Goal: Task Accomplishment & Management: Manage account settings

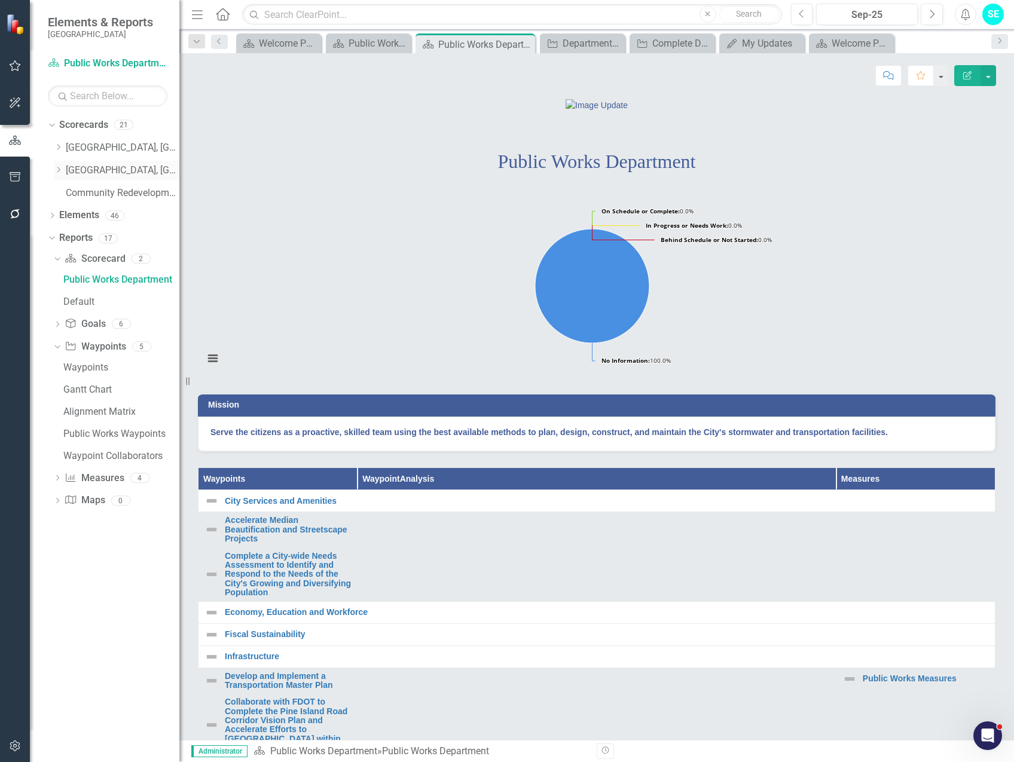
click at [97, 168] on link "[GEOGRAPHIC_DATA], [GEOGRAPHIC_DATA] Strategic Plan" at bounding box center [123, 171] width 114 height 14
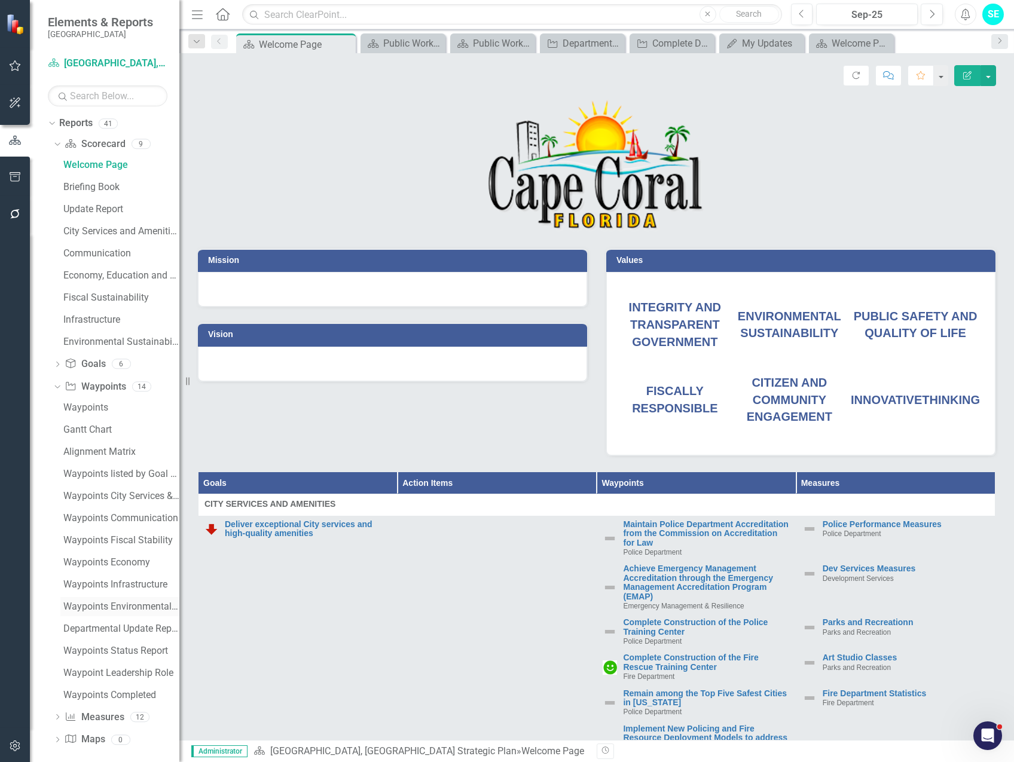
scroll to position [123, 0]
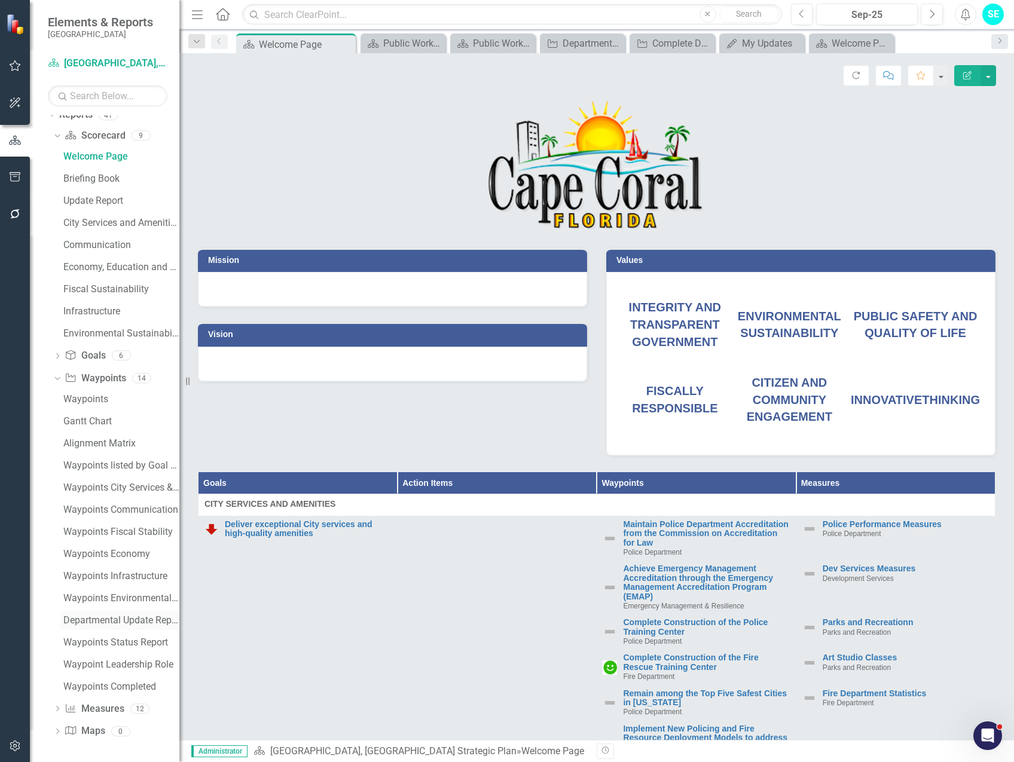
click at [113, 624] on div "Departmental Update Report" at bounding box center [121, 620] width 116 height 11
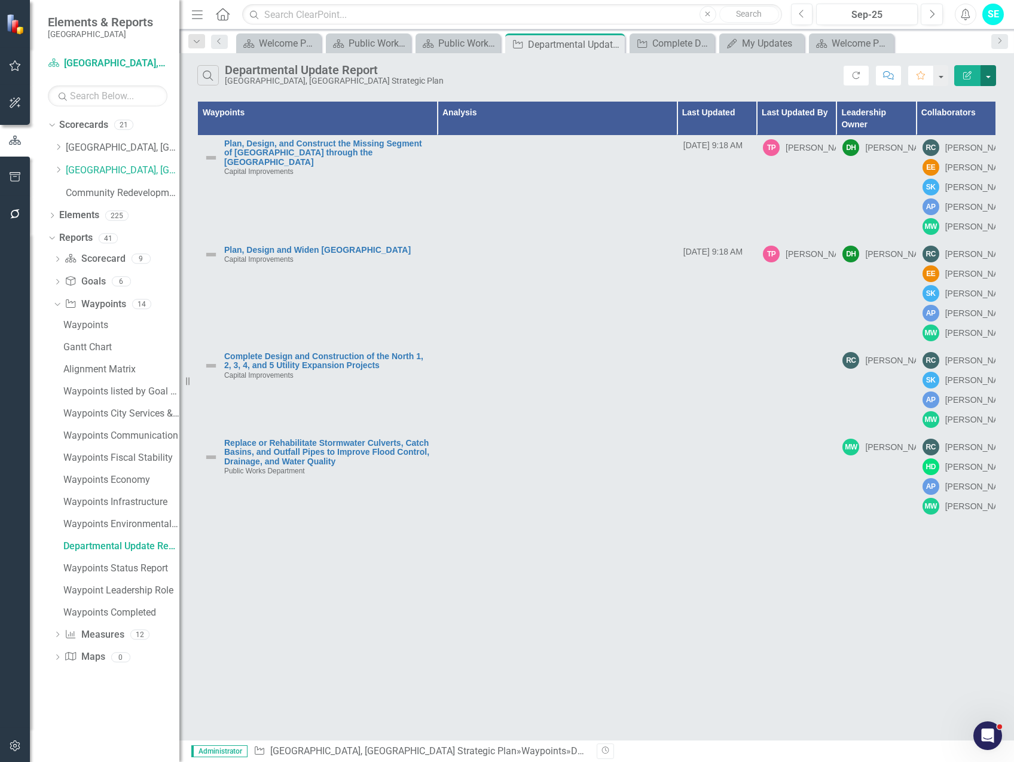
click at [989, 78] on button "button" at bounding box center [988, 75] width 16 height 21
click at [941, 100] on link "Edit Report Edit Report" at bounding box center [948, 98] width 94 height 22
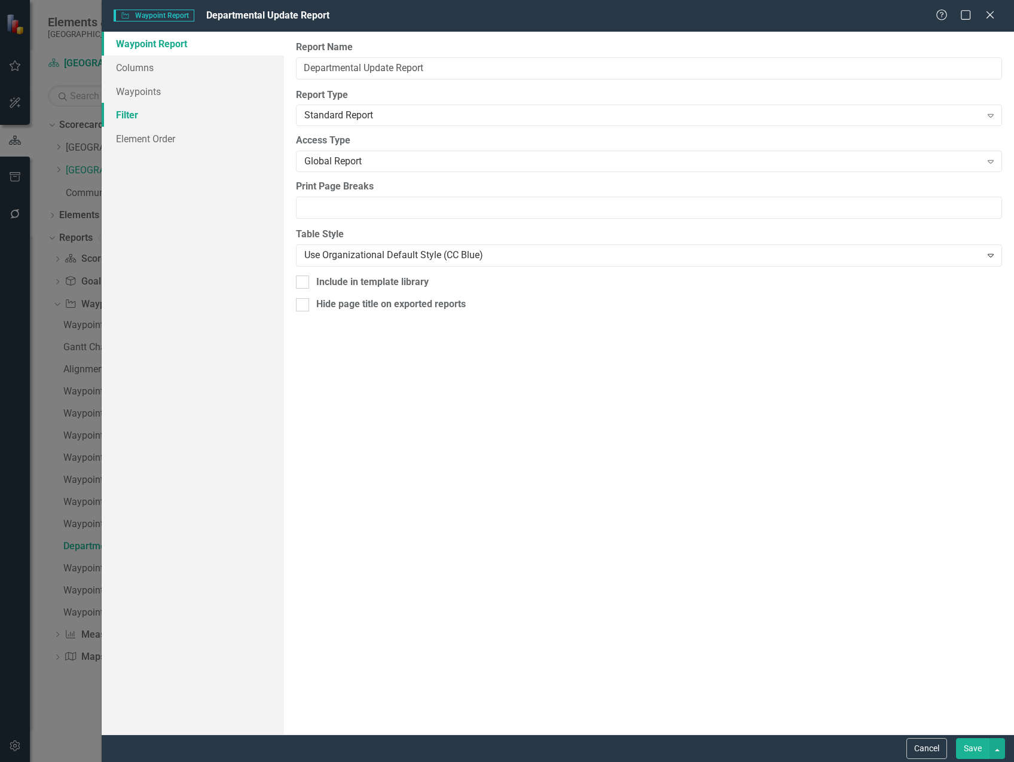
click at [133, 120] on link "Filter" at bounding box center [193, 115] width 182 height 24
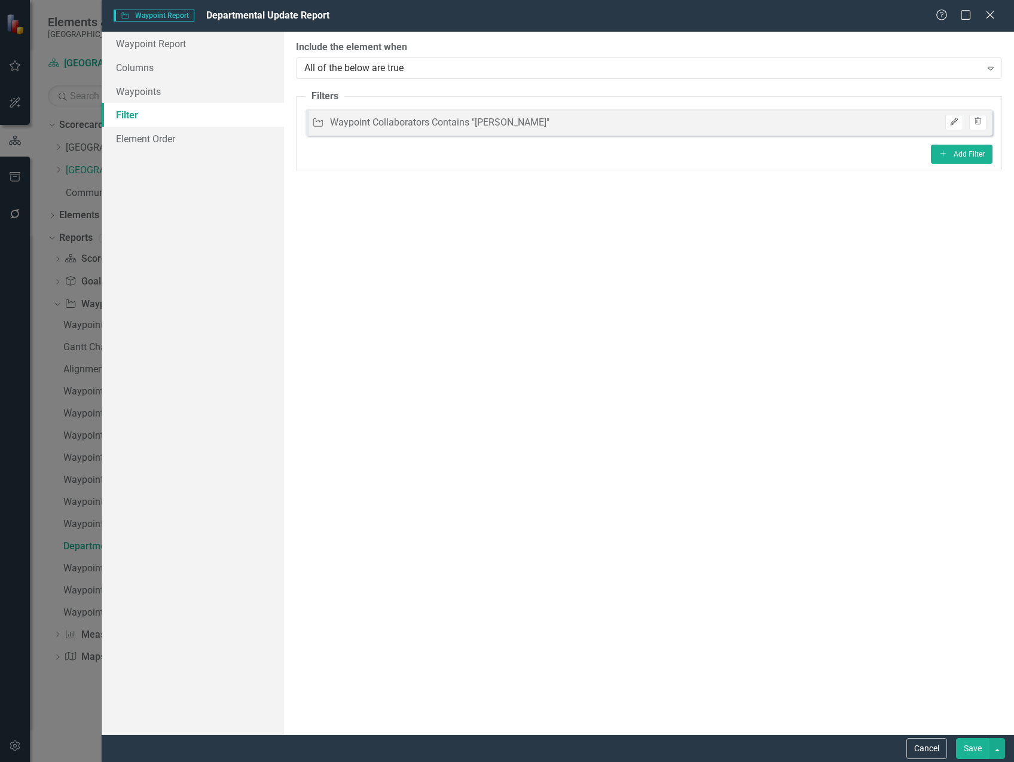
click at [947, 122] on button "Edit" at bounding box center [953, 123] width 17 height 16
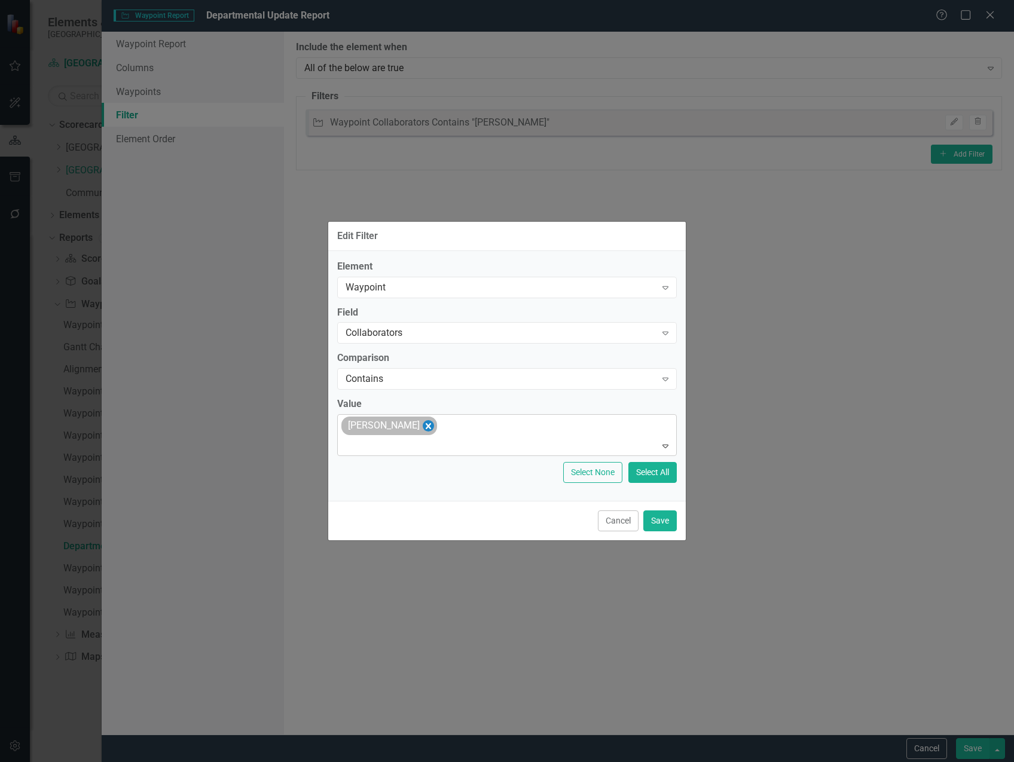
click at [432, 427] on icon "Remove Robert Creighton" at bounding box center [428, 425] width 11 height 15
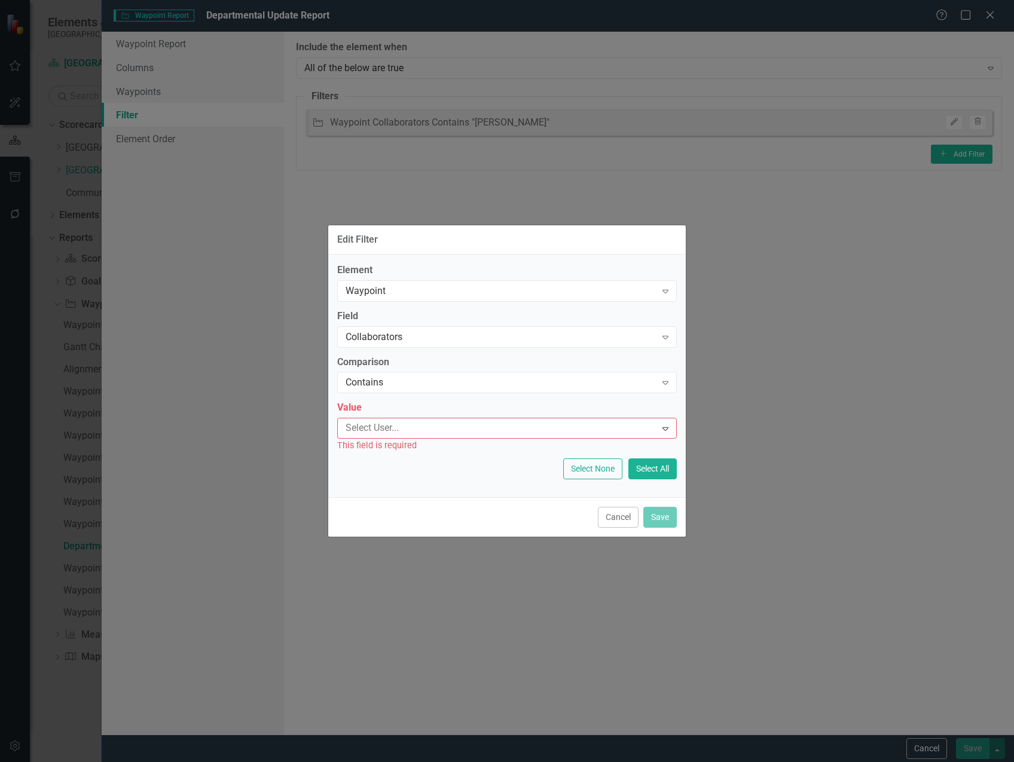
click at [429, 429] on div at bounding box center [498, 428] width 315 height 16
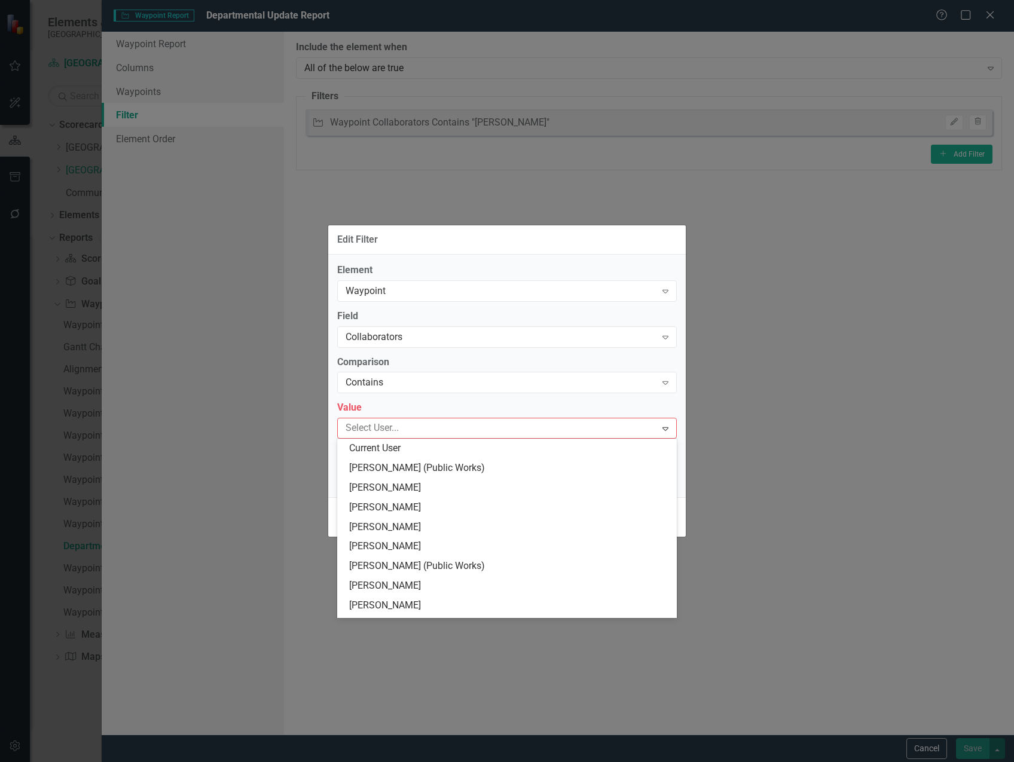
type input "h"
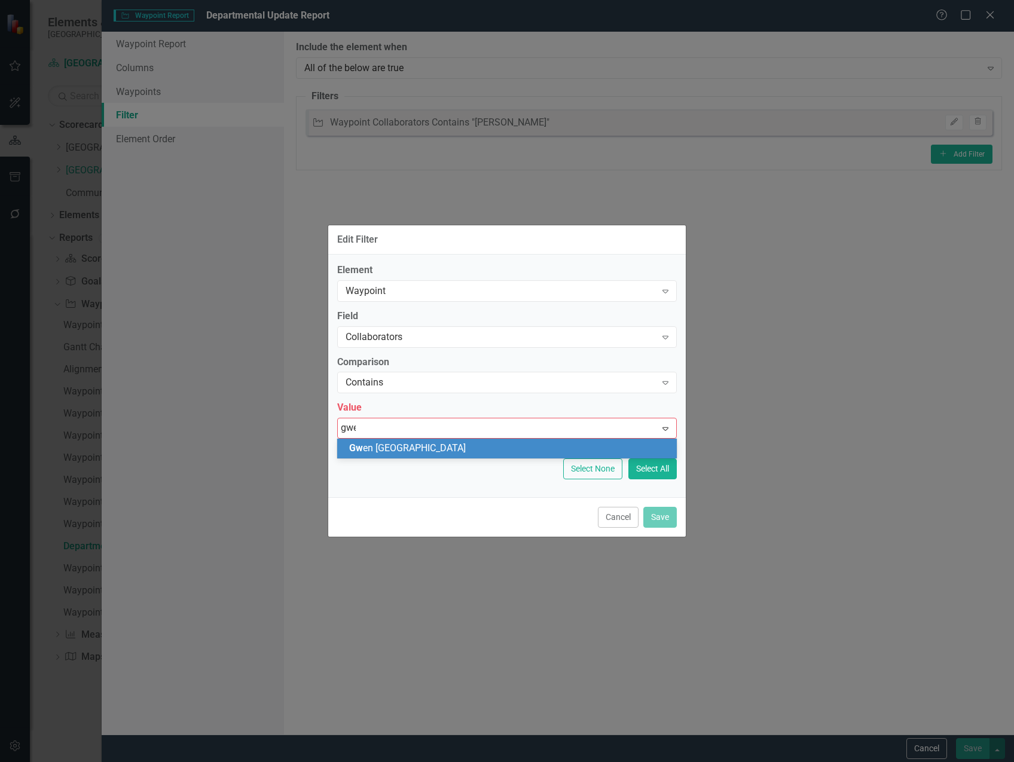
type input "gwen"
click at [503, 450] on div "Gwen Carlisle" at bounding box center [509, 449] width 320 height 14
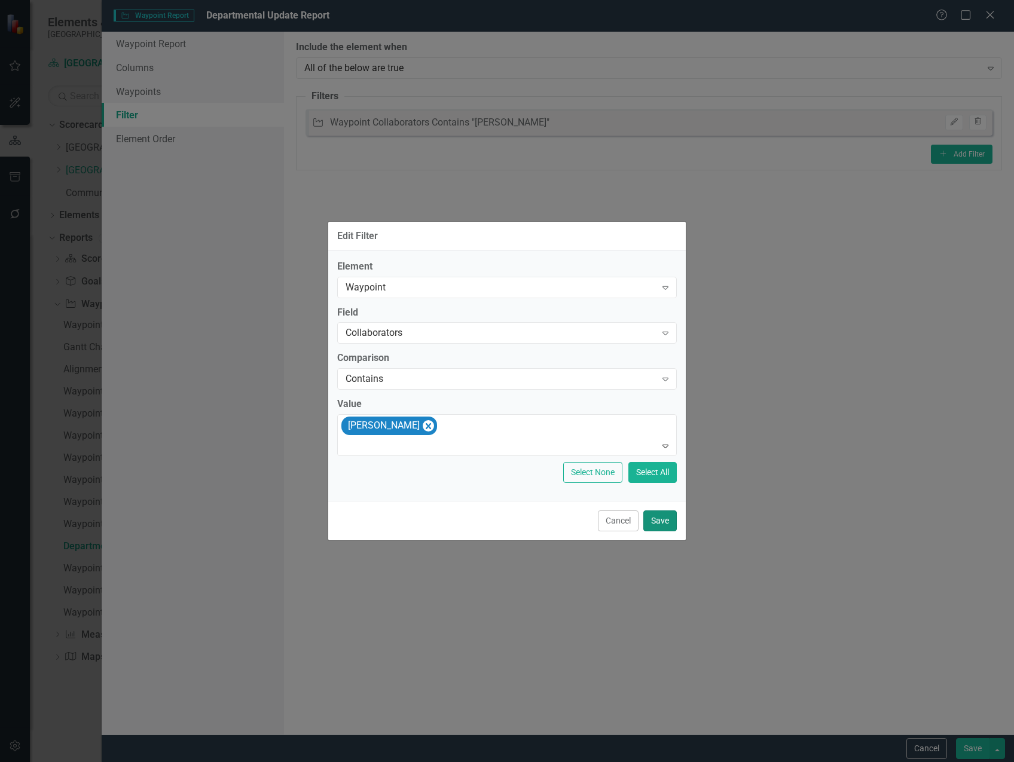
click at [662, 519] on button "Save" at bounding box center [659, 521] width 33 height 21
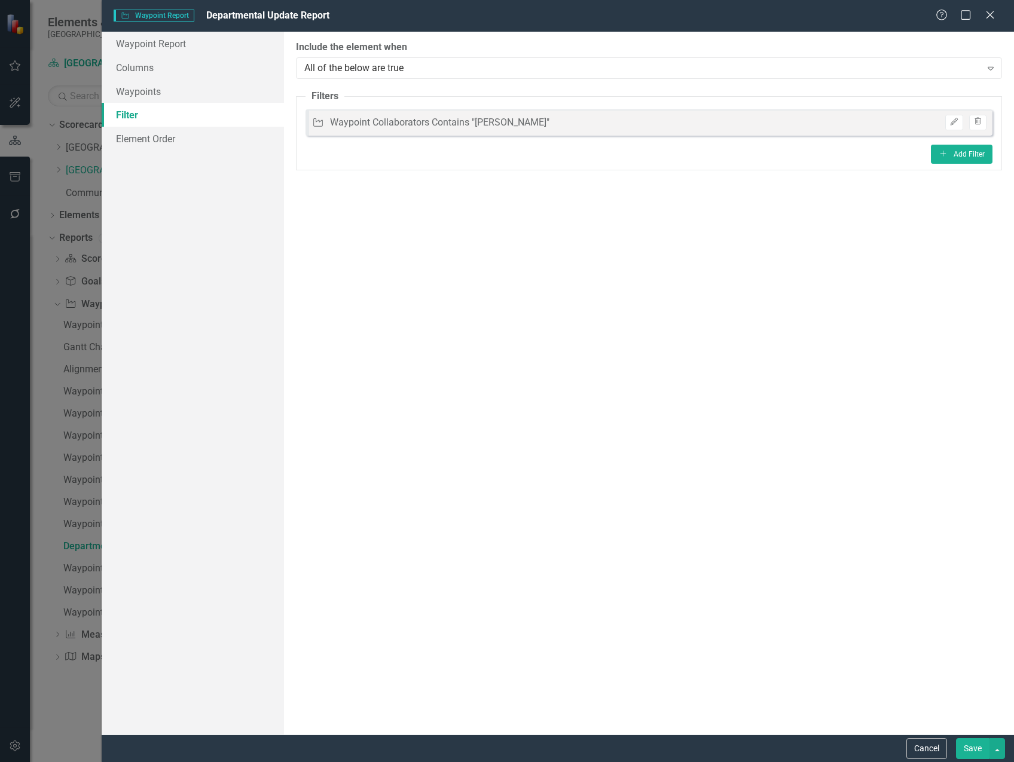
click at [971, 747] on button "Save" at bounding box center [972, 748] width 33 height 21
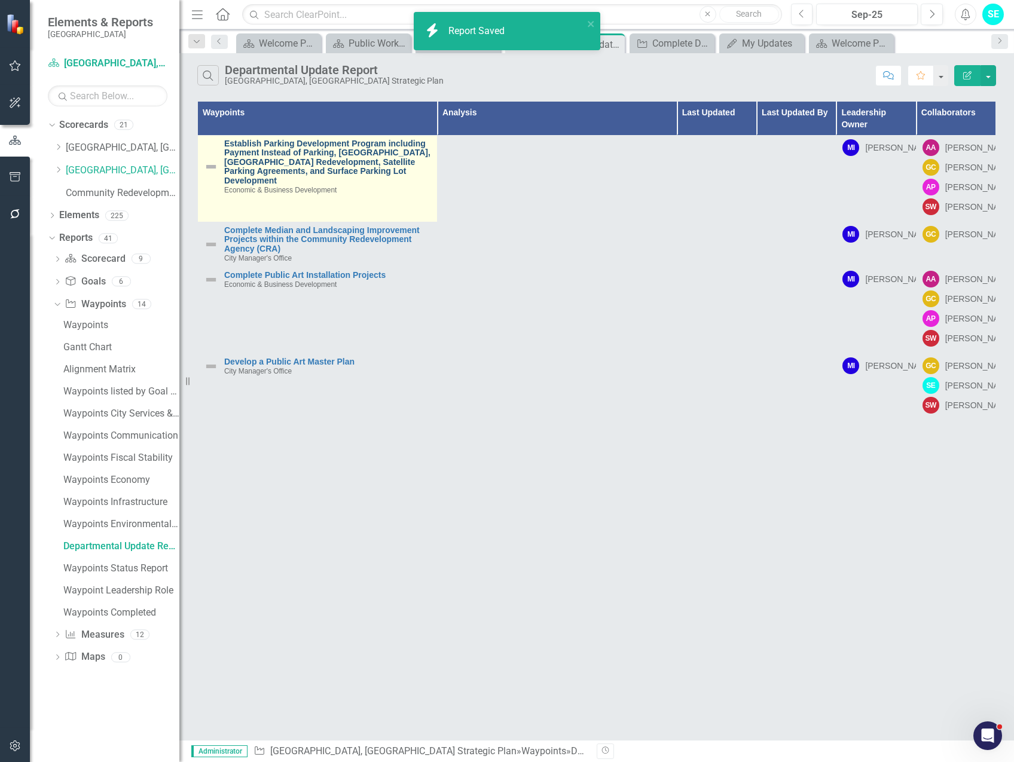
click at [352, 152] on link "Establish Parking Development Program including Payment Instead of Parking, Sha…" at bounding box center [327, 162] width 207 height 46
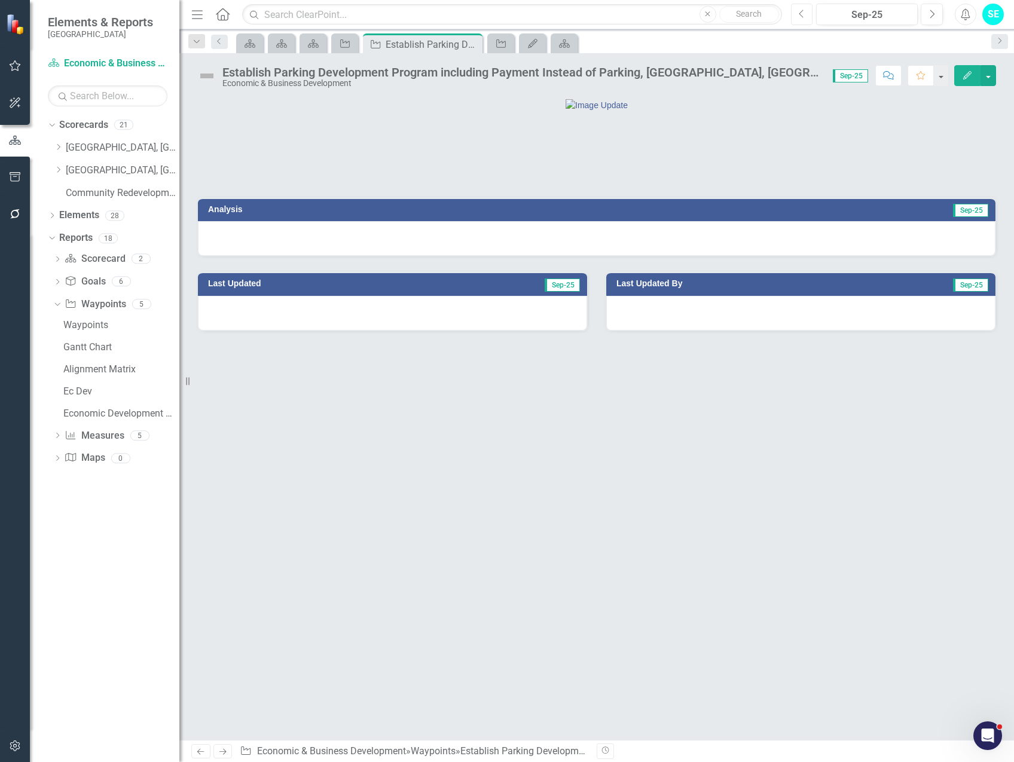
click at [806, 15] on button "Previous" at bounding box center [802, 15] width 22 height 22
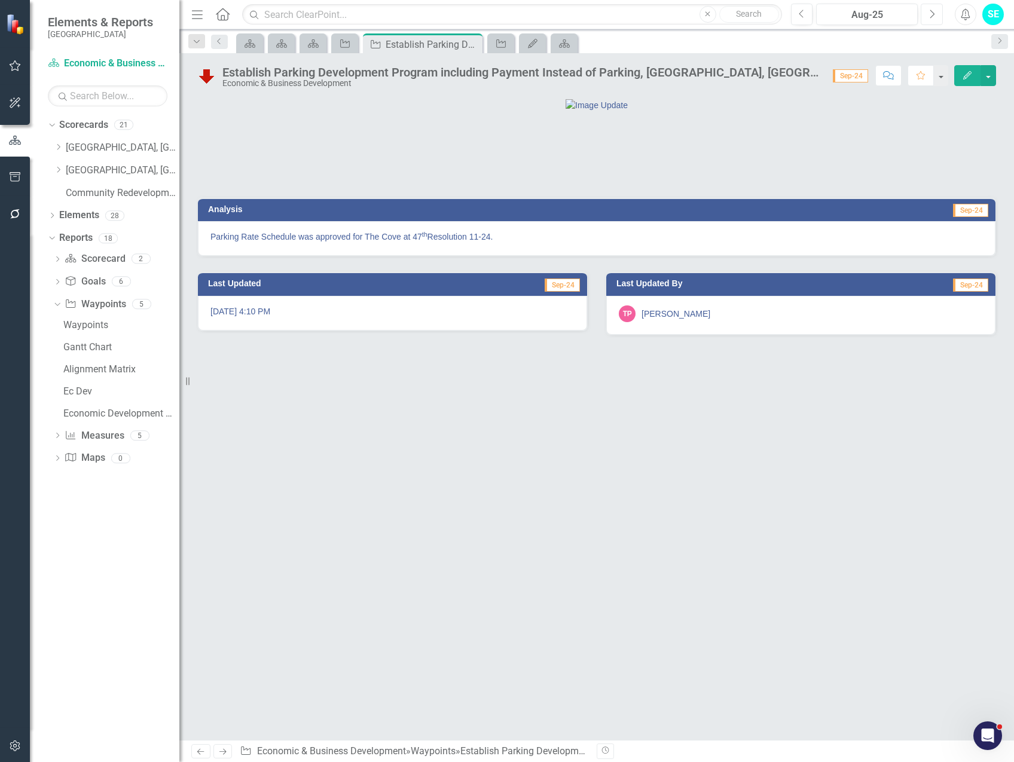
click at [928, 18] on button "Next" at bounding box center [932, 15] width 22 height 22
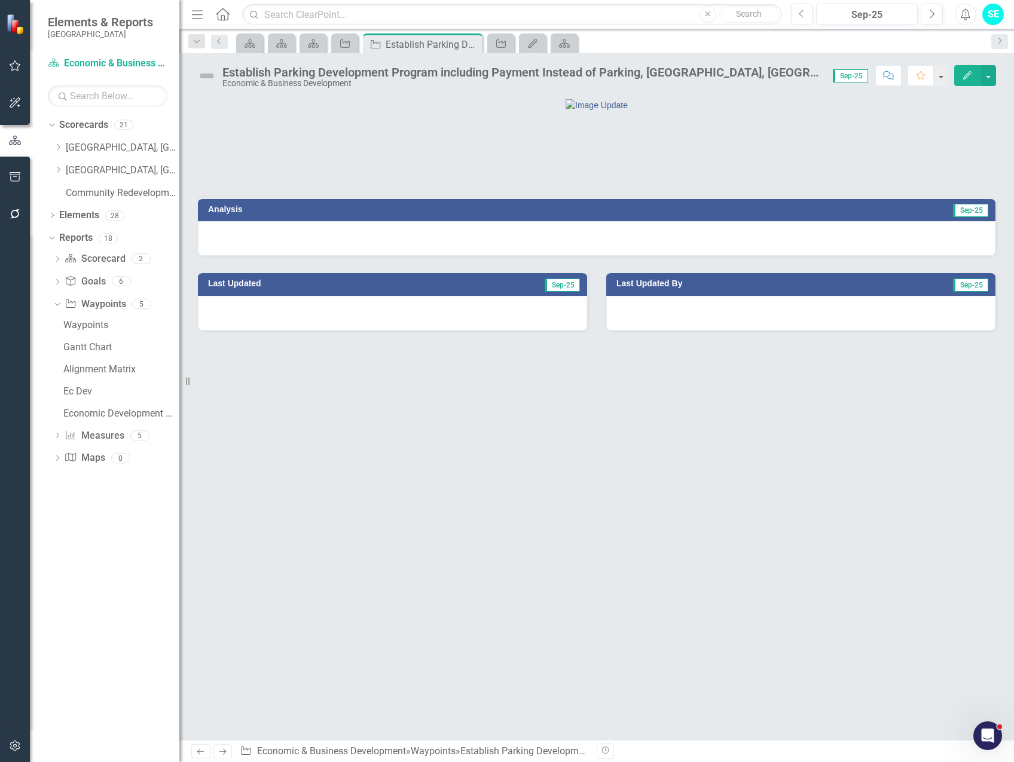
click at [414, 84] on div "Economic & Business Development" at bounding box center [521, 83] width 598 height 9
click at [471, 43] on icon "Close" at bounding box center [471, 44] width 12 height 10
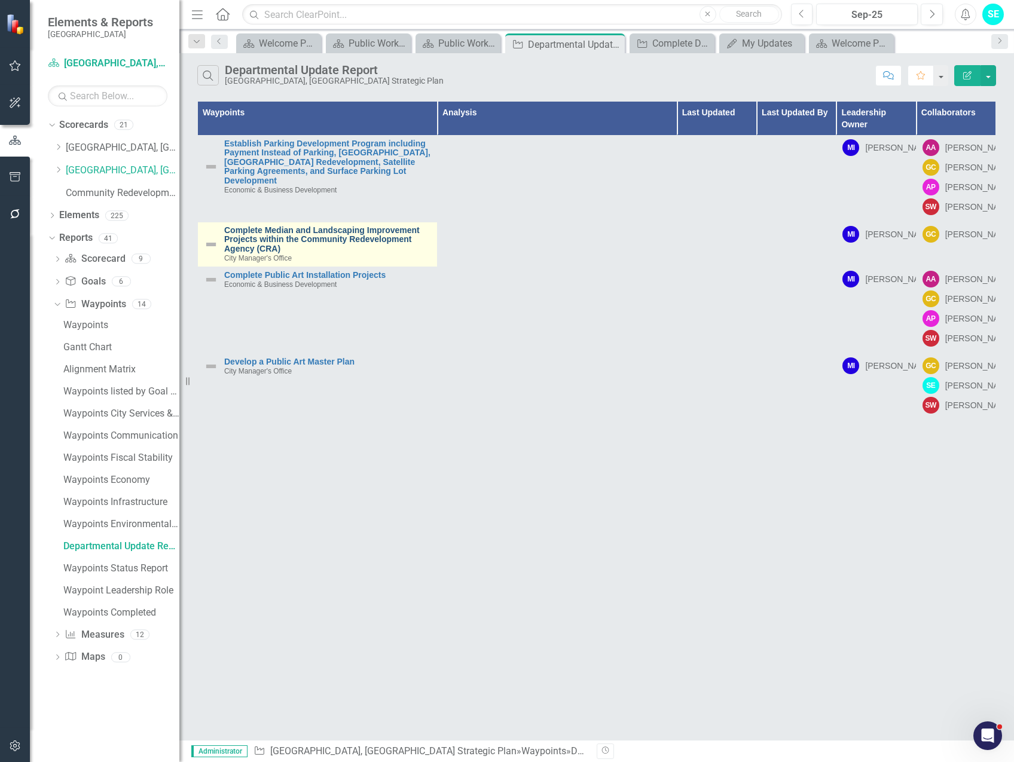
click at [298, 253] on link "Complete Median and Landscaping Improvement Projects within the Community Redev…" at bounding box center [327, 240] width 207 height 28
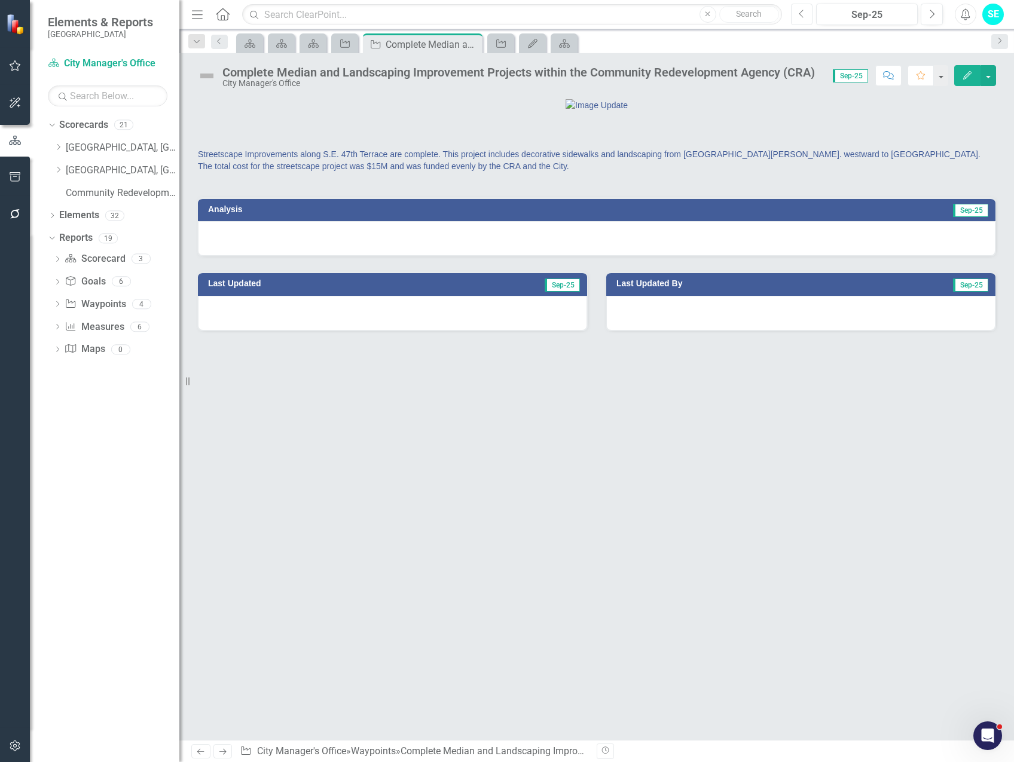
click at [805, 13] on icon "Previous" at bounding box center [802, 14] width 7 height 11
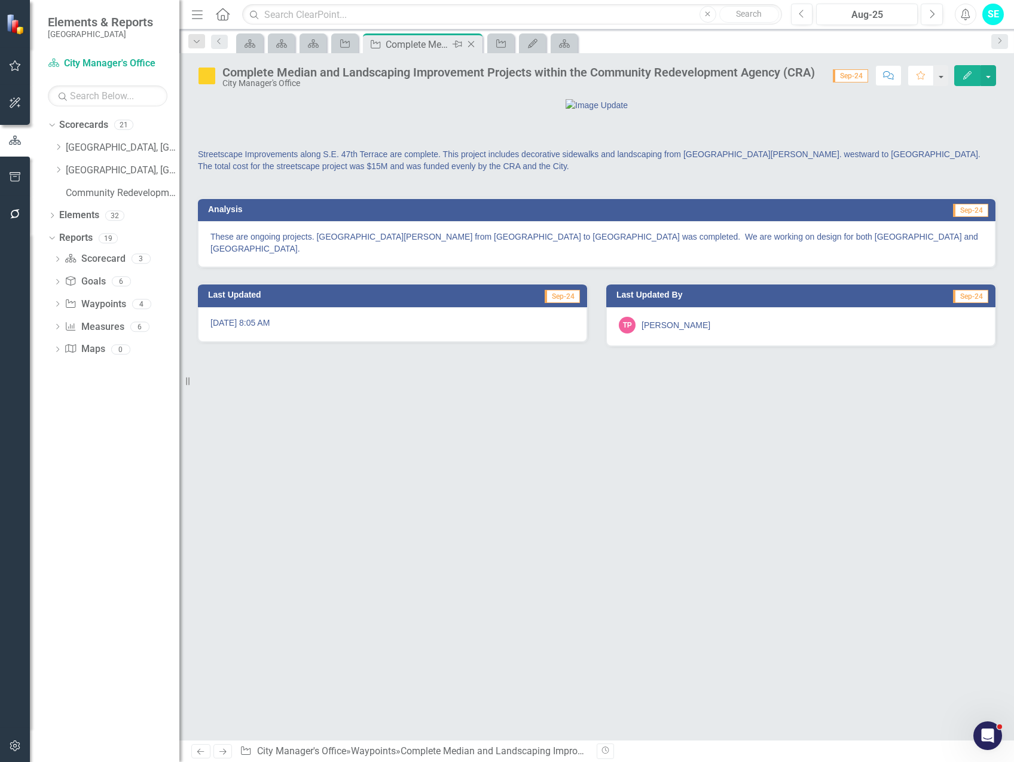
click at [472, 44] on icon at bounding box center [471, 44] width 7 height 7
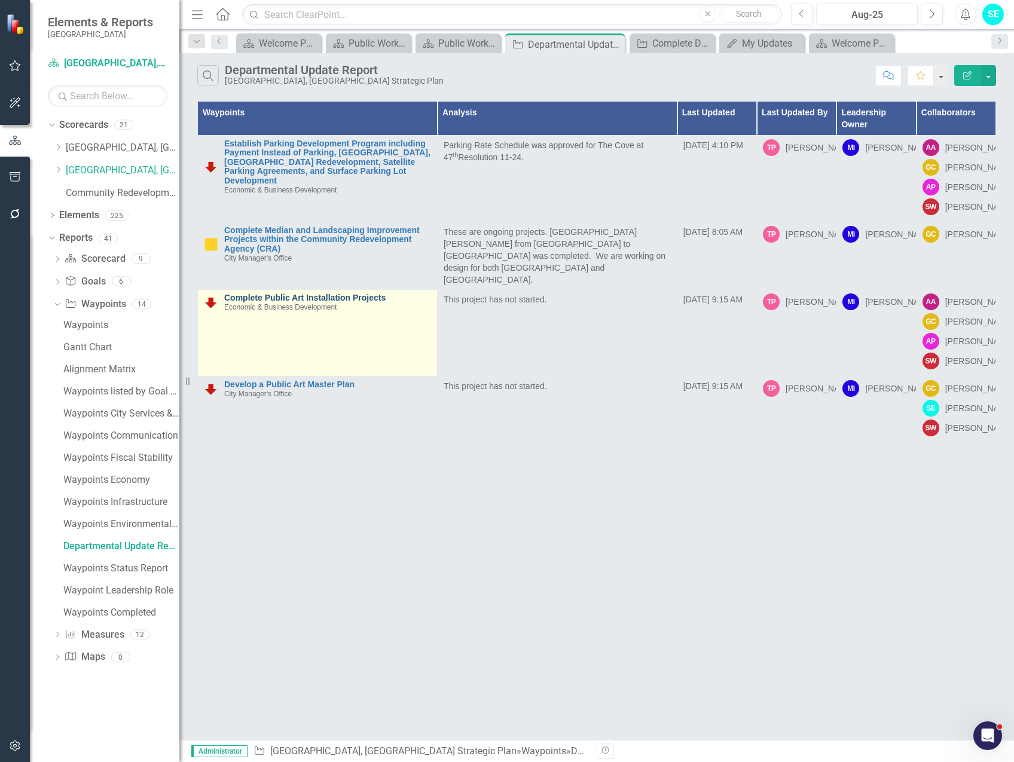
click at [322, 303] on link "Complete Public Art Installation Projects" at bounding box center [327, 298] width 207 height 9
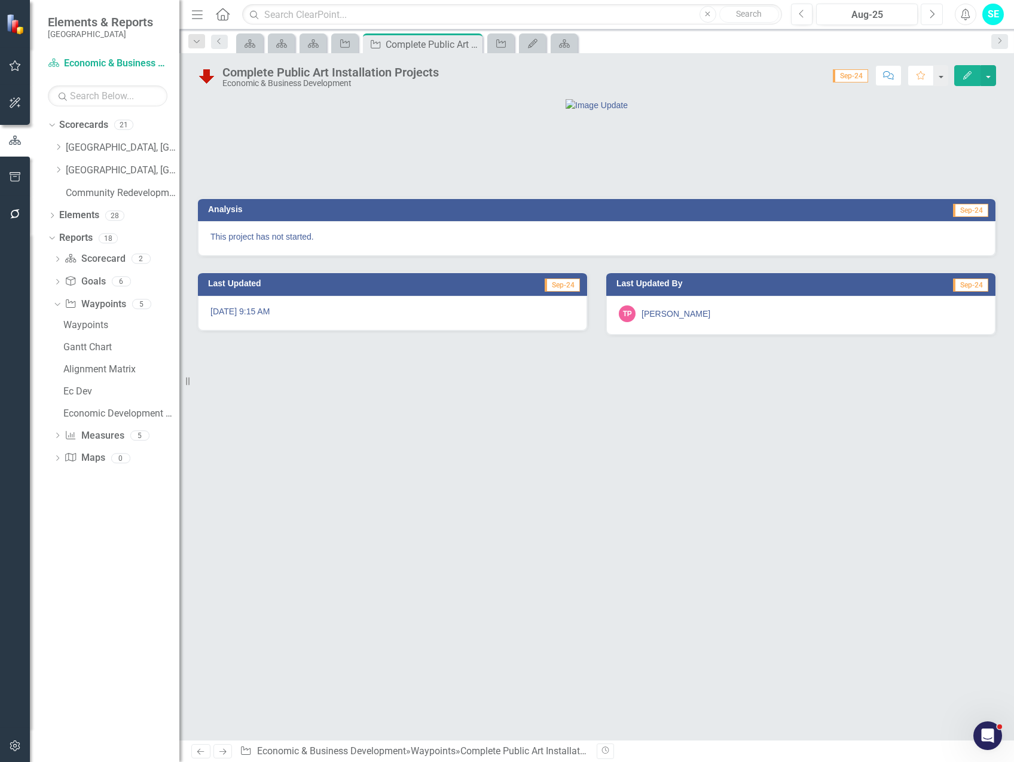
click at [929, 19] on icon "Next" at bounding box center [931, 14] width 7 height 11
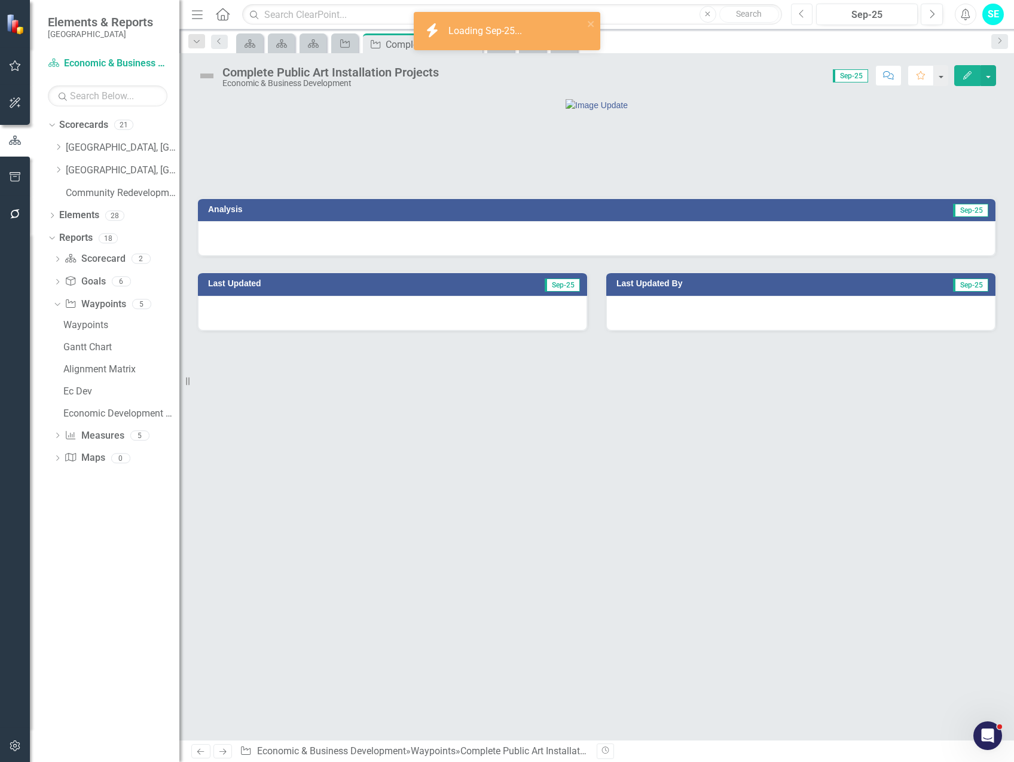
click at [799, 16] on icon "Previous" at bounding box center [802, 14] width 7 height 11
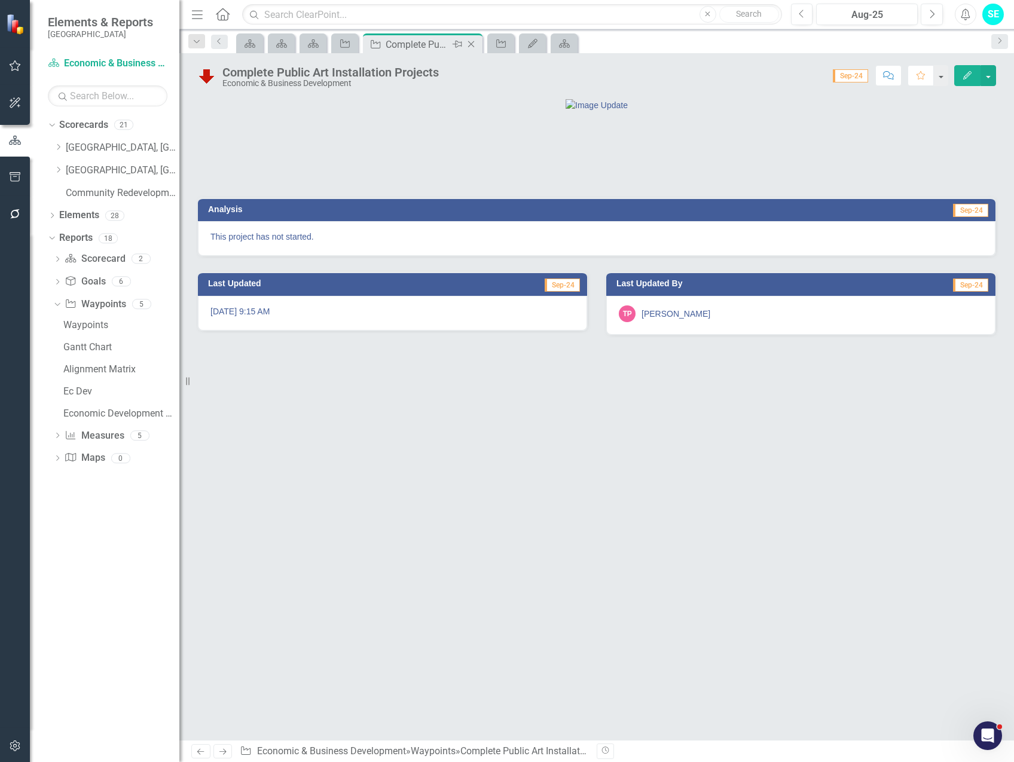
click at [473, 44] on icon "Close" at bounding box center [471, 44] width 12 height 10
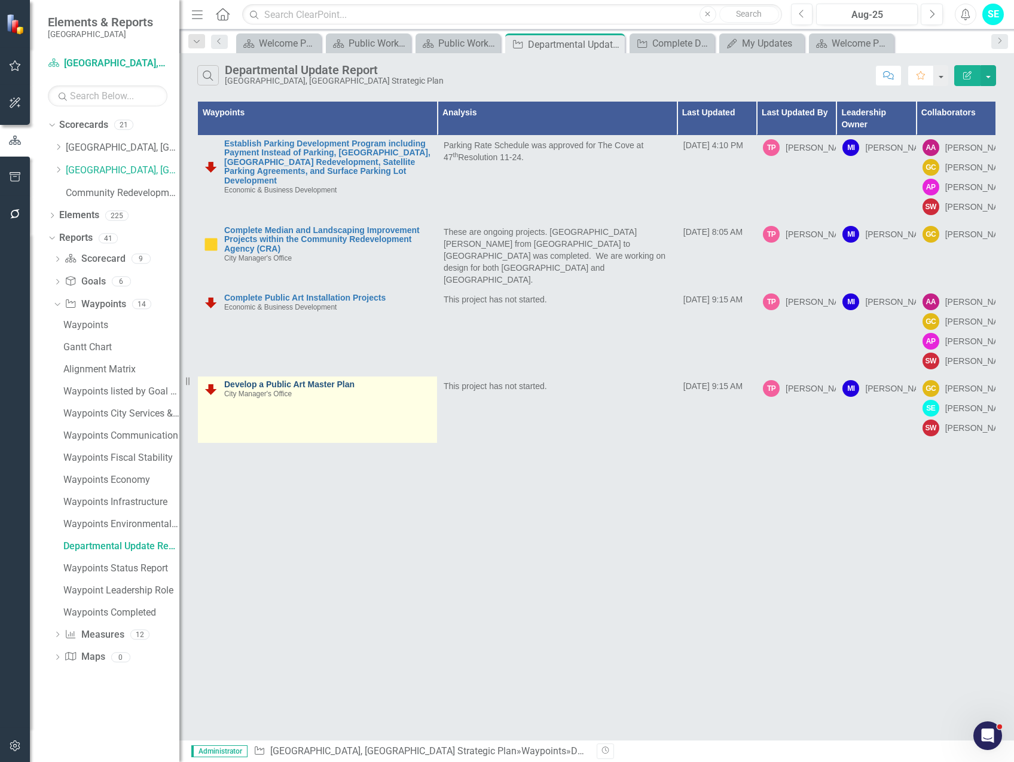
click at [327, 389] on link "Develop a Public Art Master Plan" at bounding box center [327, 384] width 207 height 9
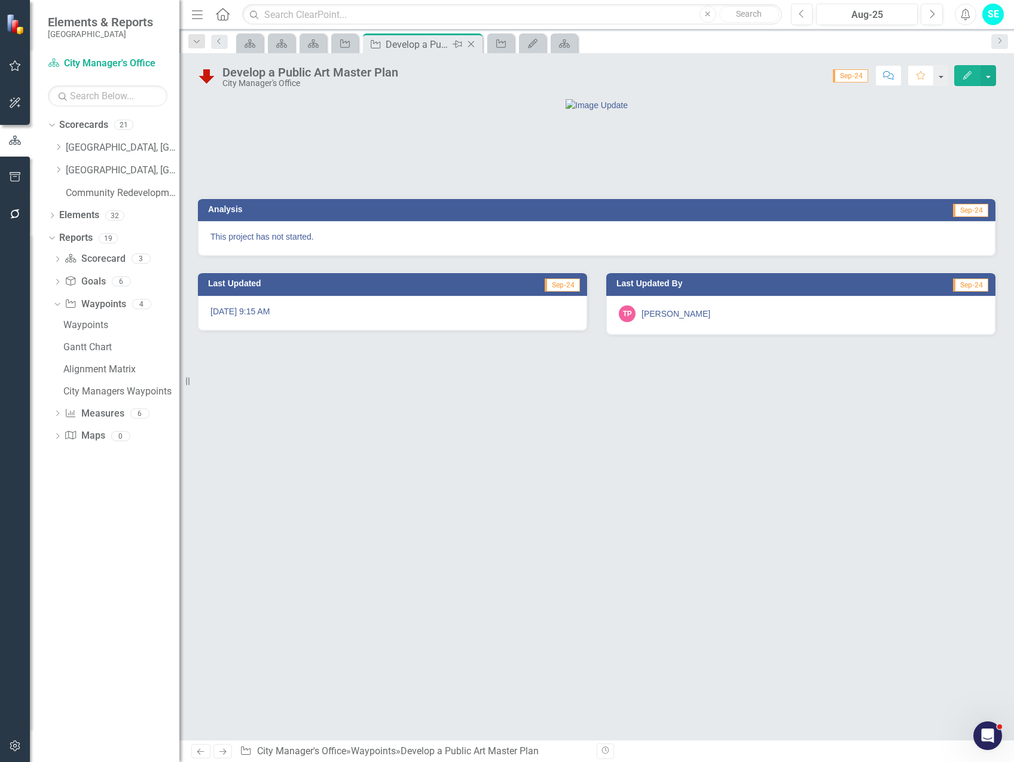
click at [473, 43] on icon "Close" at bounding box center [471, 44] width 12 height 10
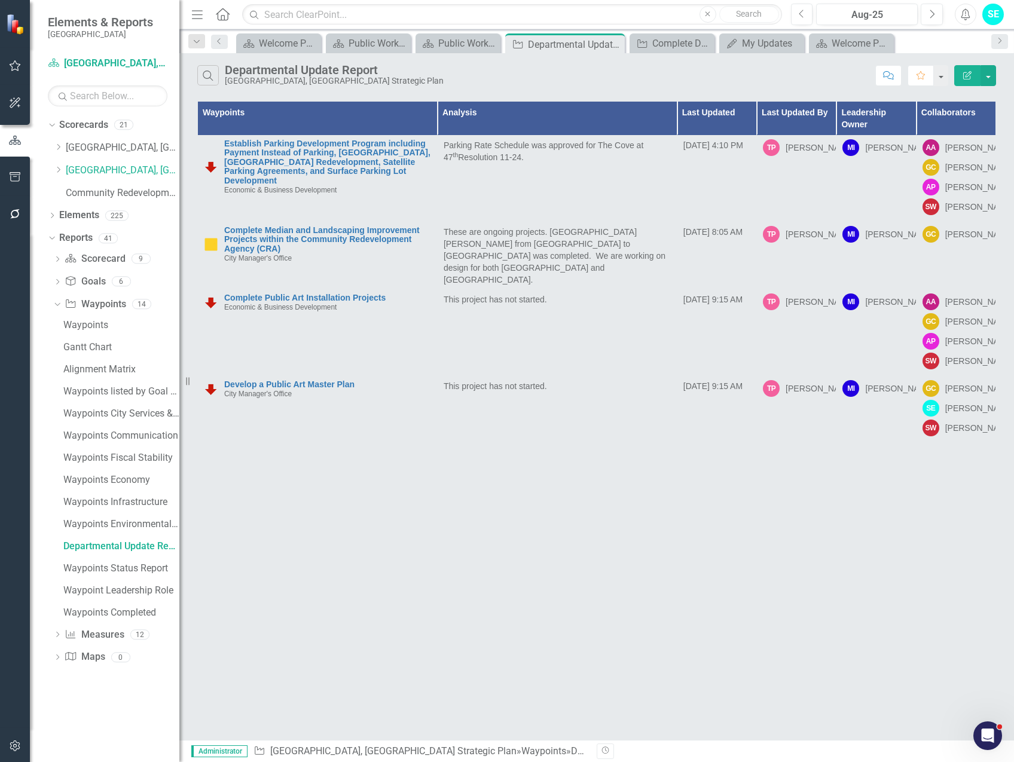
click at [964, 75] on icon "Edit Report" at bounding box center [967, 75] width 11 height 8
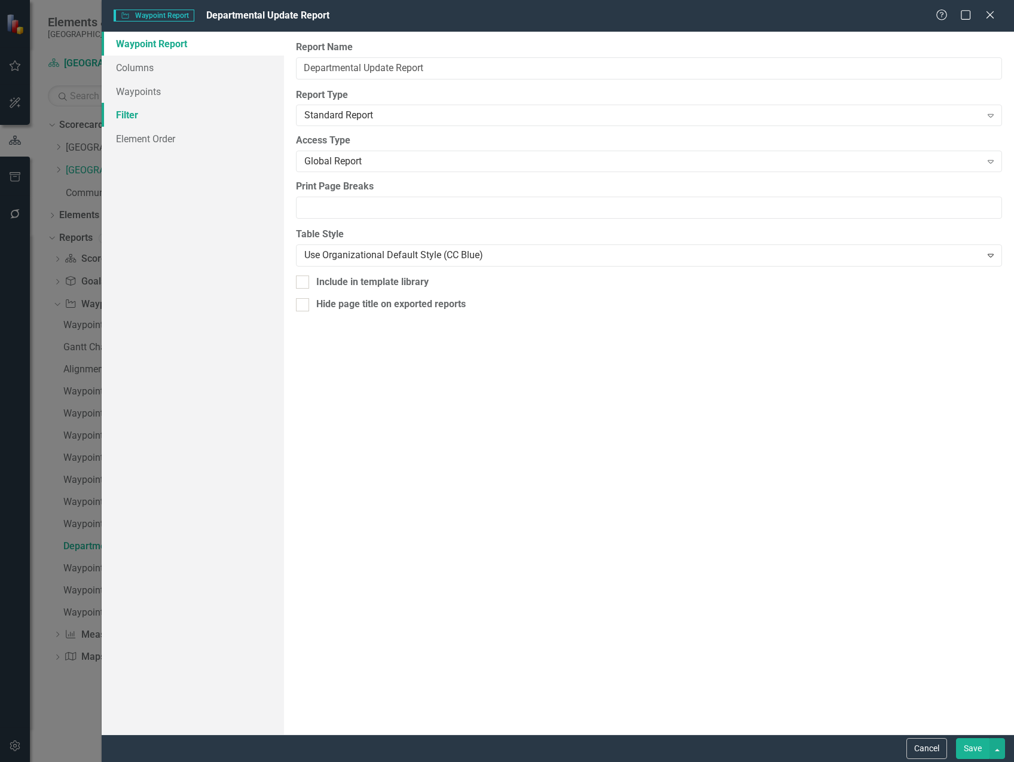
click at [136, 113] on link "Filter" at bounding box center [193, 115] width 182 height 24
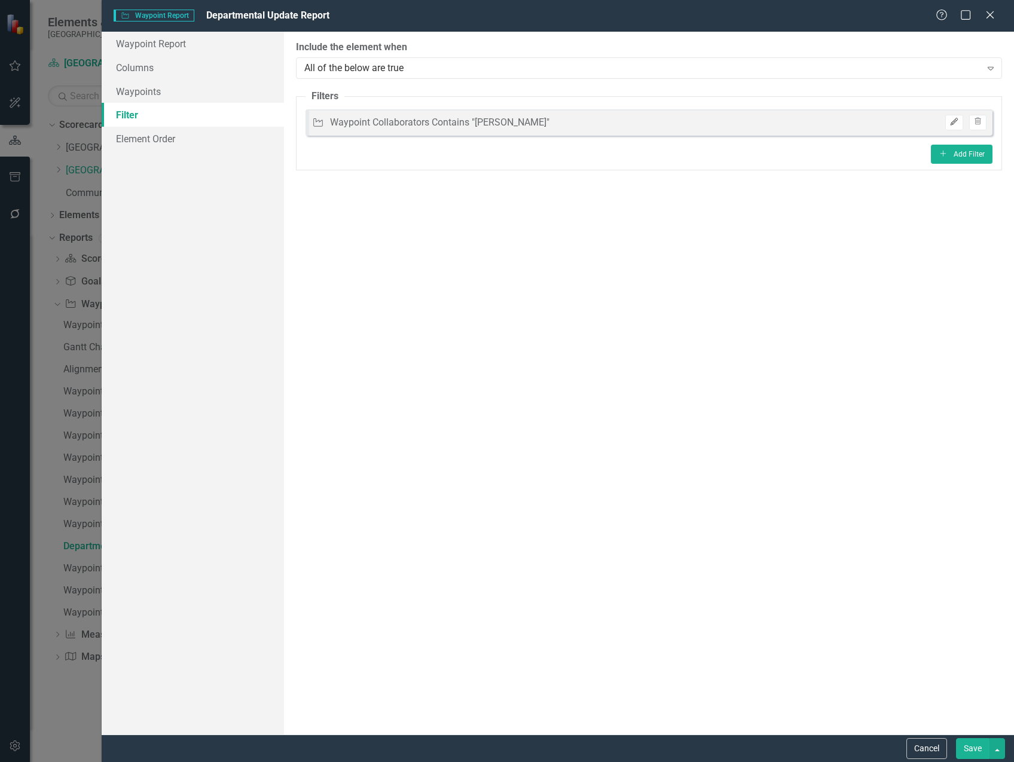
click at [953, 124] on icon "button" at bounding box center [954, 121] width 7 height 7
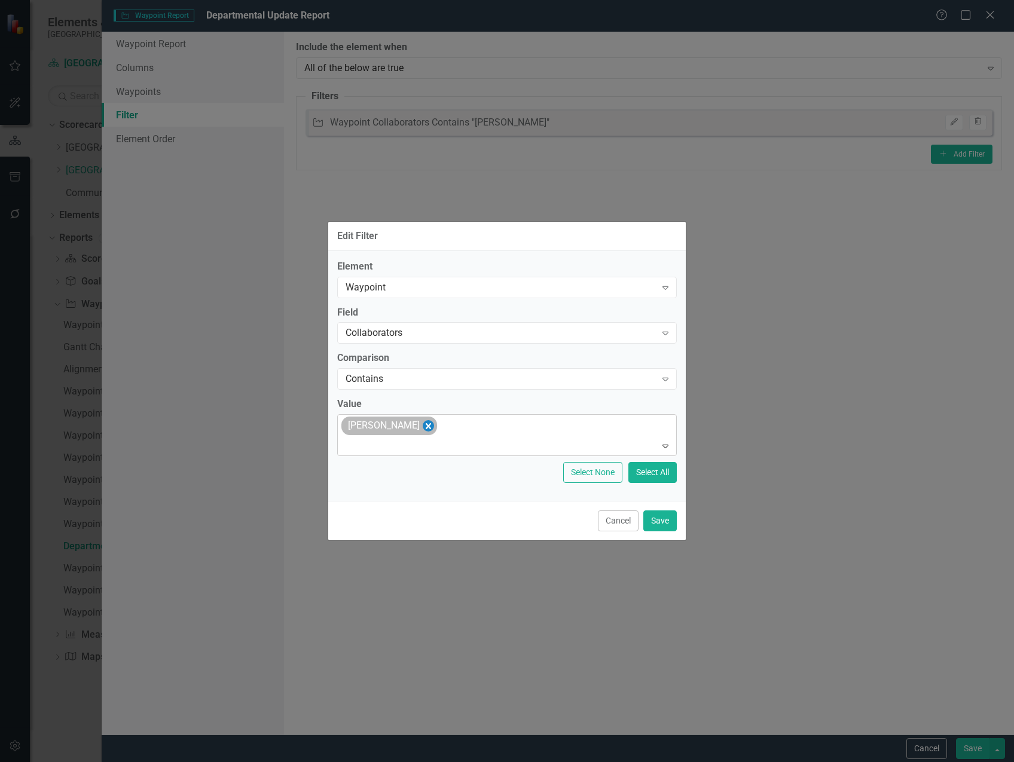
click at [423, 424] on icon "Remove Gwen Carlisle" at bounding box center [428, 425] width 11 height 15
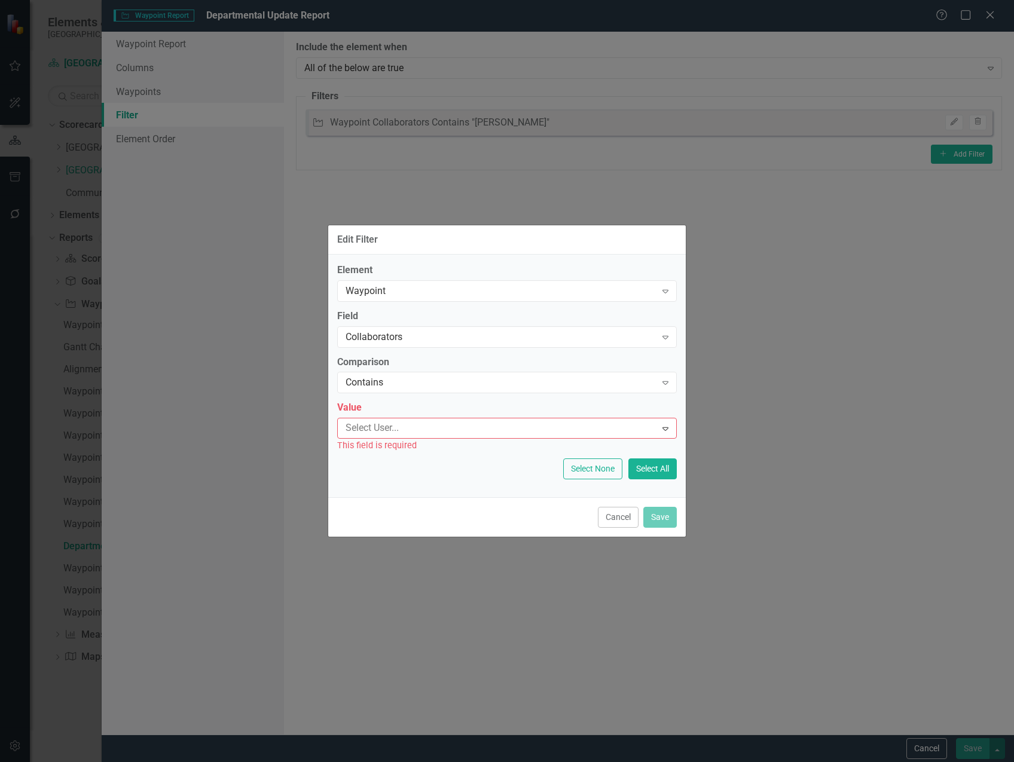
click at [413, 427] on div at bounding box center [498, 428] width 315 height 16
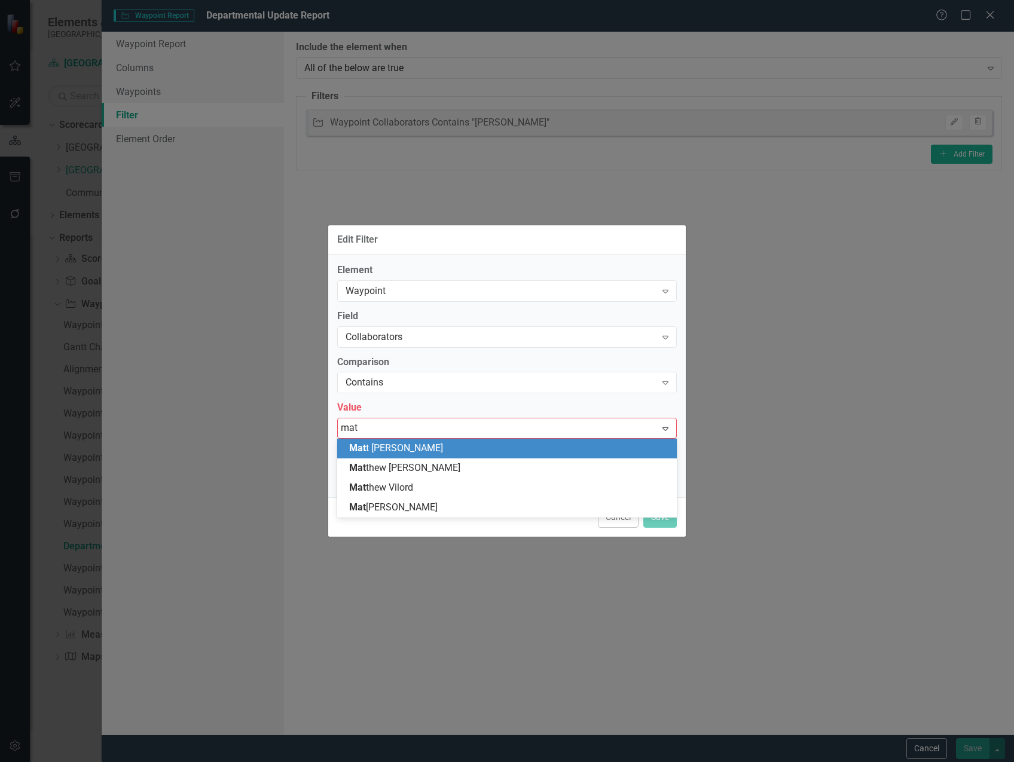
type input "matt"
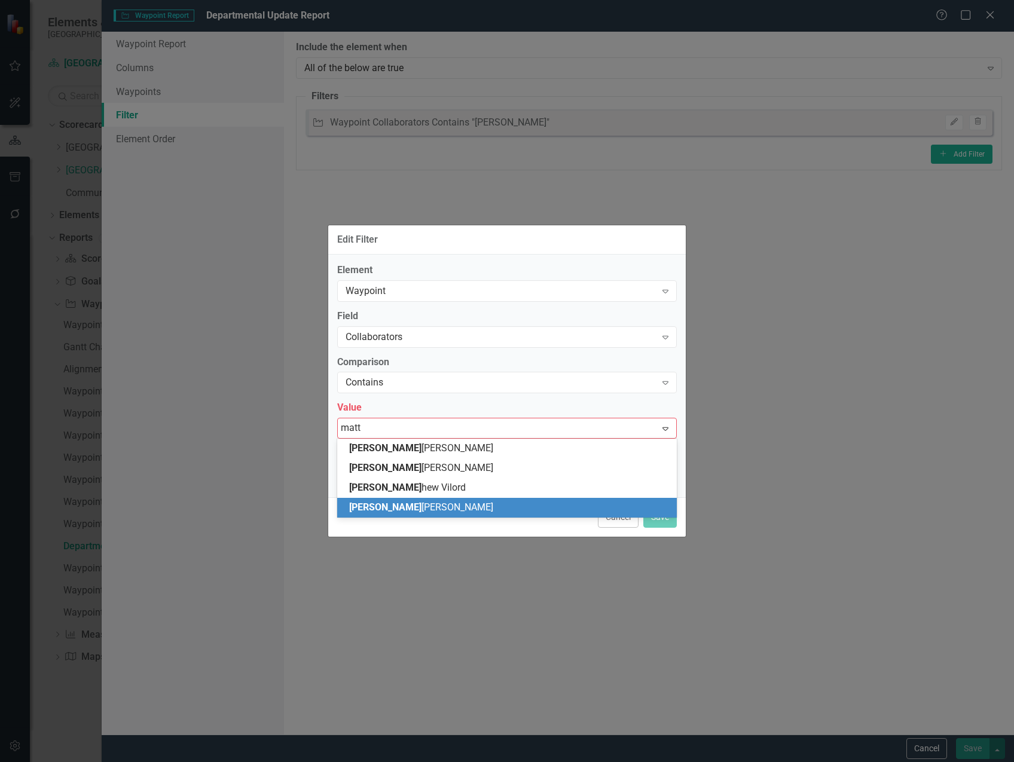
click at [430, 502] on div "Matt Williams" at bounding box center [509, 508] width 320 height 14
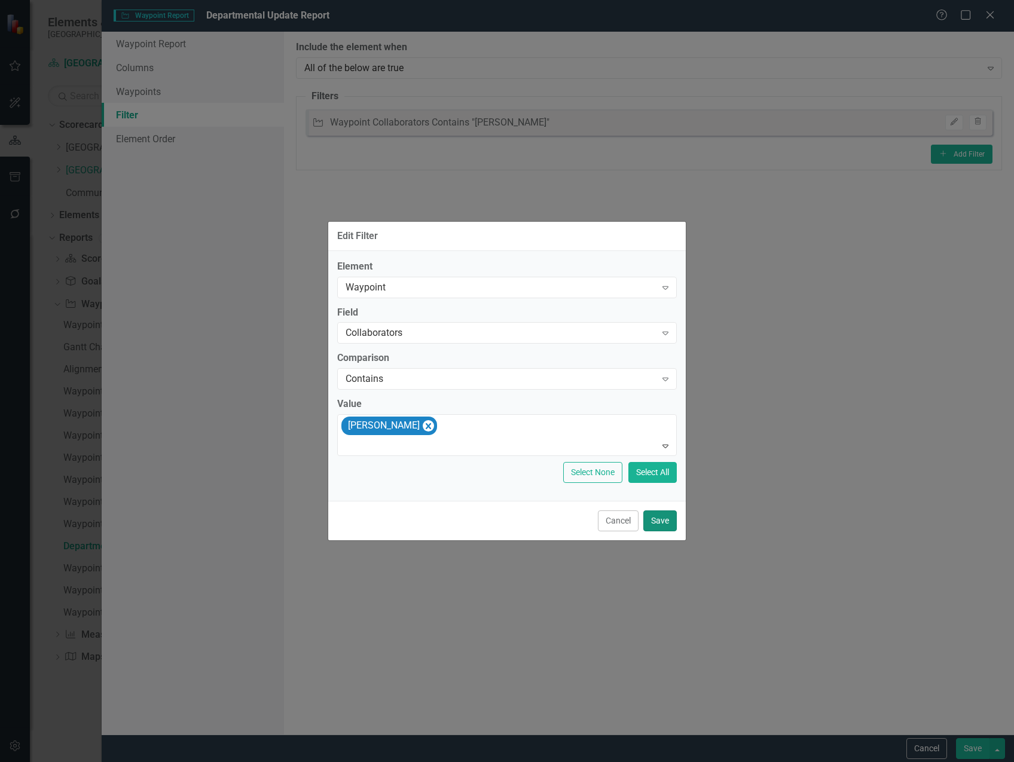
click at [663, 526] on button "Save" at bounding box center [659, 521] width 33 height 21
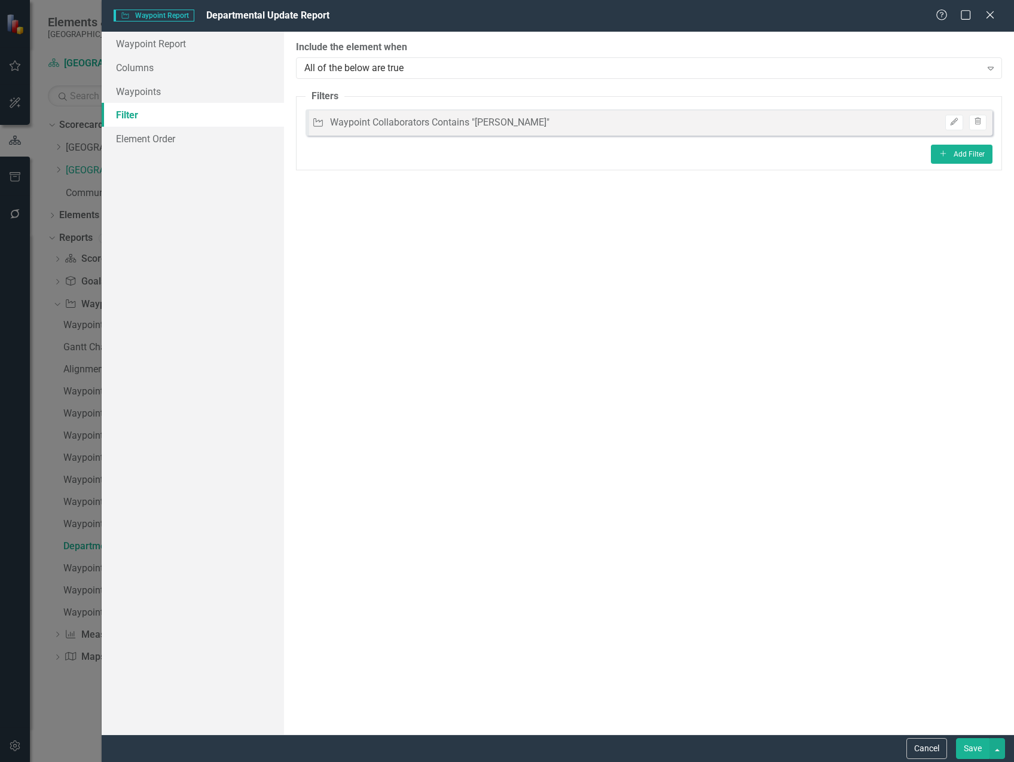
click at [963, 747] on button "Save" at bounding box center [972, 748] width 33 height 21
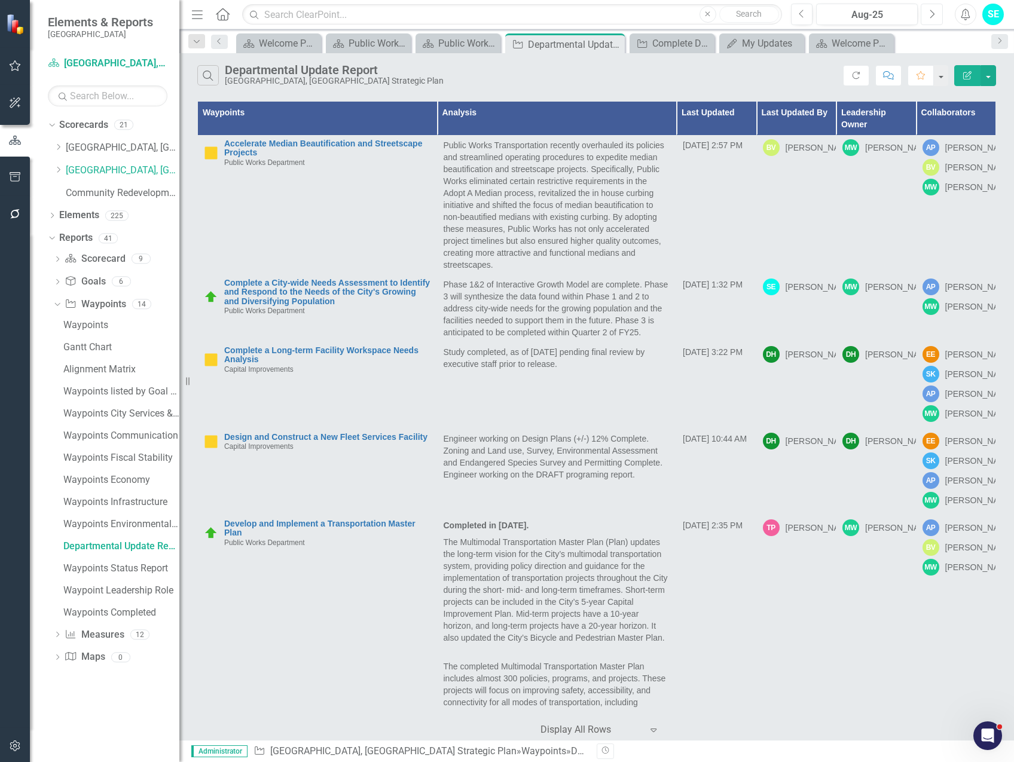
click at [929, 17] on icon "Next" at bounding box center [931, 14] width 7 height 11
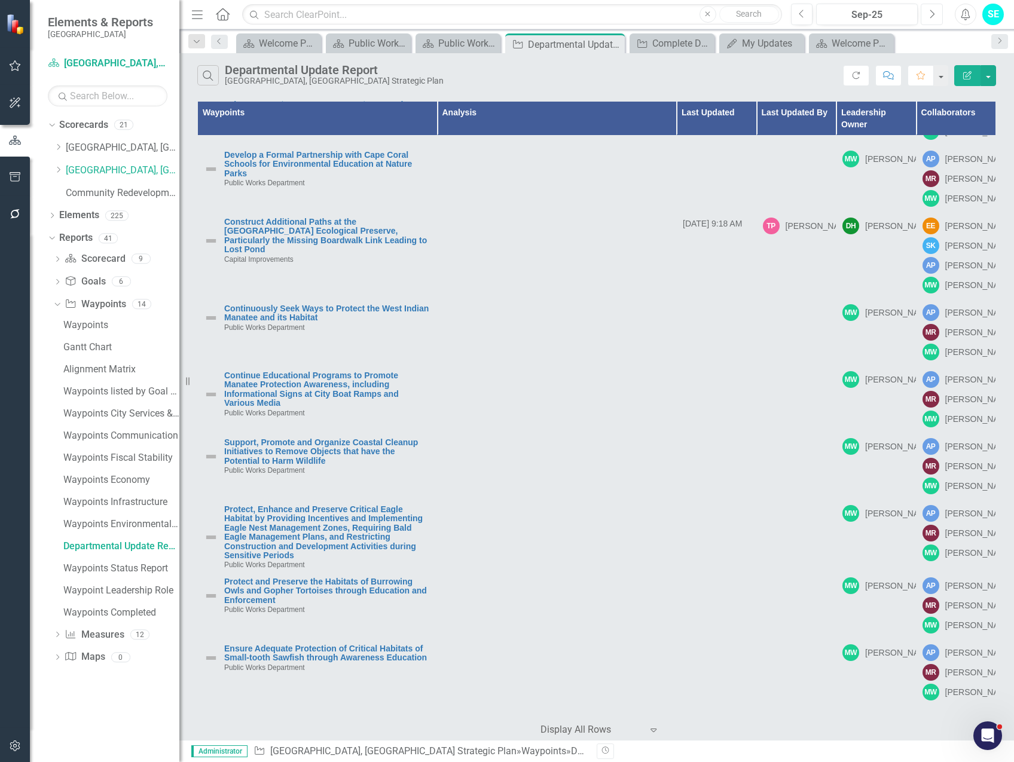
scroll to position [4005, 0]
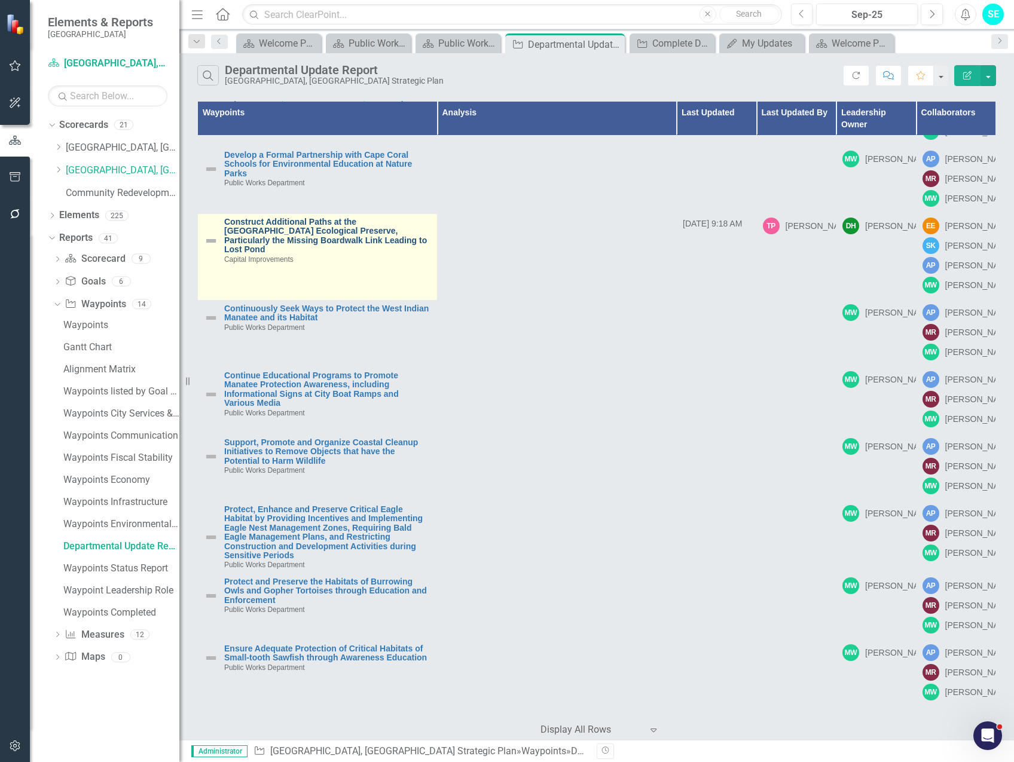
click at [332, 255] on link "Construct Additional Paths at the Four Mile Cove Ecological Preserve, Particula…" at bounding box center [327, 236] width 207 height 37
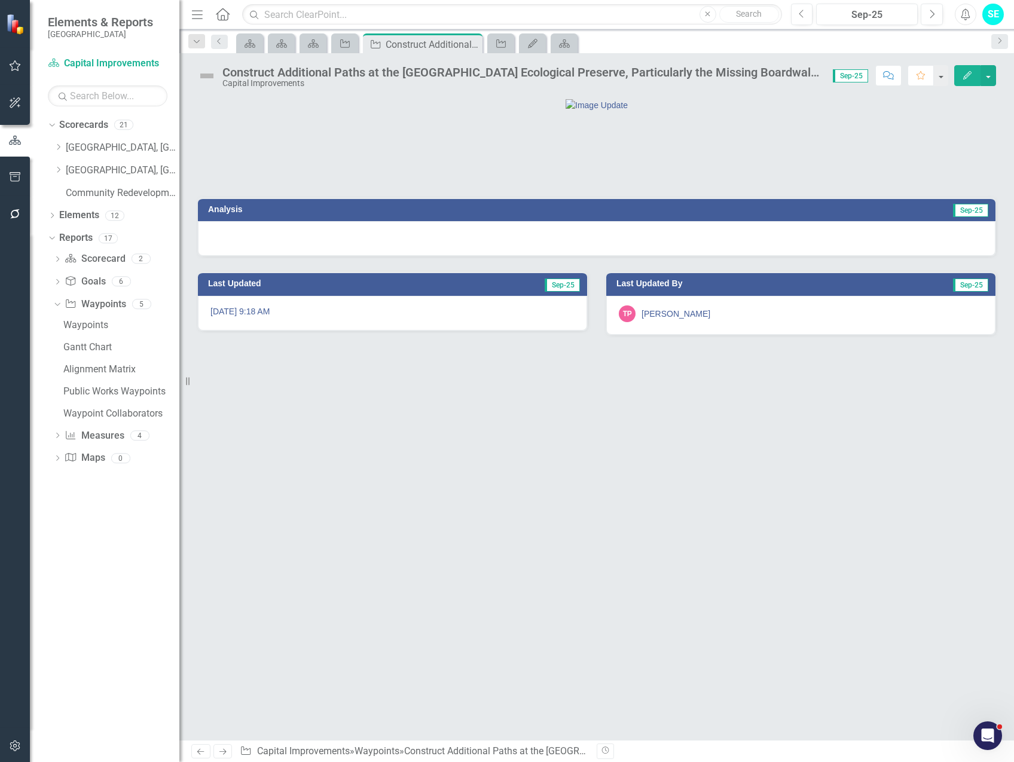
click at [969, 80] on button "Edit" at bounding box center [967, 75] width 26 height 21
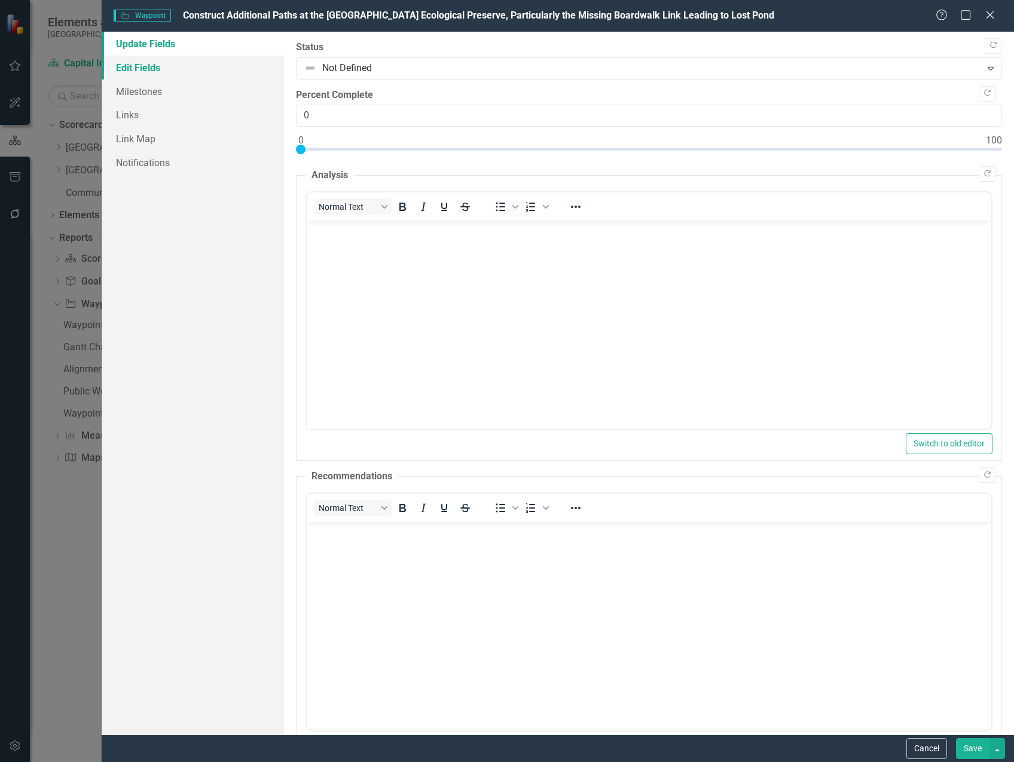
click at [145, 68] on link "Edit Fields" at bounding box center [193, 68] width 182 height 24
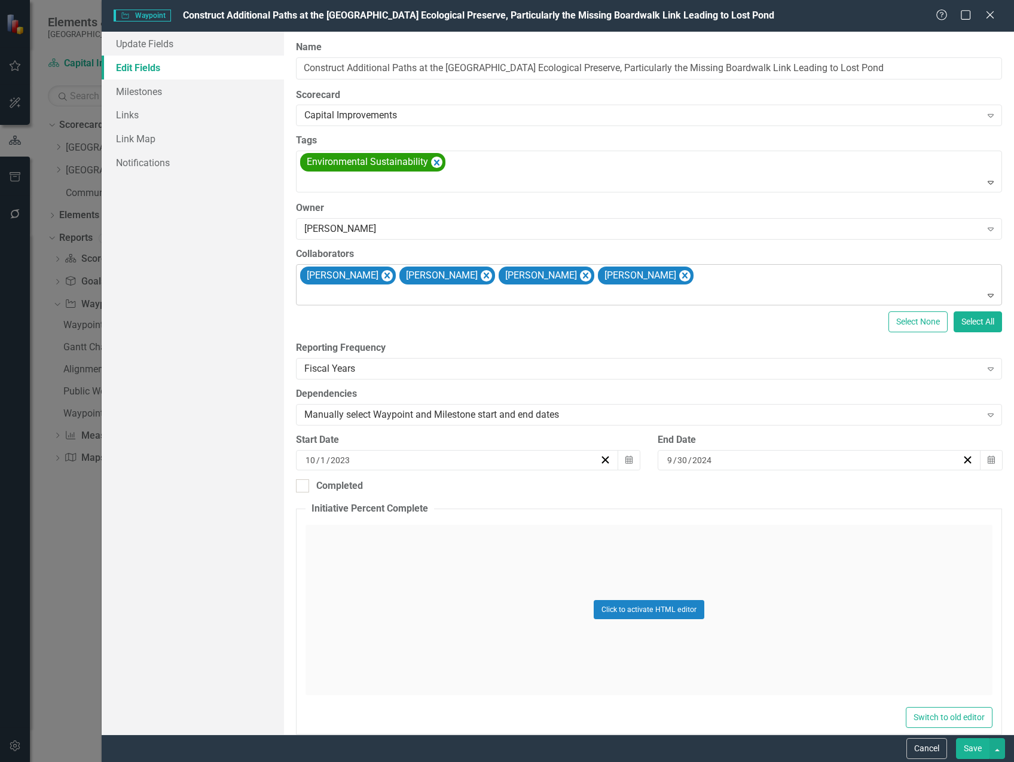
click at [720, 280] on div "Elizabeth Ellis Sandra Krieger Alicia Pearce Smith Matt Williams" at bounding box center [649, 285] width 703 height 41
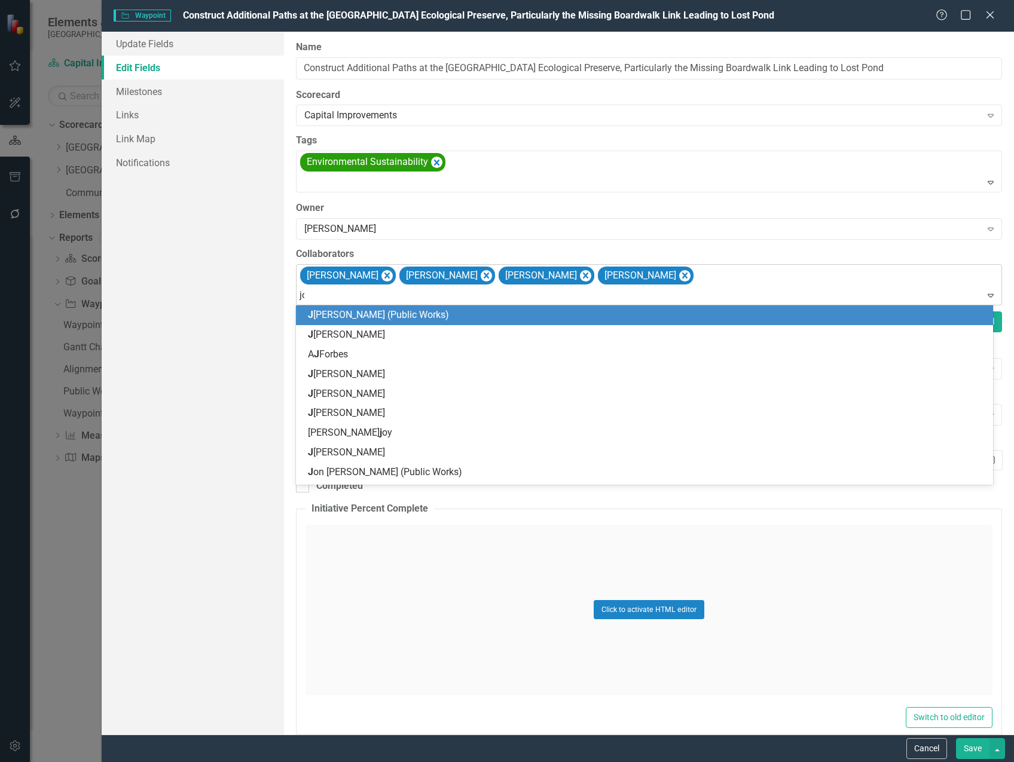
type input "jon"
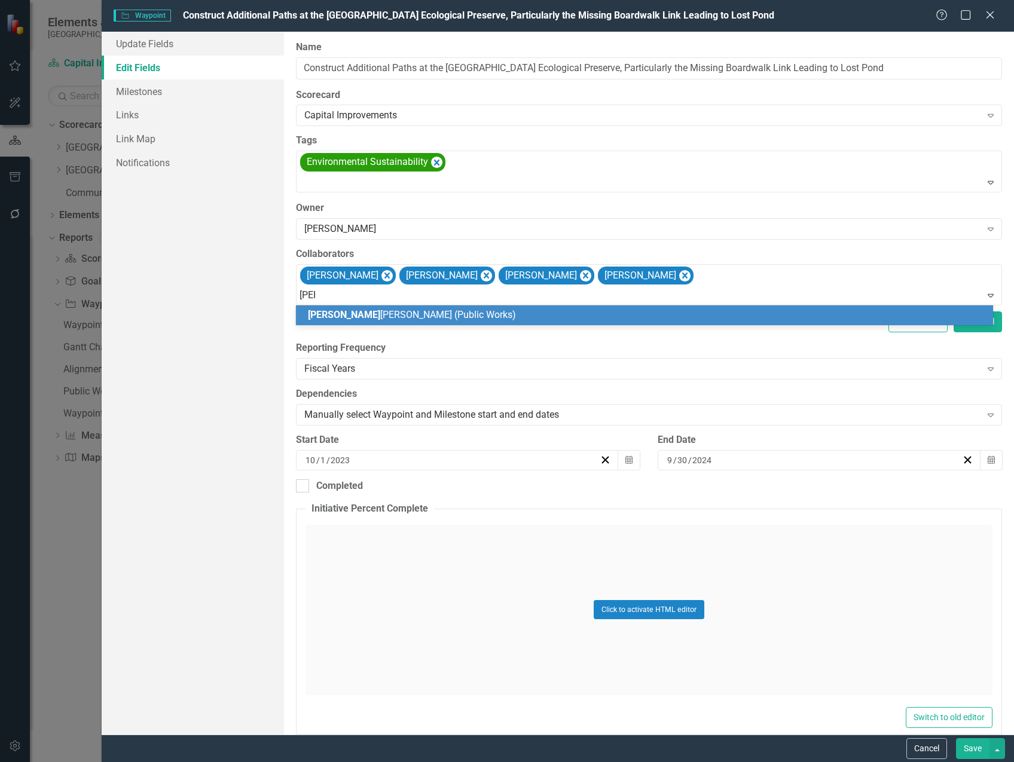
click at [529, 313] on div "Jon Osterstock (Public Works)" at bounding box center [647, 315] width 678 height 14
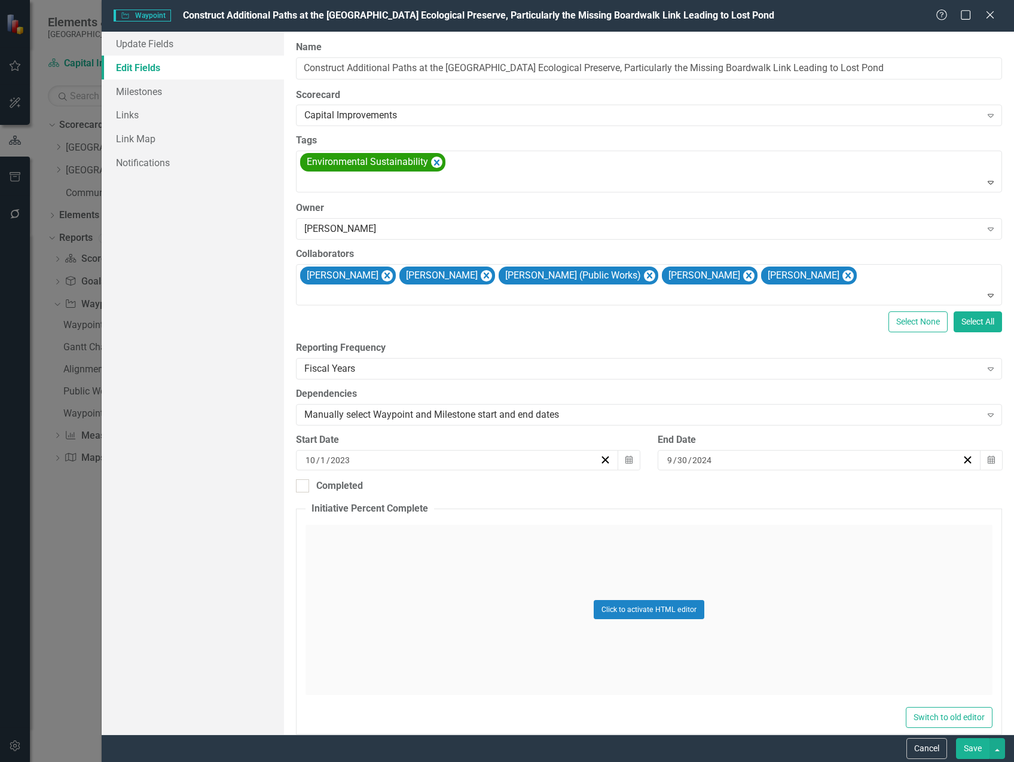
click at [971, 747] on button "Save" at bounding box center [972, 748] width 33 height 21
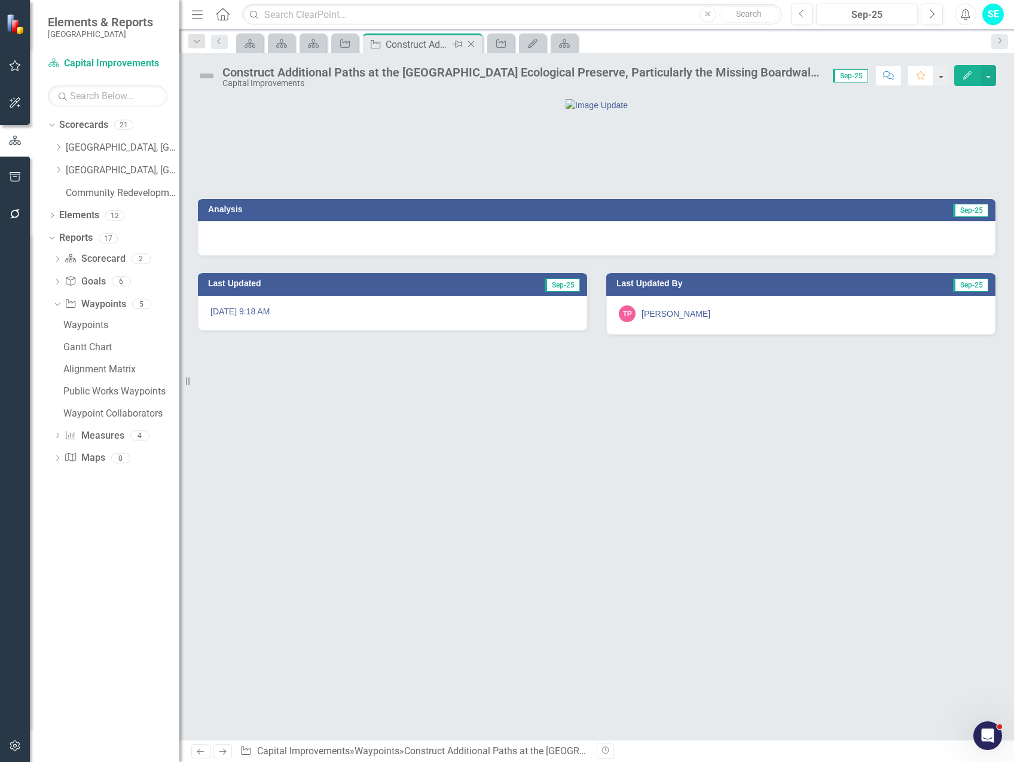
click at [472, 44] on icon "Close" at bounding box center [471, 44] width 12 height 10
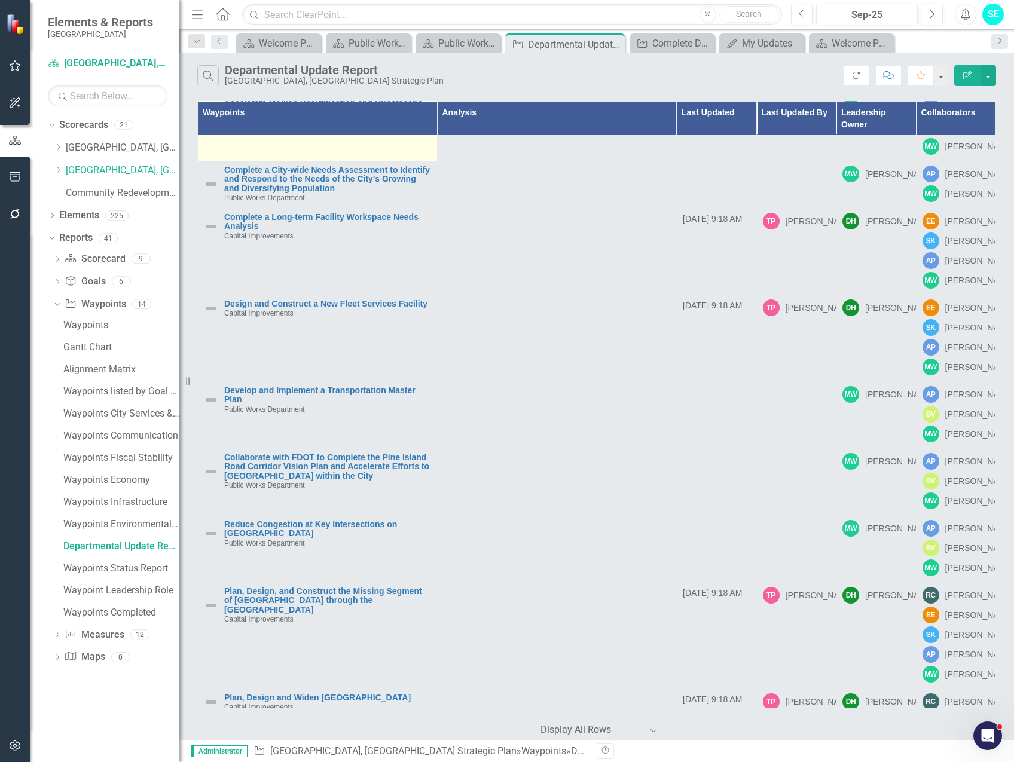
scroll to position [60, 0]
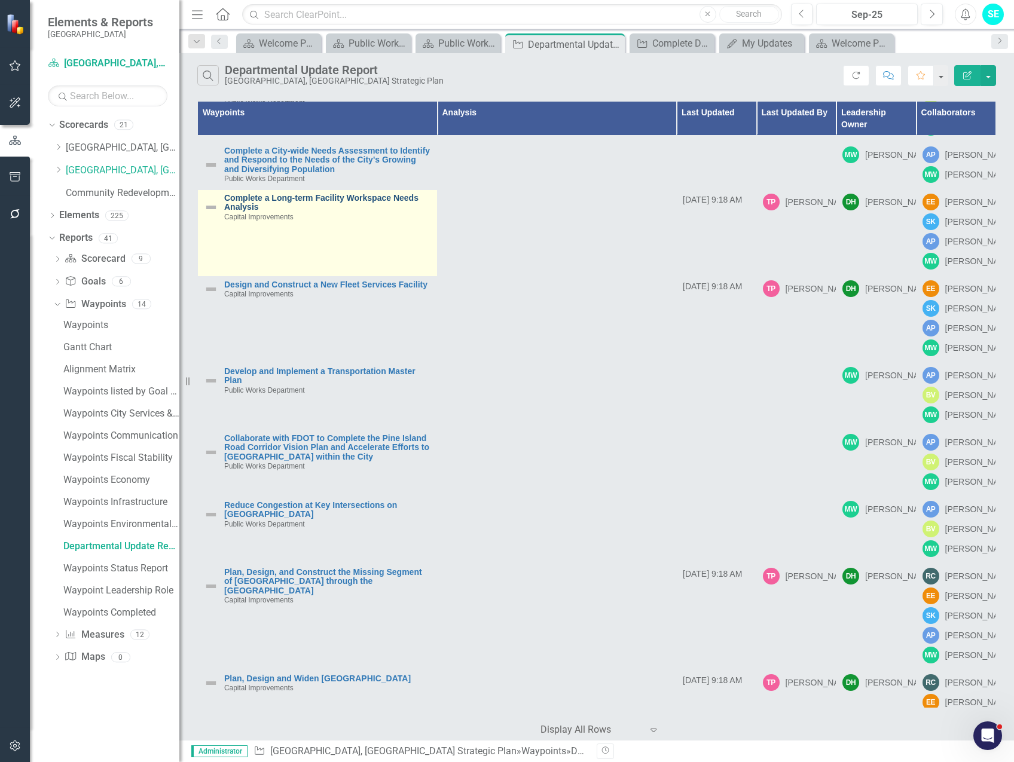
click at [359, 212] on link "Complete a Long-term Facility Workspace Needs Analysis" at bounding box center [327, 203] width 207 height 19
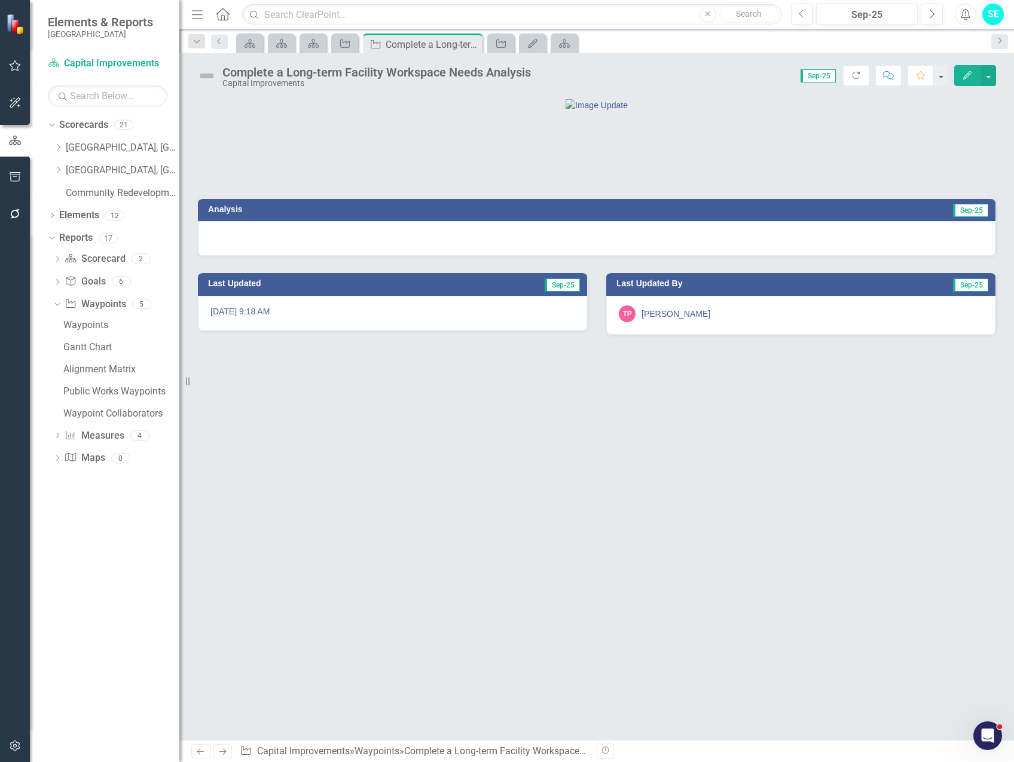
click at [972, 75] on icon "Edit" at bounding box center [967, 75] width 11 height 8
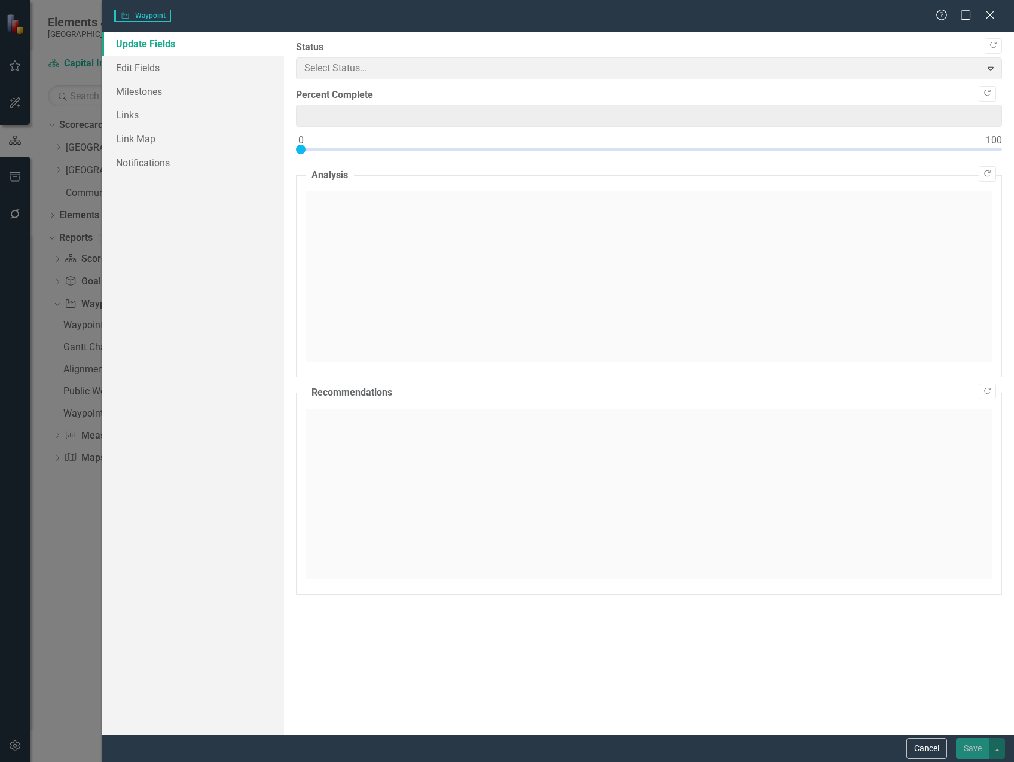
type input "0"
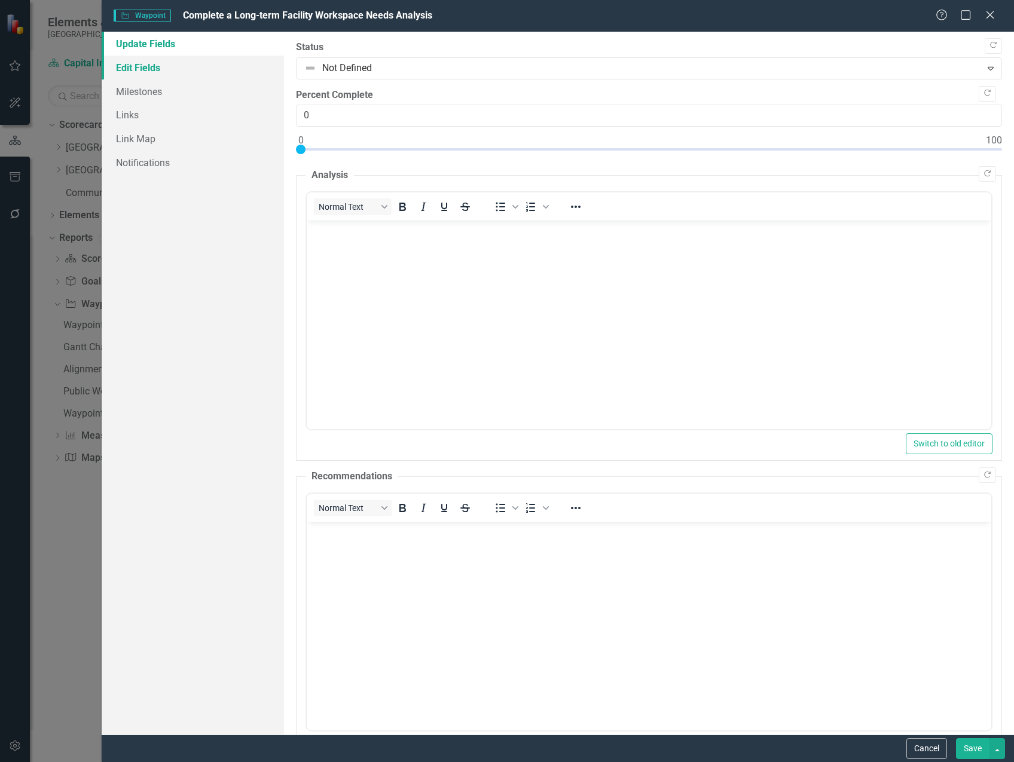
click at [125, 71] on link "Edit Fields" at bounding box center [193, 68] width 182 height 24
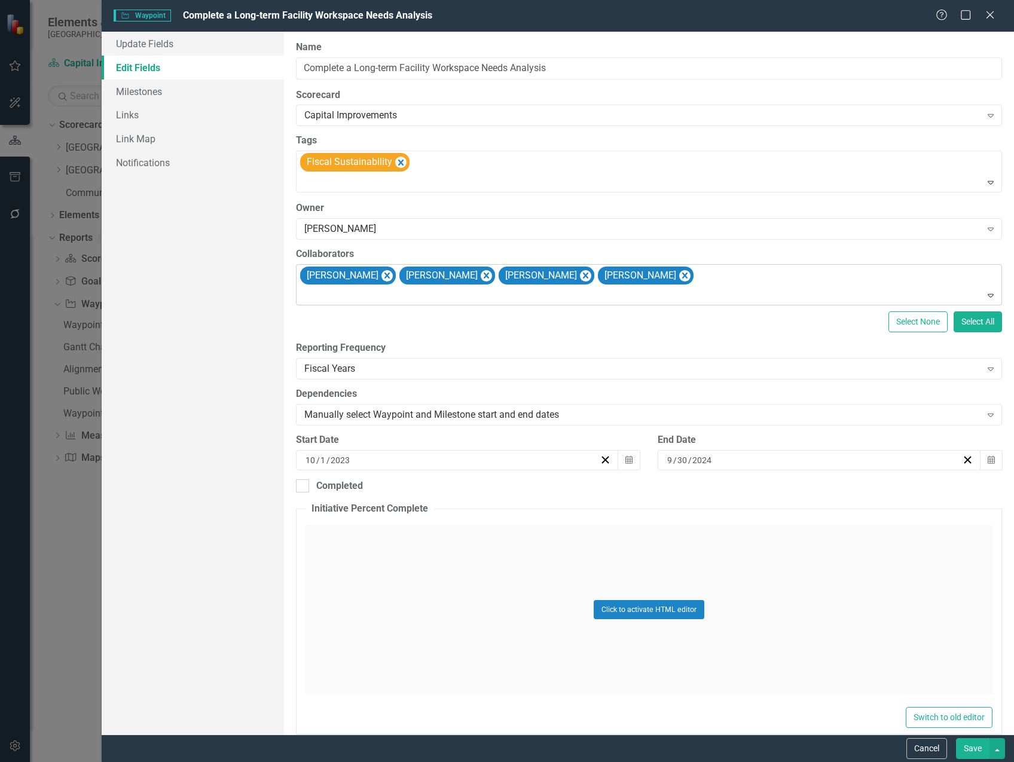
click at [703, 290] on div at bounding box center [650, 296] width 701 height 16
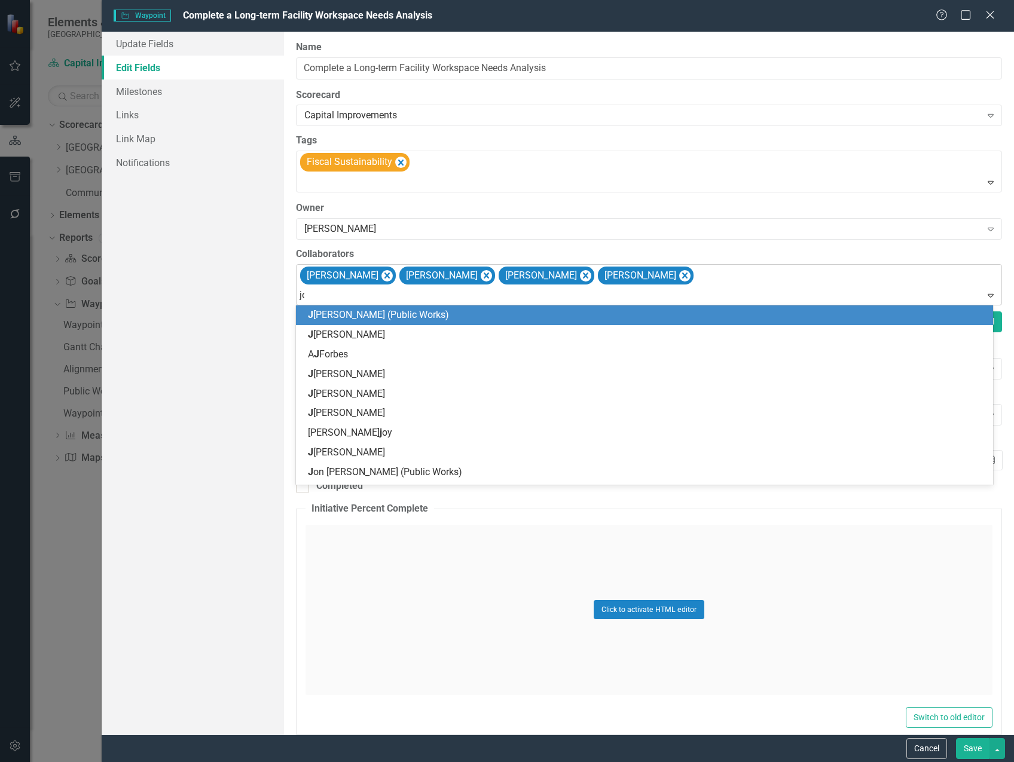
type input "jon"
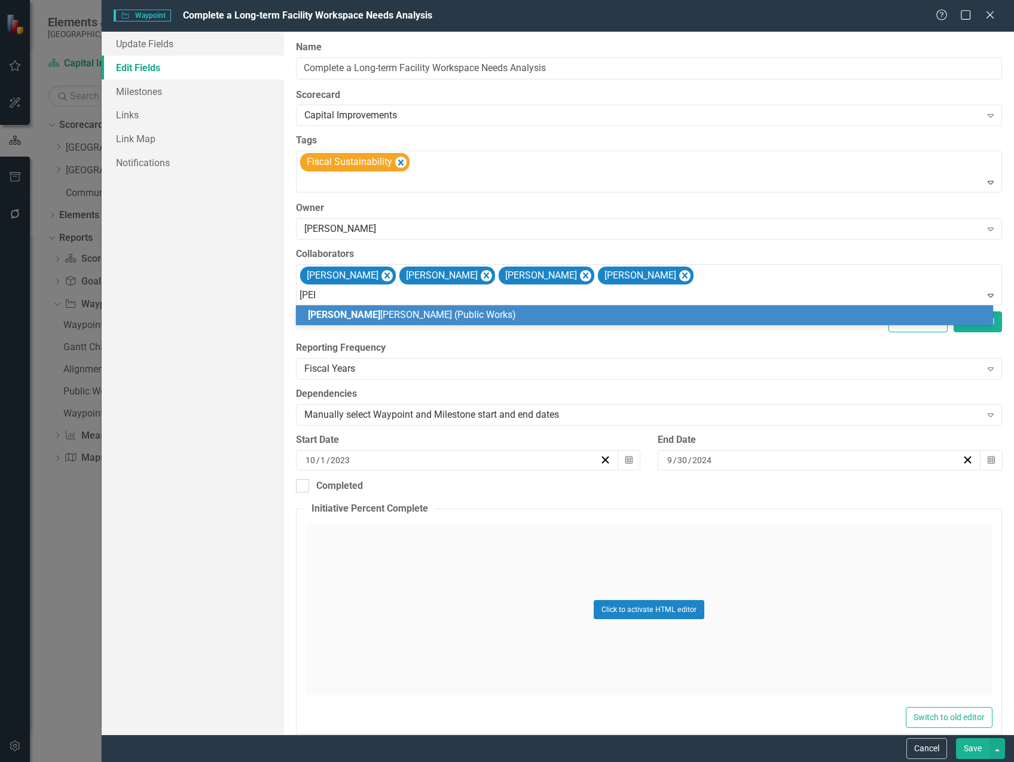
drag, startPoint x: 717, startPoint y: 315, endPoint x: 769, endPoint y: 404, distance: 102.6
click at [717, 314] on div "Jon Osterstock (Public Works)" at bounding box center [647, 315] width 678 height 14
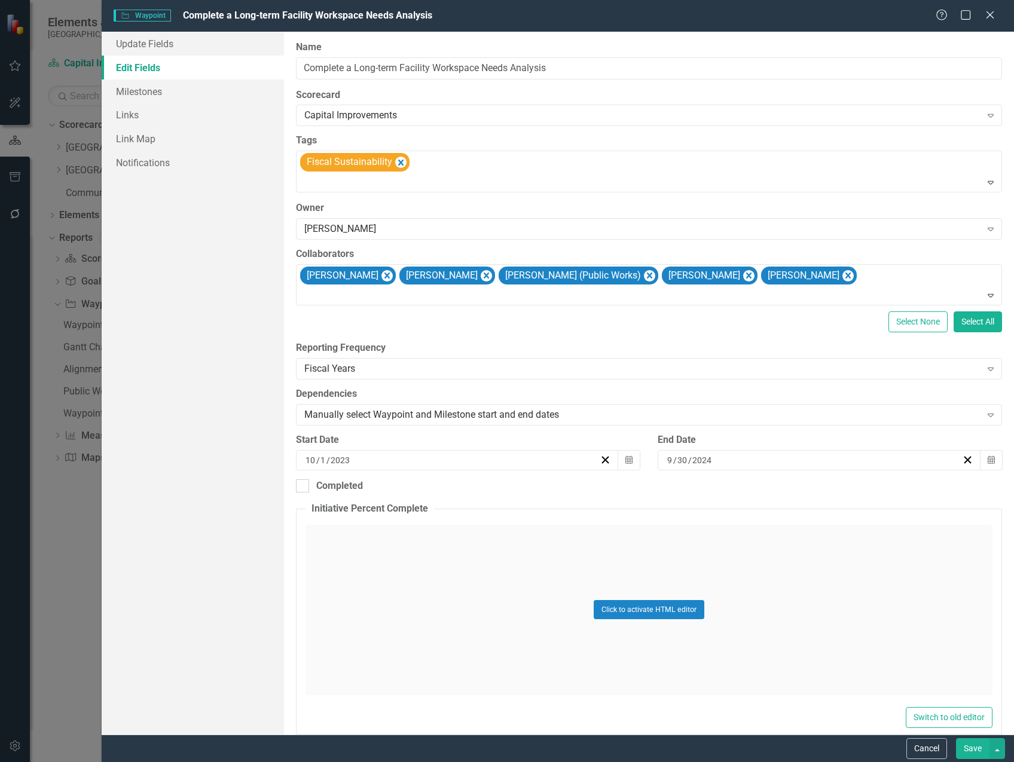
click at [971, 744] on button "Save" at bounding box center [972, 748] width 33 height 21
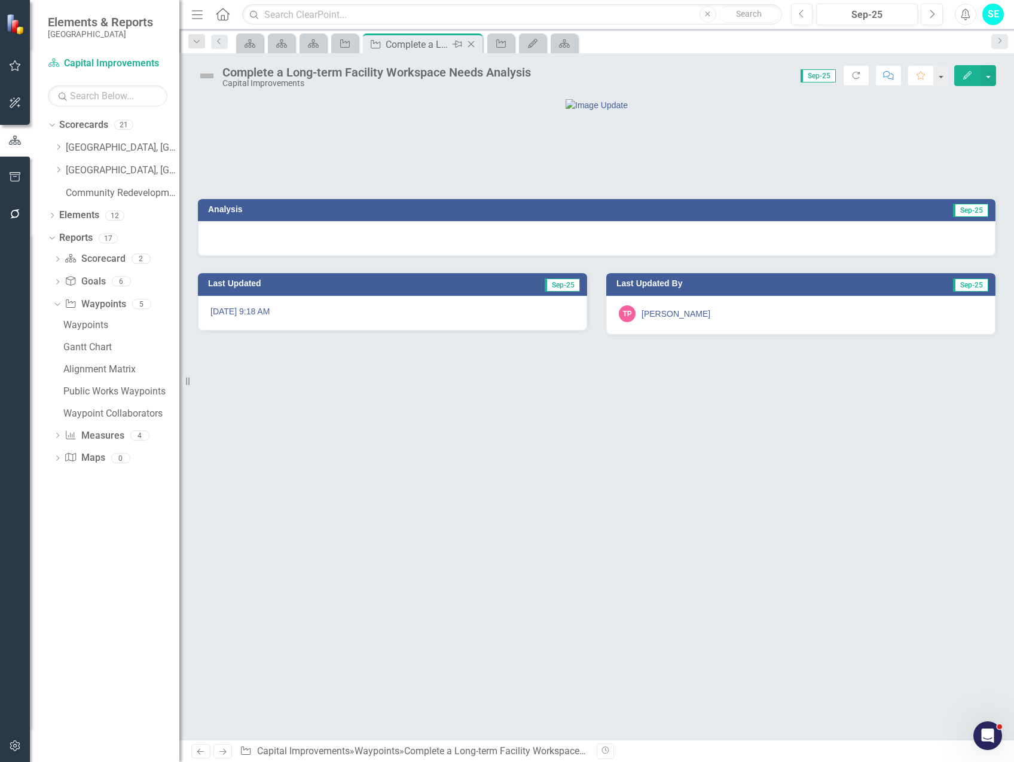
click at [403, 47] on div "Complete a Long-term Facility Workspace Needs Analysis" at bounding box center [418, 44] width 64 height 15
click at [470, 45] on icon "Close" at bounding box center [471, 44] width 12 height 10
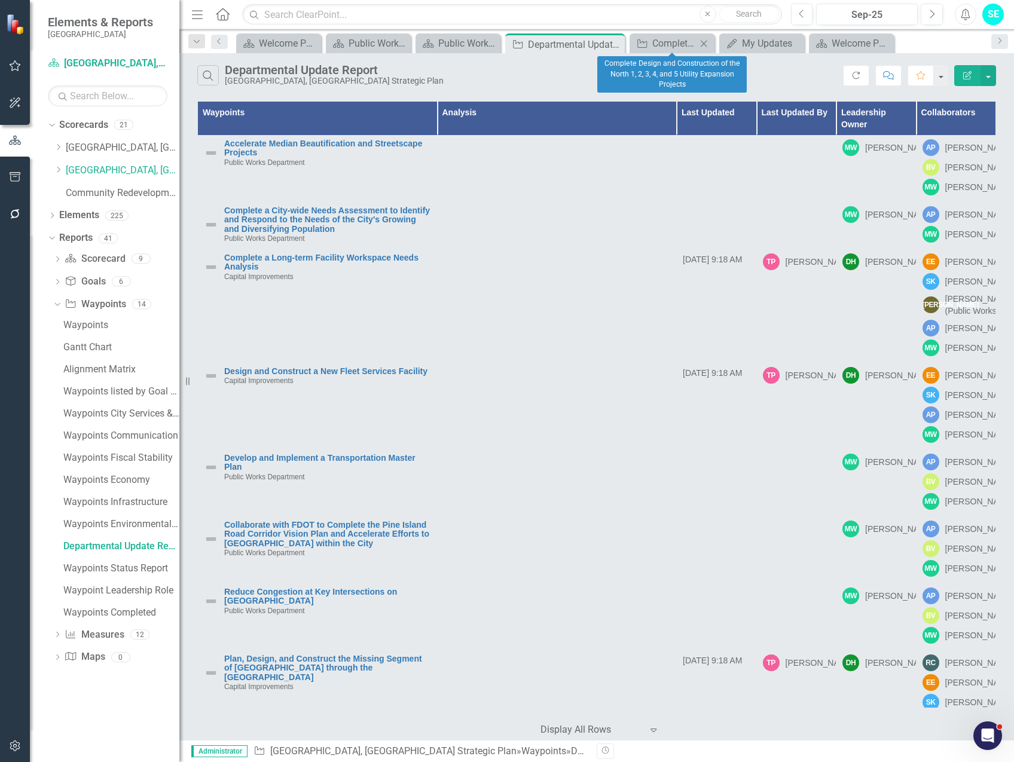
click at [704, 42] on icon "Close" at bounding box center [704, 44] width 12 height 10
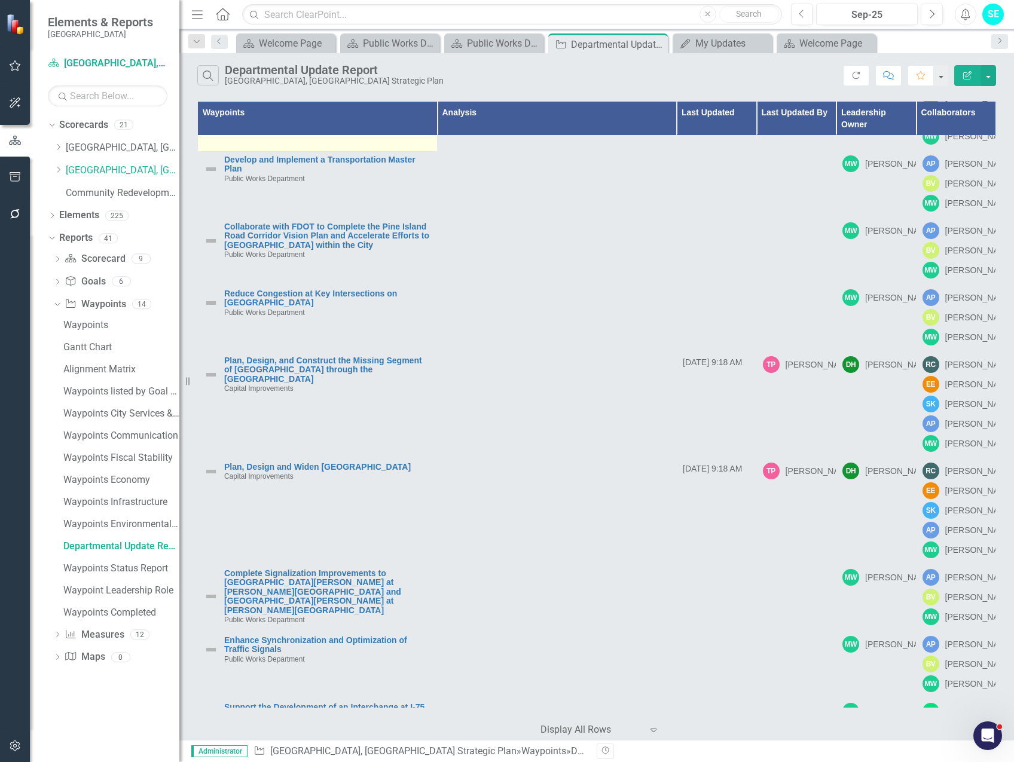
scroll to position [299, 0]
click at [353, 77] on link "Design and Construct a New Fleet Services Facility" at bounding box center [327, 72] width 207 height 9
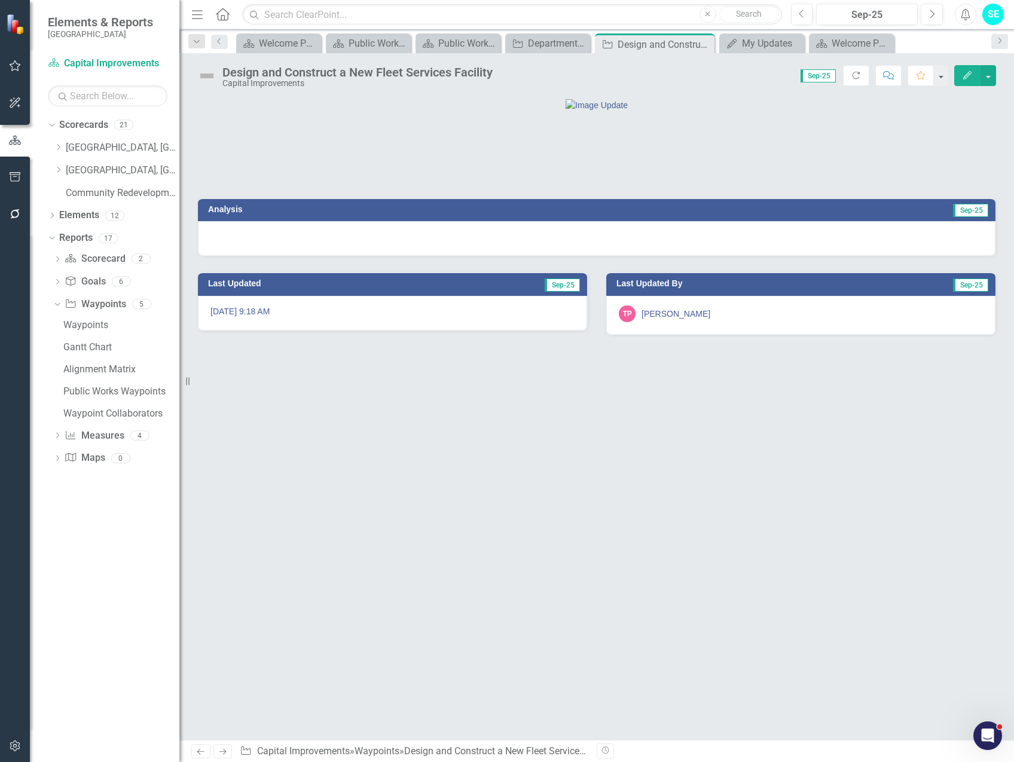
click at [970, 74] on icon "button" at bounding box center [967, 75] width 8 height 8
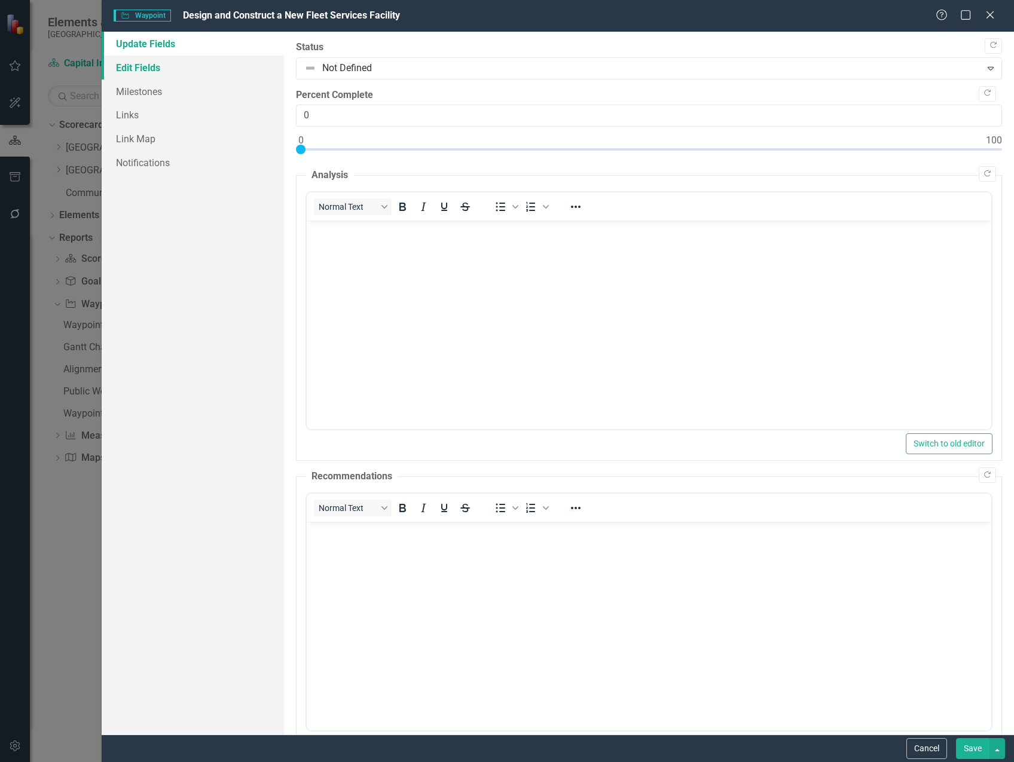
click at [157, 67] on link "Edit Fields" at bounding box center [193, 68] width 182 height 24
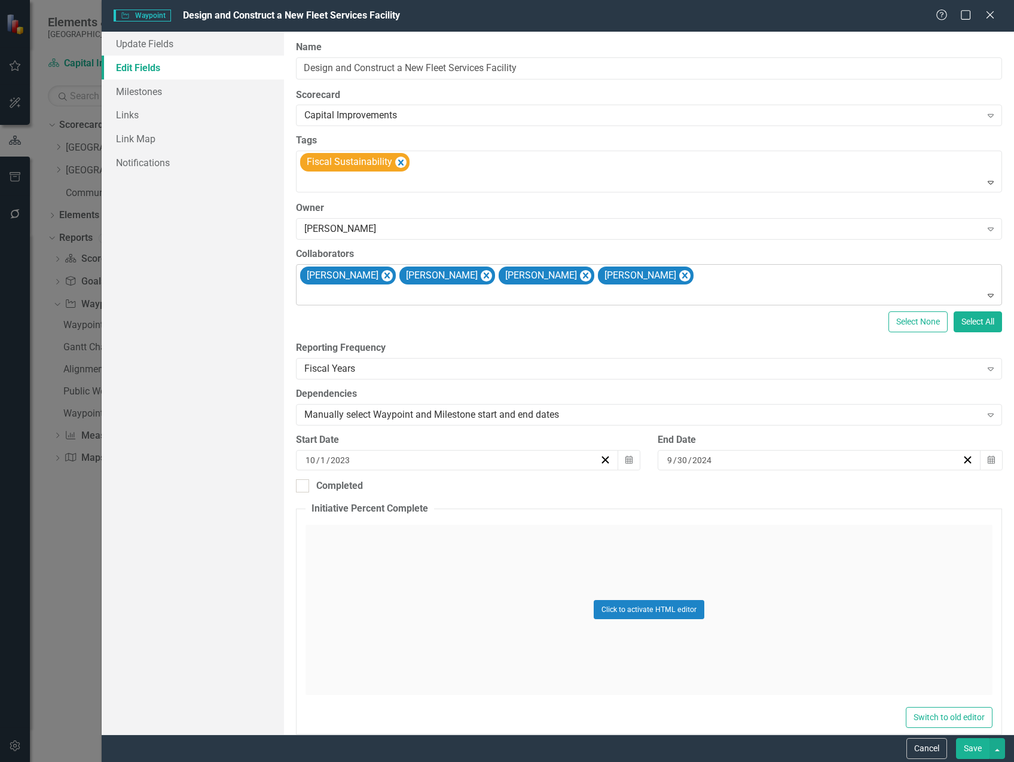
click at [736, 279] on div "Elizabeth Ellis Sandra Krieger Alicia Pearce Smith Matt Williams" at bounding box center [649, 285] width 703 height 41
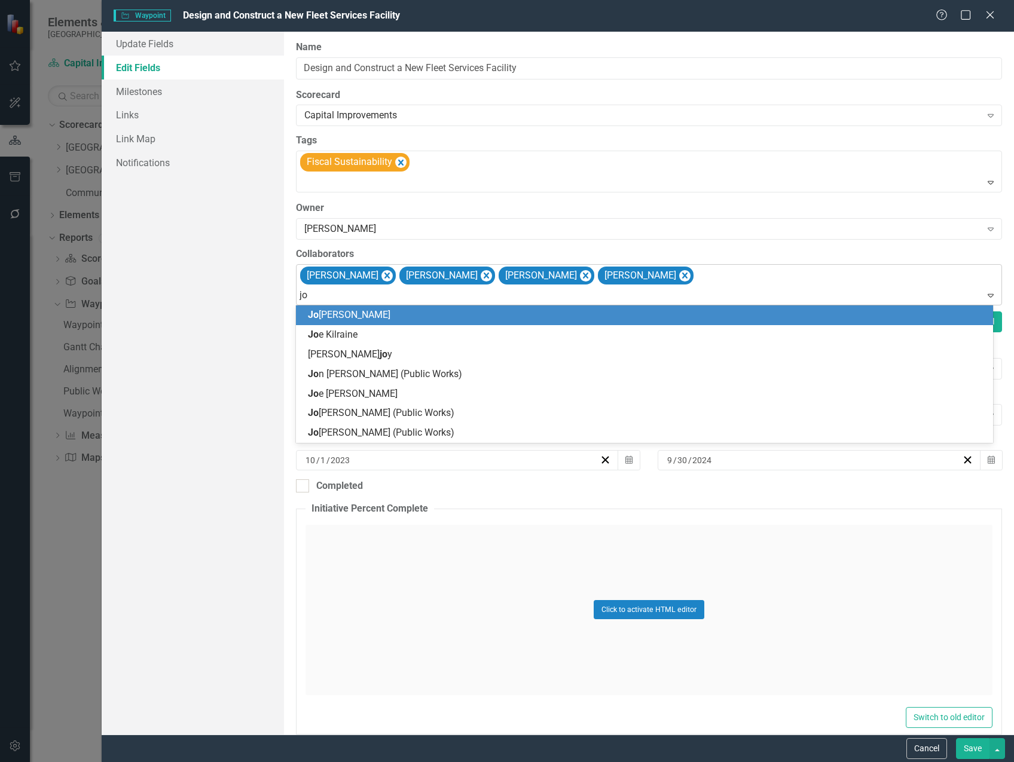
type input "jon"
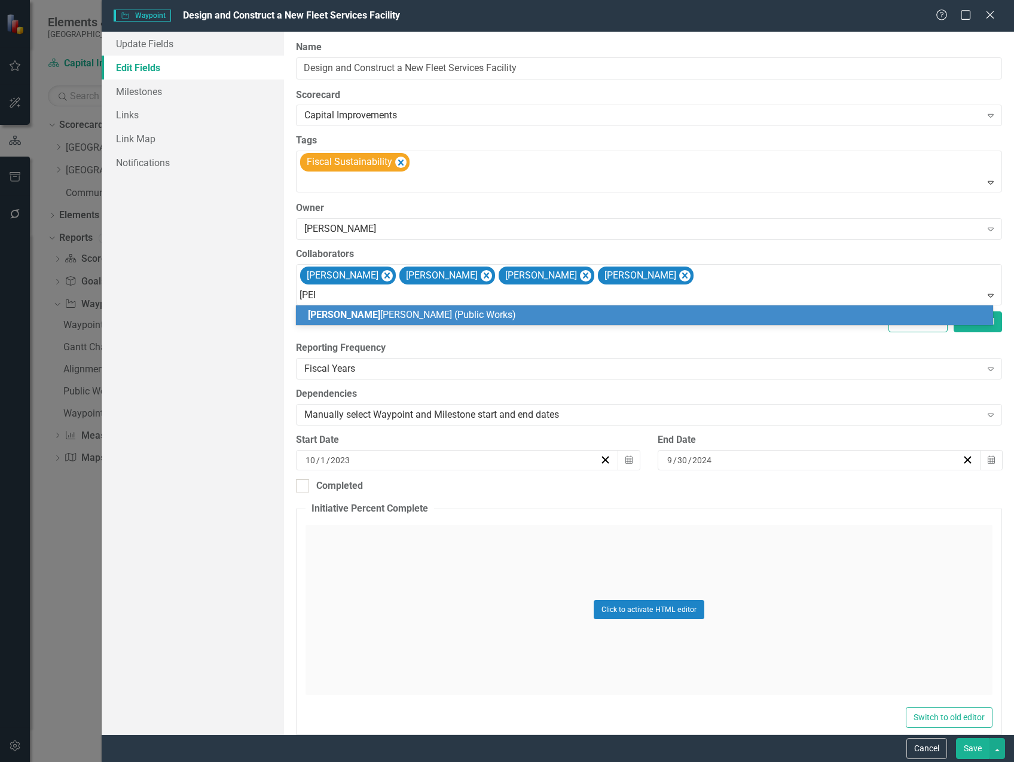
click at [748, 314] on div "Jon Osterstock (Public Works)" at bounding box center [647, 315] width 678 height 14
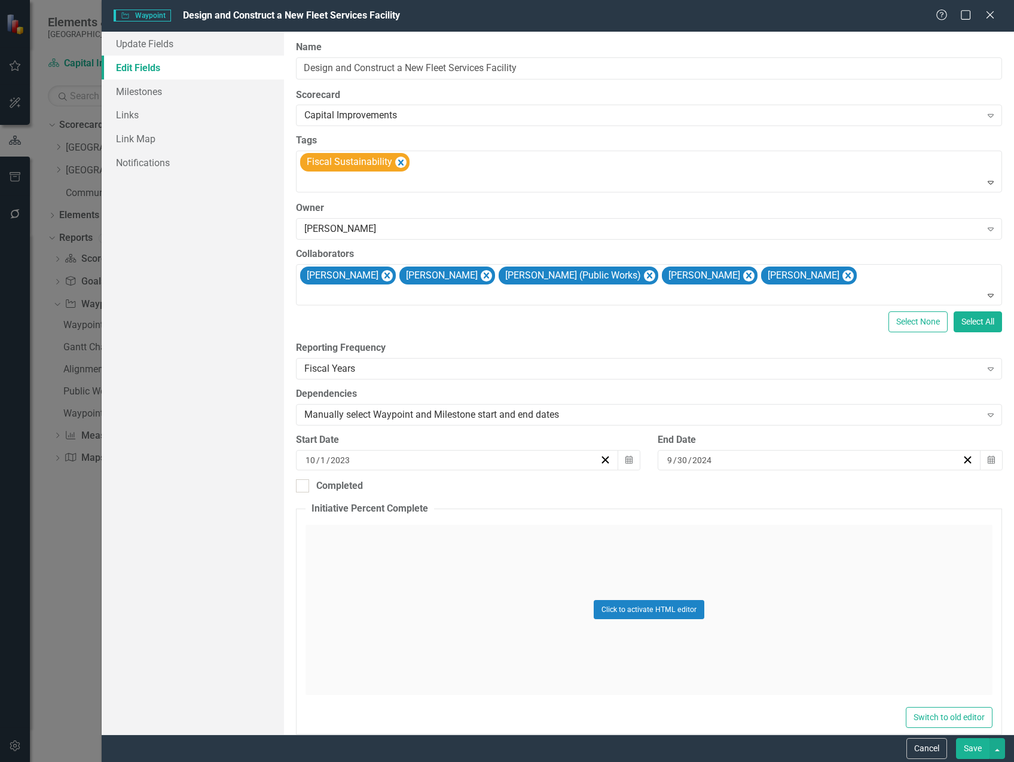
click at [968, 746] on button "Save" at bounding box center [972, 748] width 33 height 21
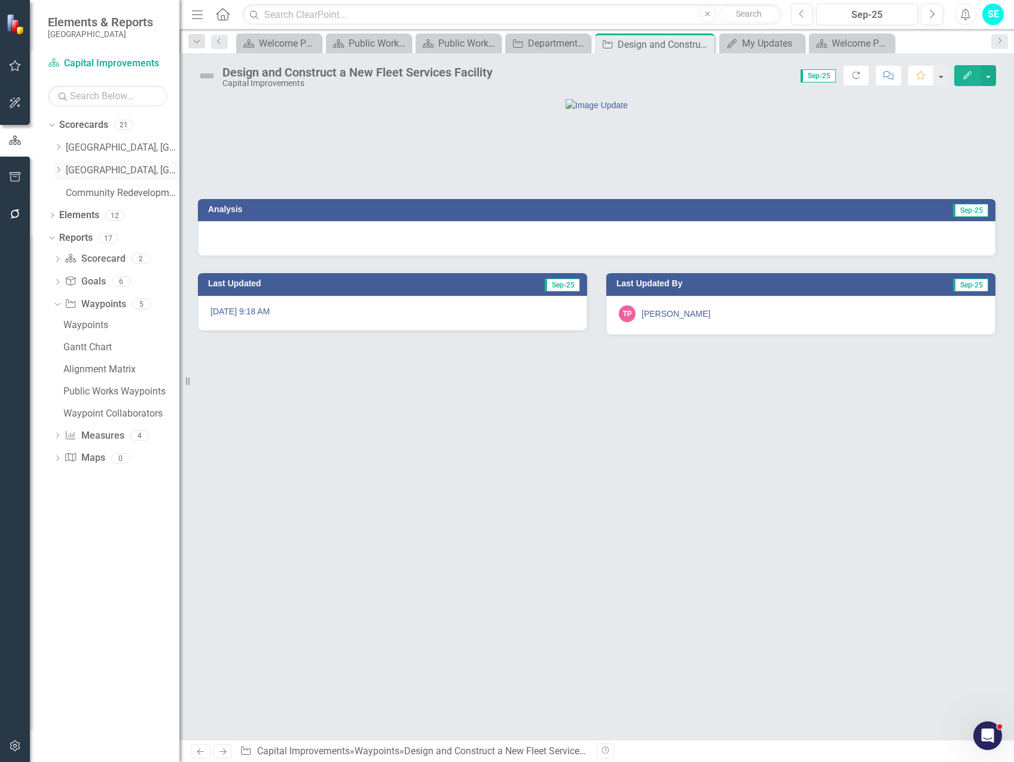
click at [116, 167] on link "[GEOGRAPHIC_DATA], [GEOGRAPHIC_DATA] Strategic Plan" at bounding box center [123, 171] width 114 height 14
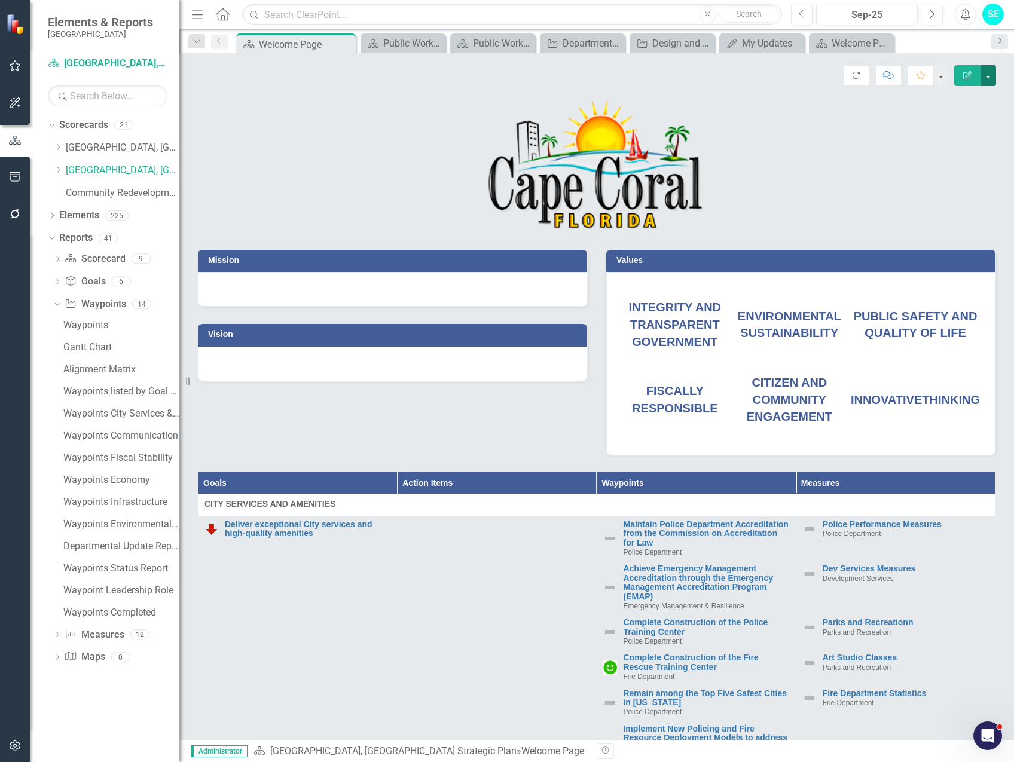
click at [991, 80] on button "button" at bounding box center [988, 75] width 16 height 21
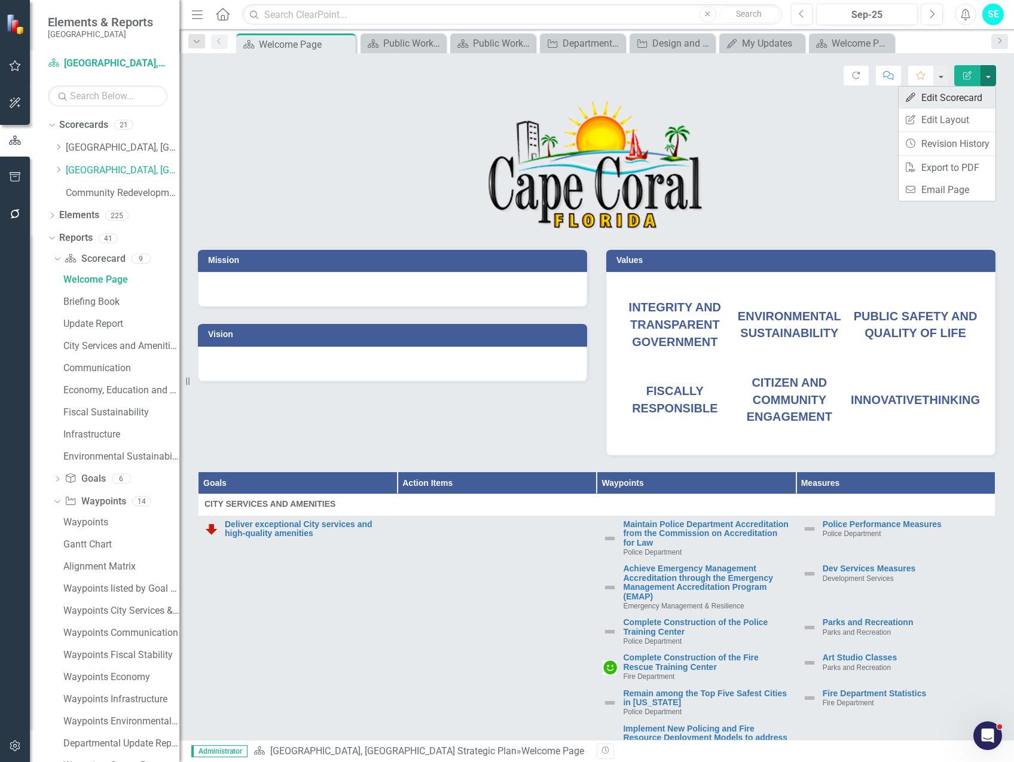
click at [982, 99] on link "Edit Edit Scorecard" at bounding box center [947, 98] width 97 height 22
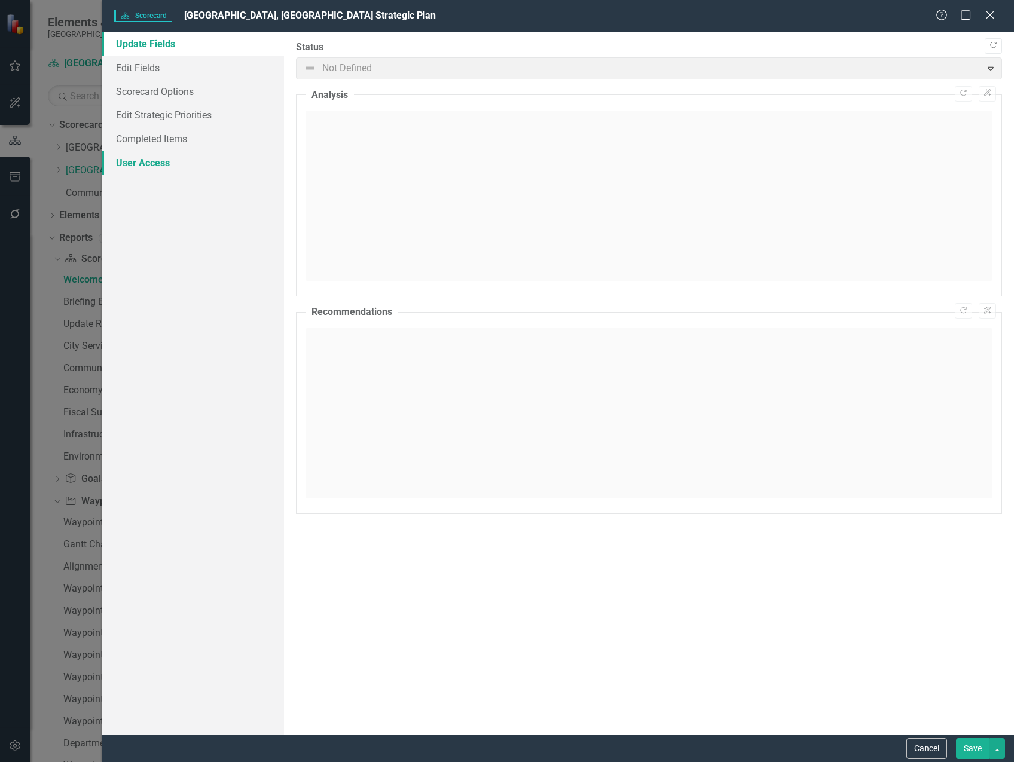
click at [136, 162] on link "User Access" at bounding box center [193, 163] width 182 height 24
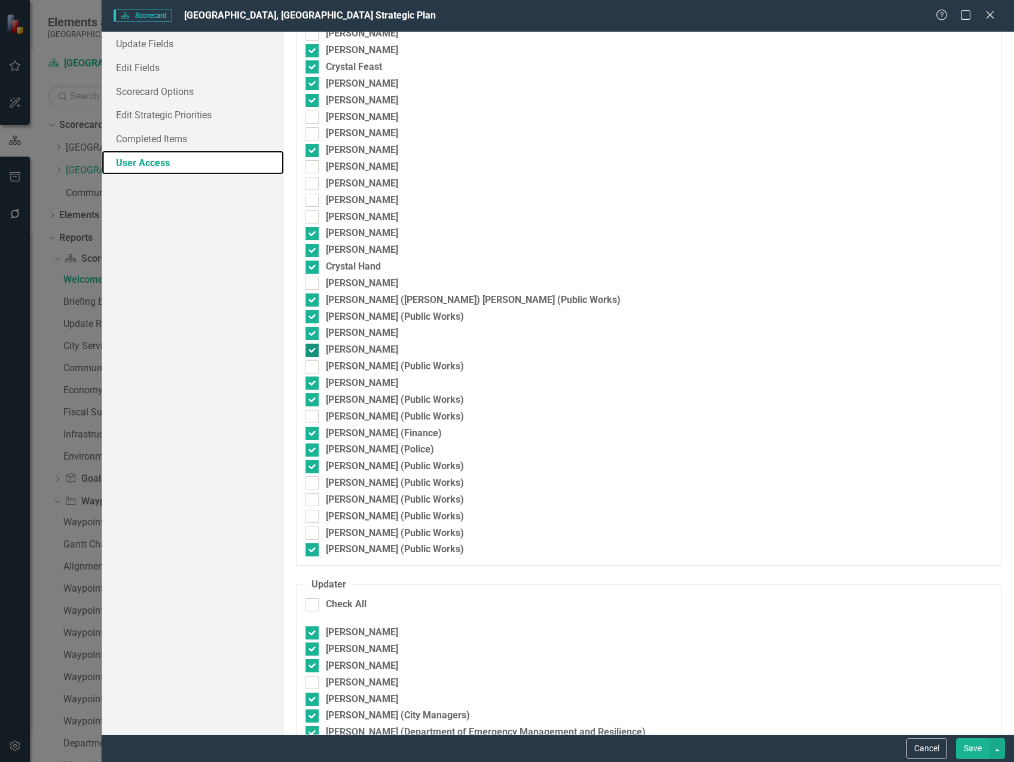
scroll to position [837, 0]
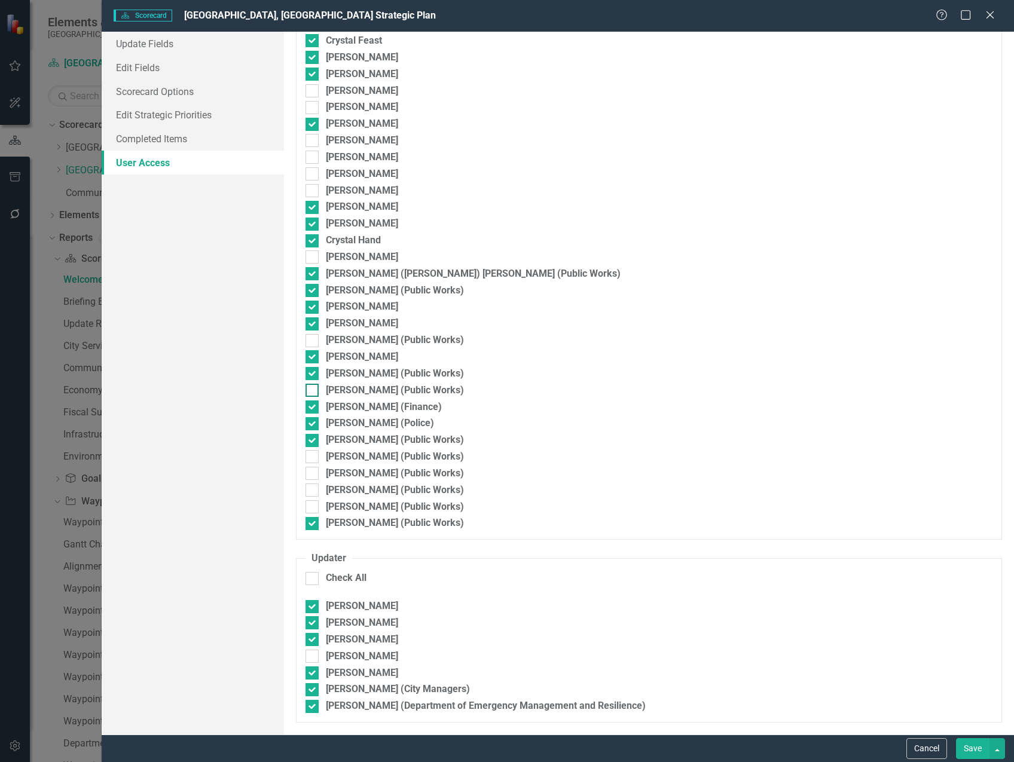
drag, startPoint x: 314, startPoint y: 390, endPoint x: 341, endPoint y: 393, distance: 27.1
click at [314, 389] on div at bounding box center [311, 390] width 13 height 13
click at [313, 389] on input "Jon Osterstock (Public Works)" at bounding box center [309, 388] width 8 height 8
checkbox input "true"
click at [968, 750] on button "Save" at bounding box center [972, 748] width 33 height 21
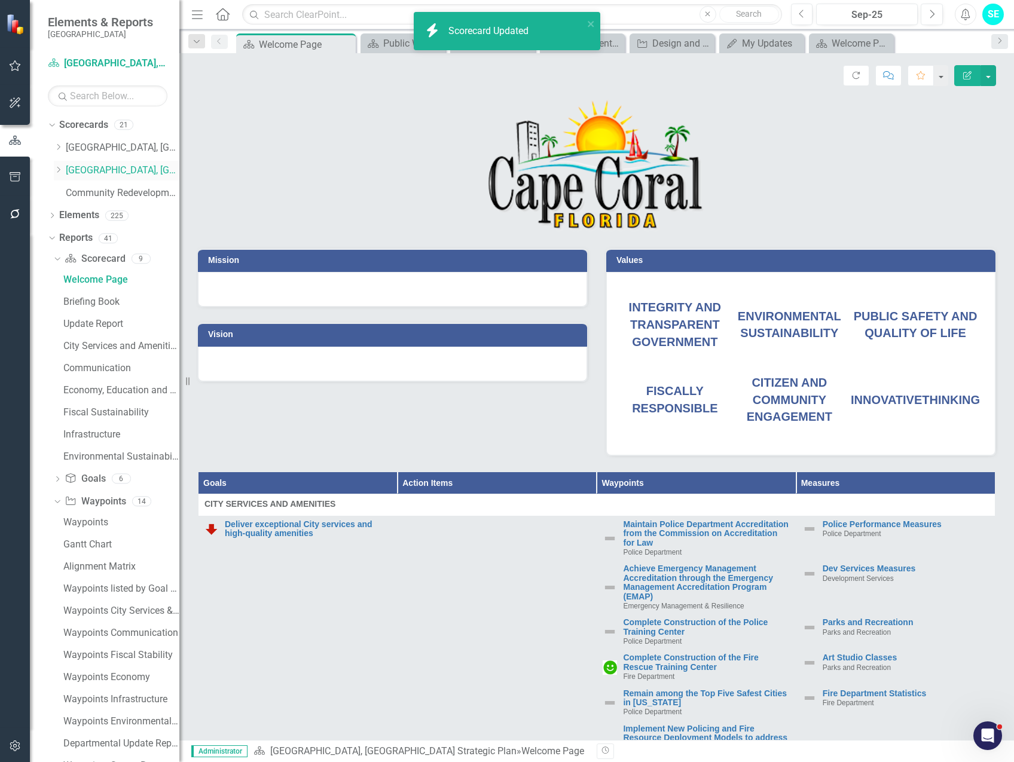
click at [57, 169] on icon "Dropdown" at bounding box center [58, 169] width 9 height 7
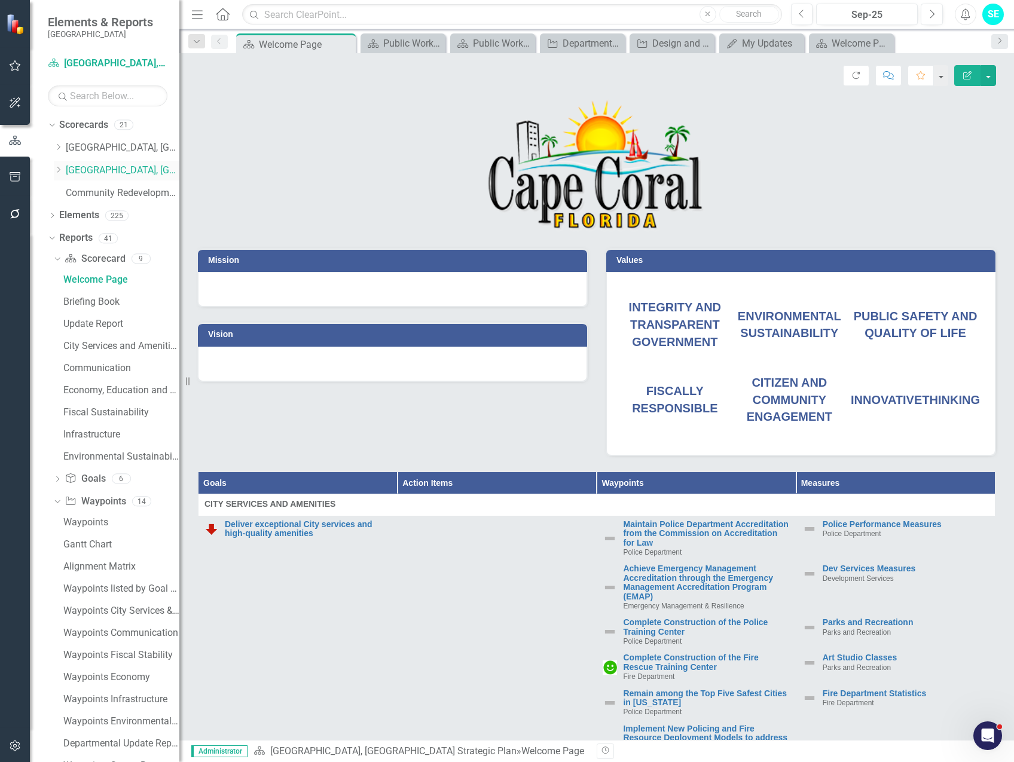
click at [54, 167] on icon "Dropdown" at bounding box center [58, 169] width 9 height 7
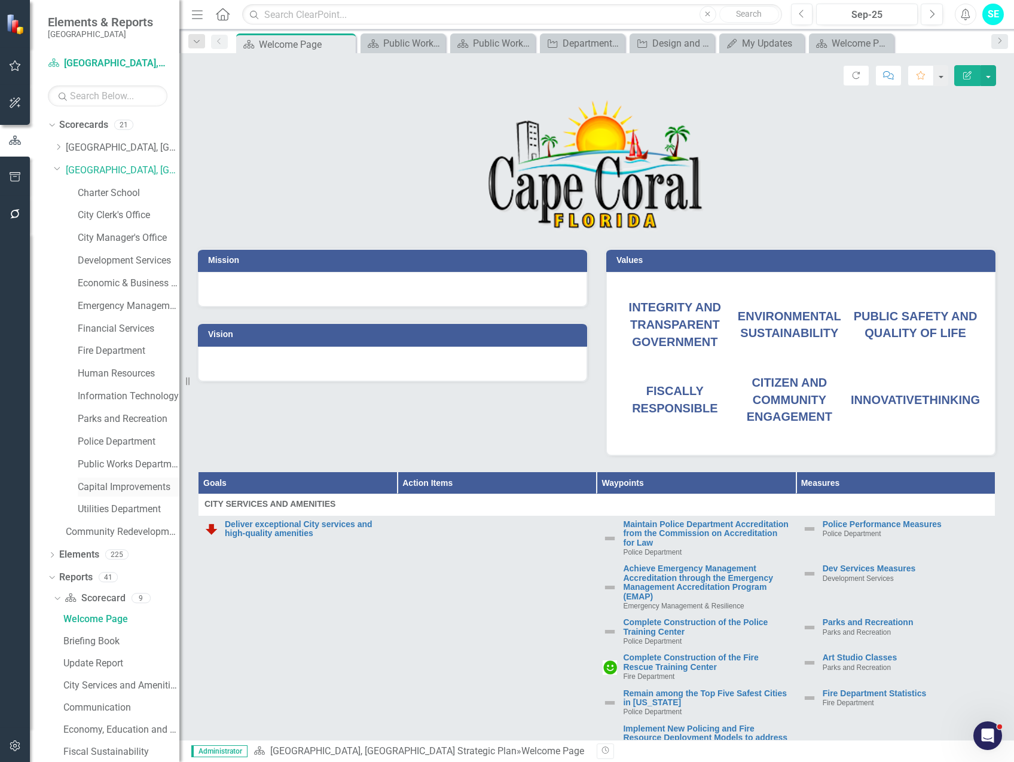
click at [102, 490] on link "Capital Improvements" at bounding box center [129, 488] width 102 height 14
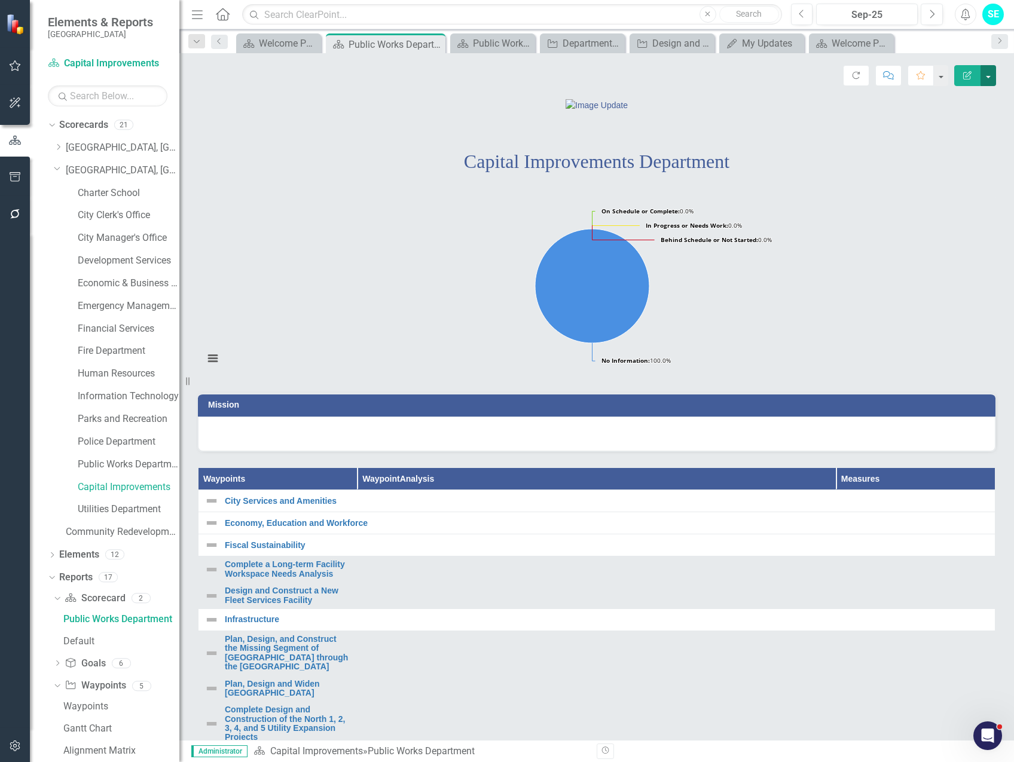
click at [986, 77] on button "button" at bounding box center [988, 75] width 16 height 21
click at [958, 102] on link "Edit Edit Scorecard" at bounding box center [947, 98] width 97 height 22
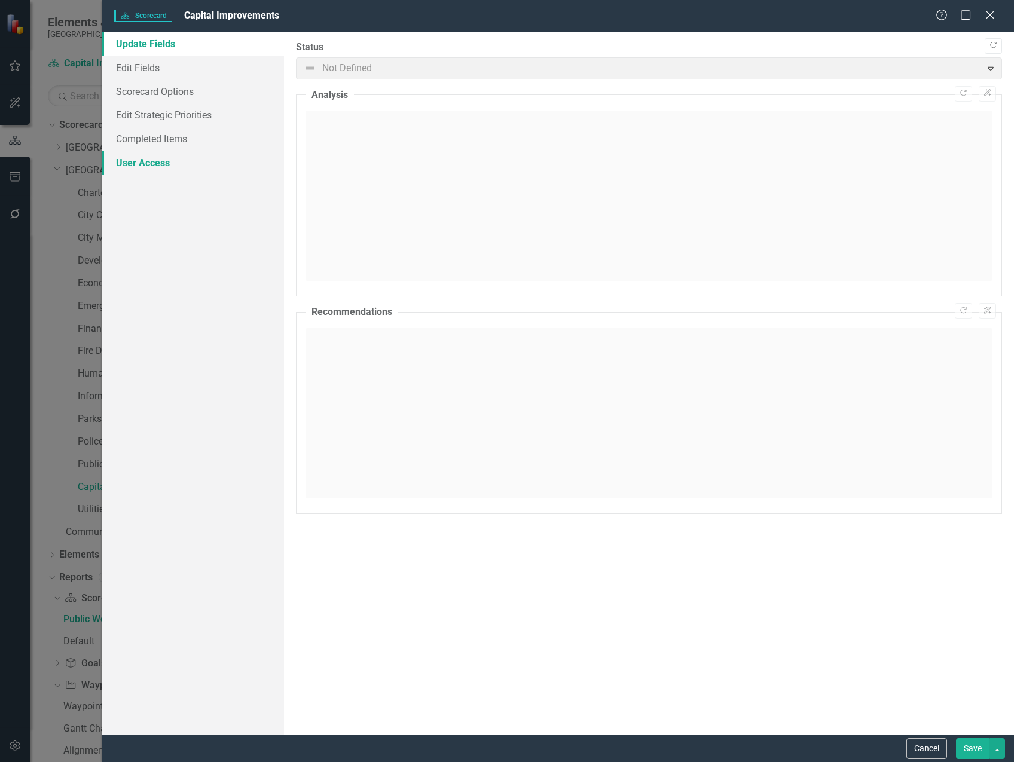
drag, startPoint x: 140, startPoint y: 162, endPoint x: 147, endPoint y: 169, distance: 9.3
click at [140, 161] on link "User Access" at bounding box center [193, 163] width 182 height 24
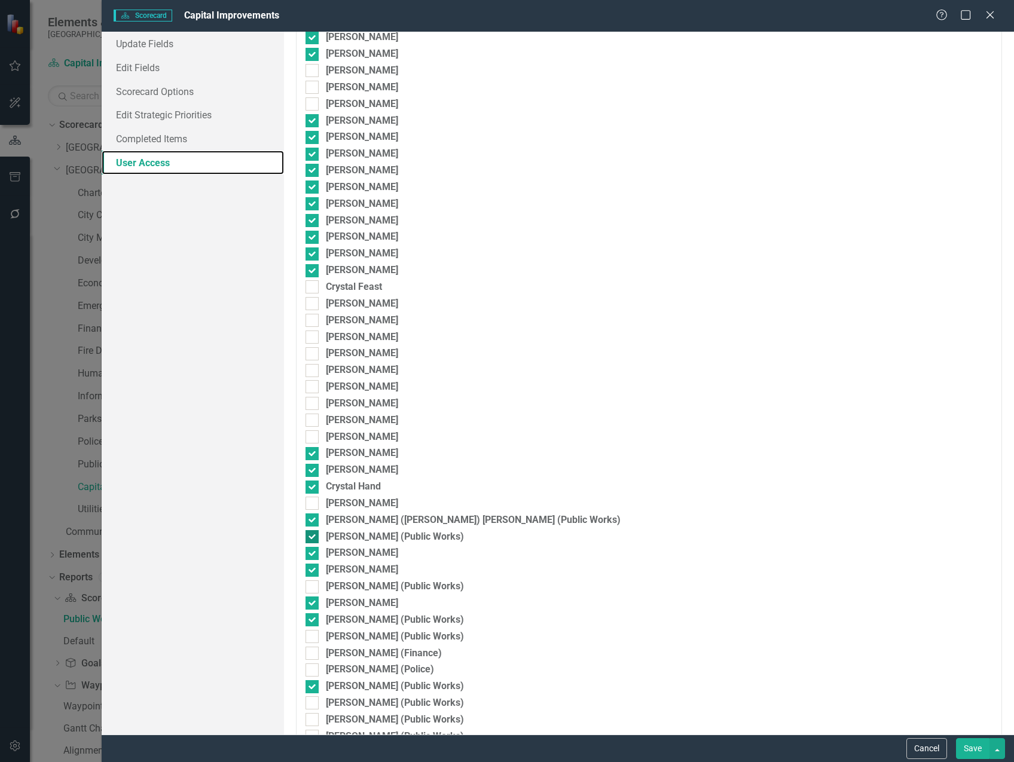
scroll to position [717, 0]
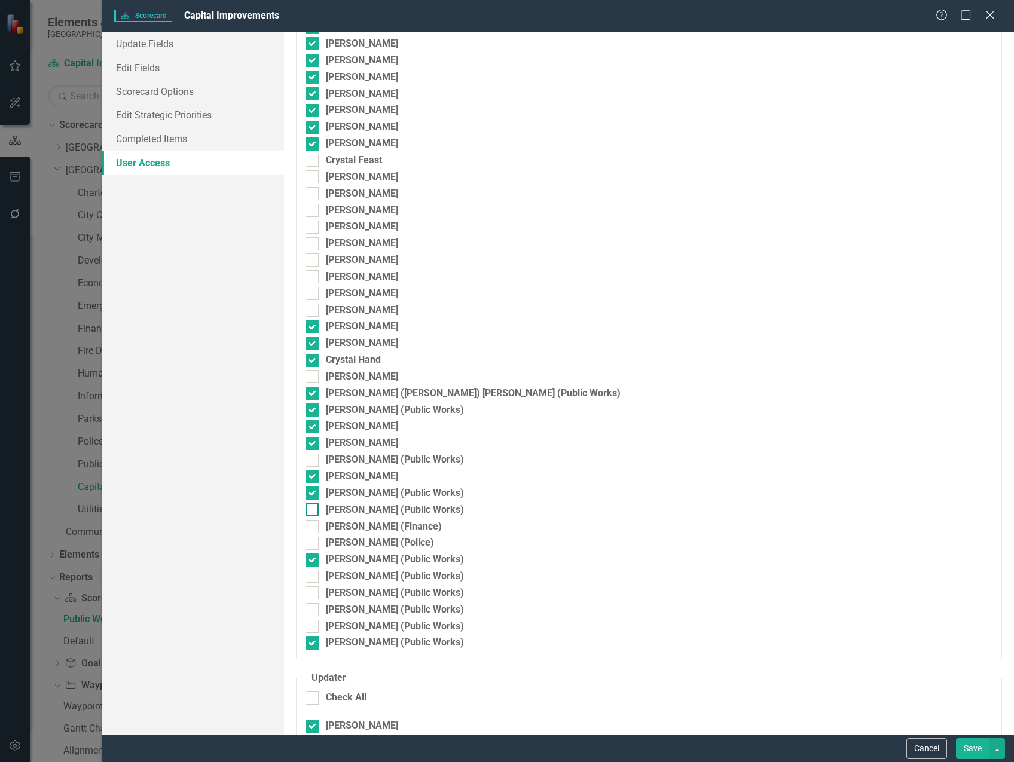
click at [311, 509] on input "Jon Osterstock (Public Works)" at bounding box center [309, 507] width 8 height 8
checkbox input "true"
click at [972, 751] on button "Save" at bounding box center [972, 748] width 33 height 21
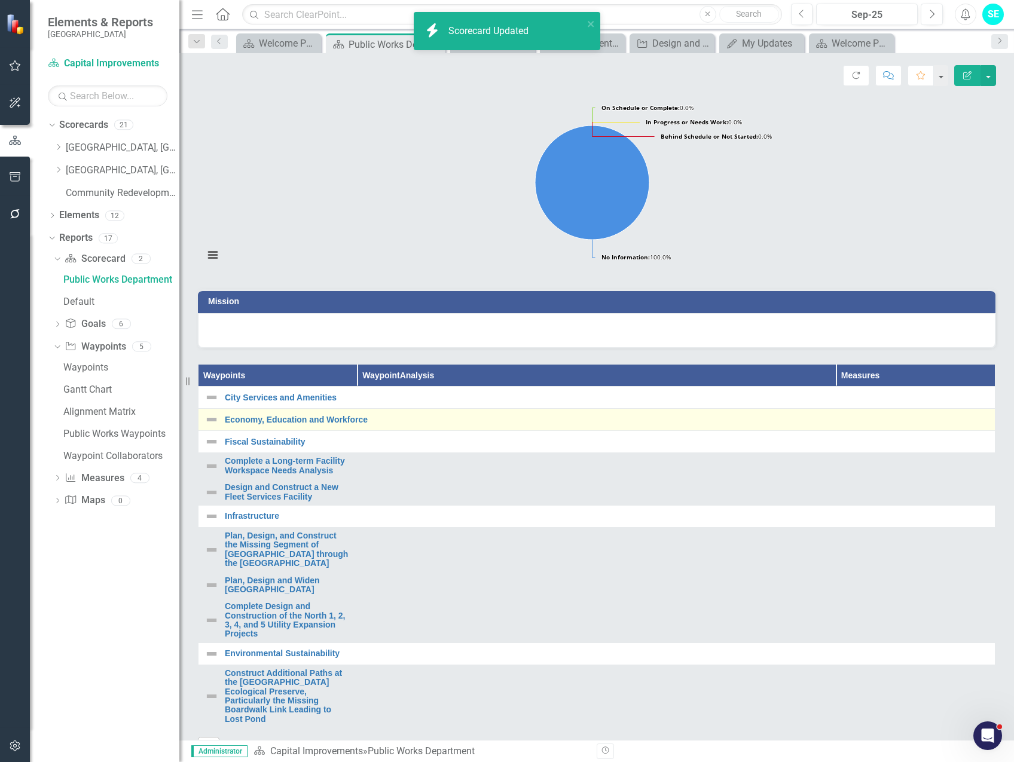
scroll to position [0, 0]
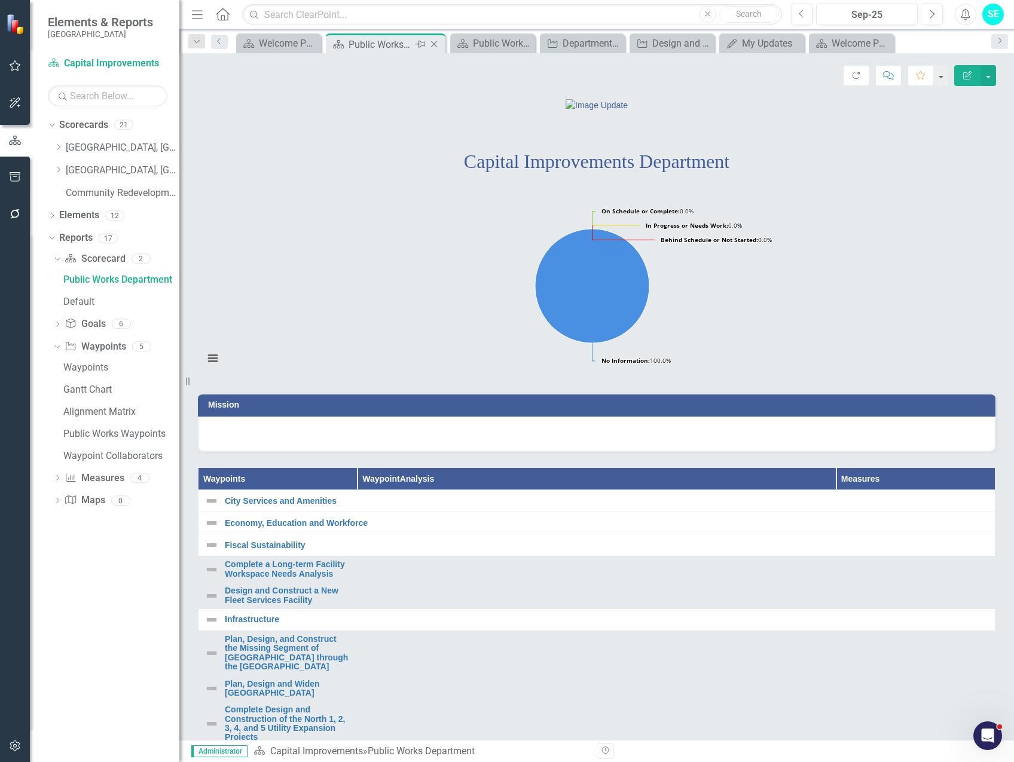
click at [431, 44] on icon "Close" at bounding box center [434, 44] width 12 height 10
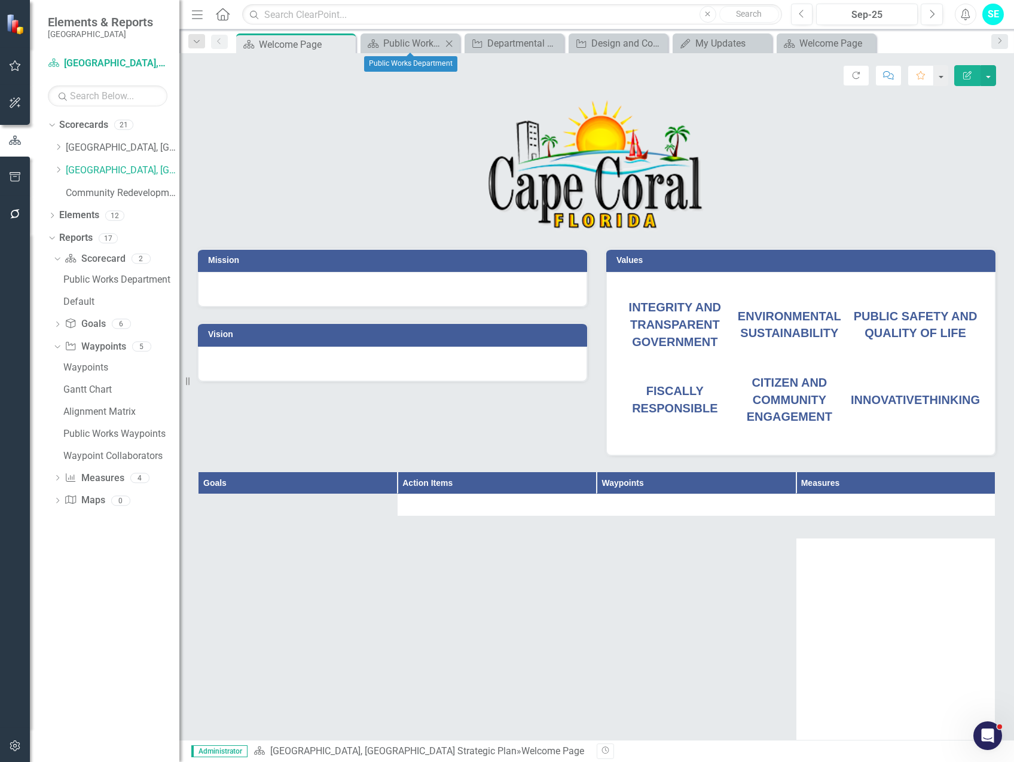
click at [451, 43] on icon "Close" at bounding box center [449, 44] width 12 height 10
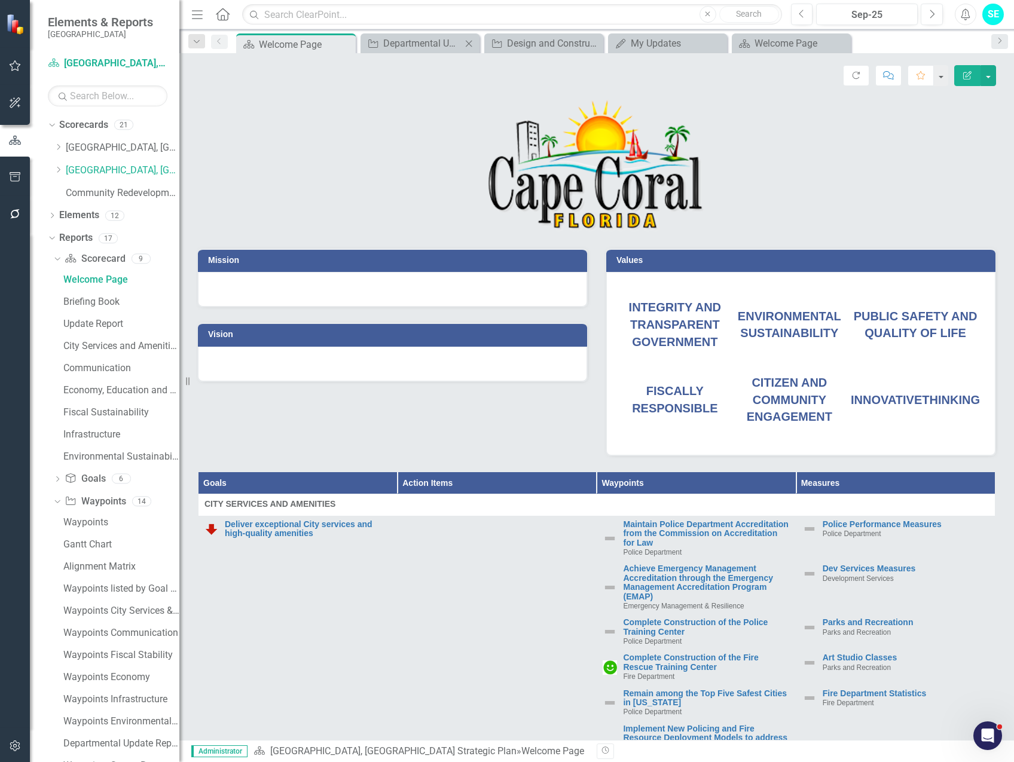
click at [468, 44] on icon at bounding box center [469, 43] width 7 height 7
click at [0, 0] on icon "Close" at bounding box center [0, 0] width 0 height 0
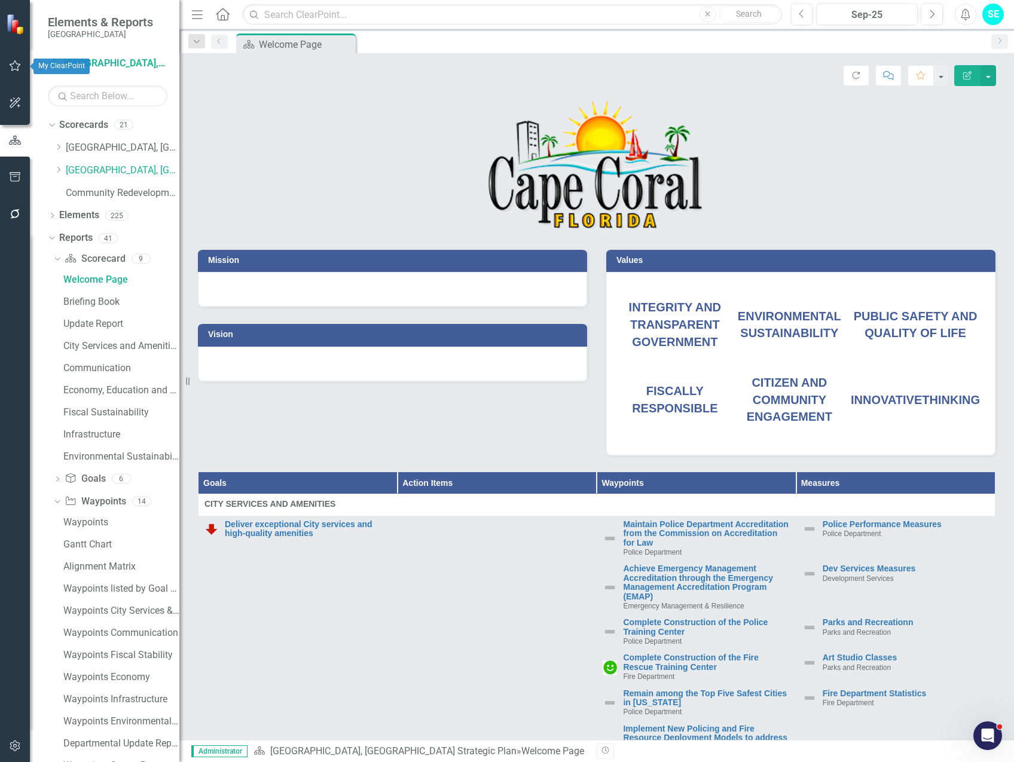
click at [11, 66] on icon "button" at bounding box center [15, 65] width 11 height 11
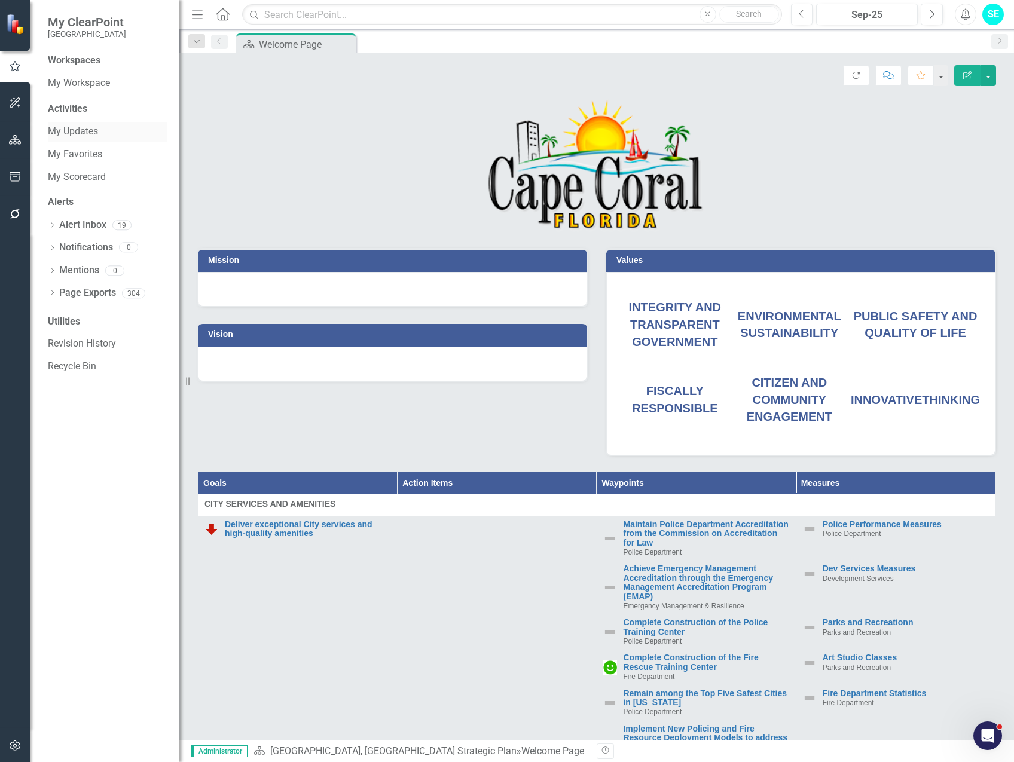
click at [65, 132] on link "My Updates" at bounding box center [108, 132] width 120 height 14
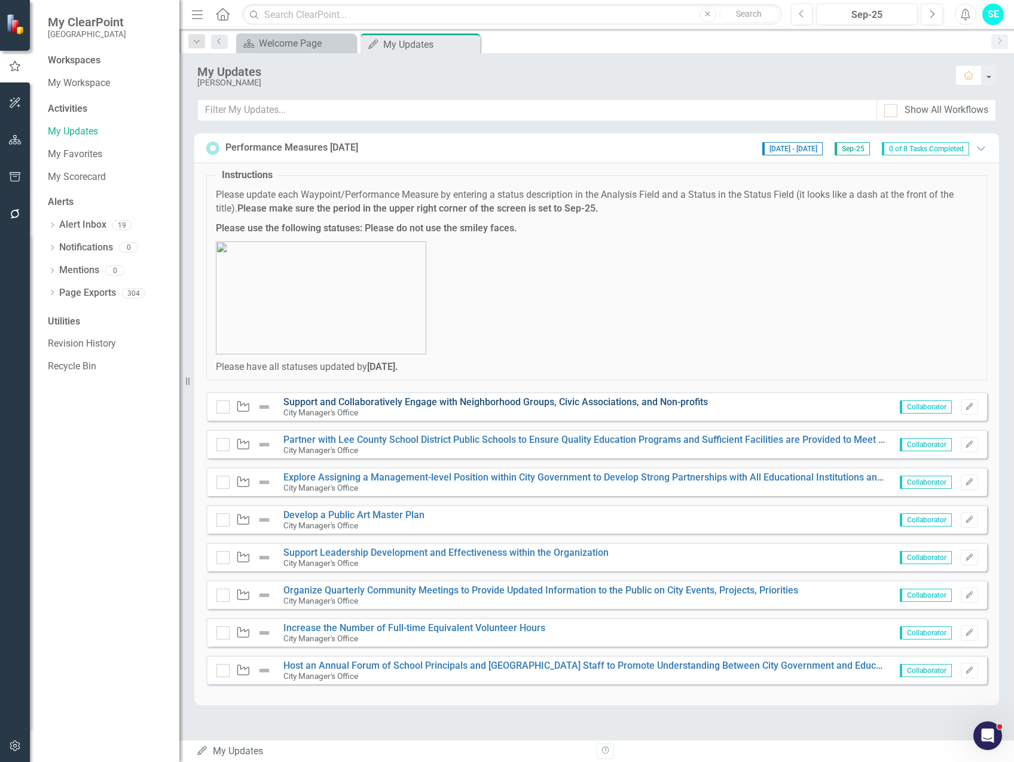
click at [465, 401] on link "Support and Collaboratively Engage with Neighborhood Groups, Civic Associations…" at bounding box center [495, 401] width 424 height 11
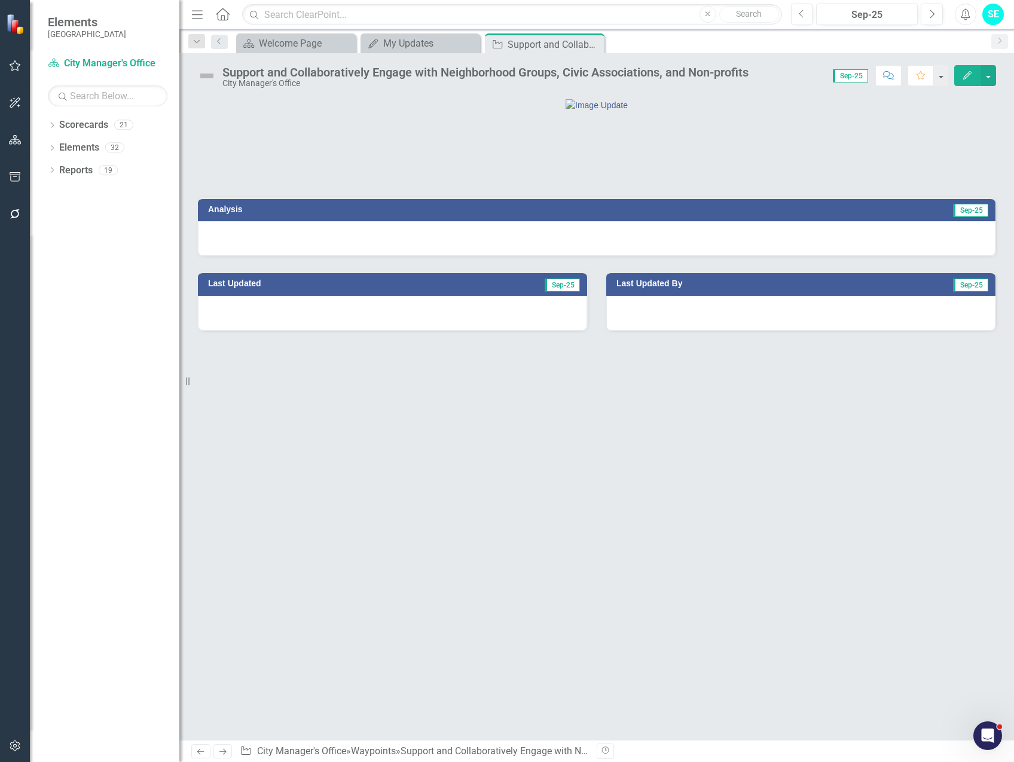
click at [836, 256] on div at bounding box center [597, 238] width 798 height 35
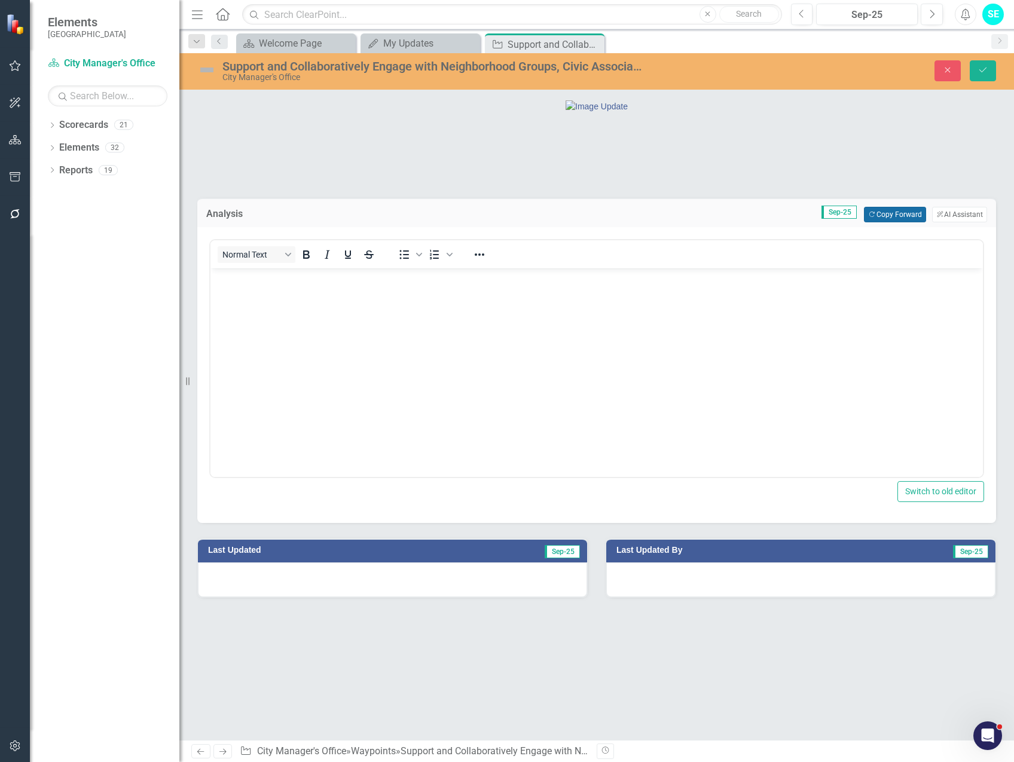
click at [877, 222] on button "Copy Forward Copy Forward" at bounding box center [895, 215] width 62 height 16
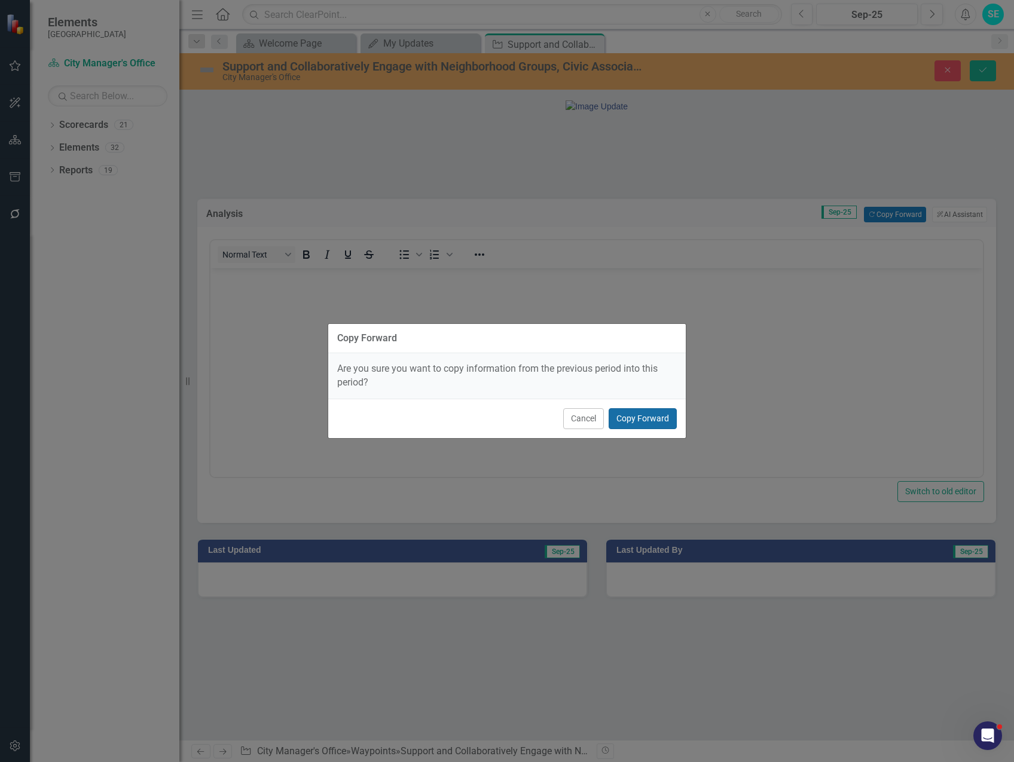
click at [632, 415] on button "Copy Forward" at bounding box center [643, 418] width 68 height 21
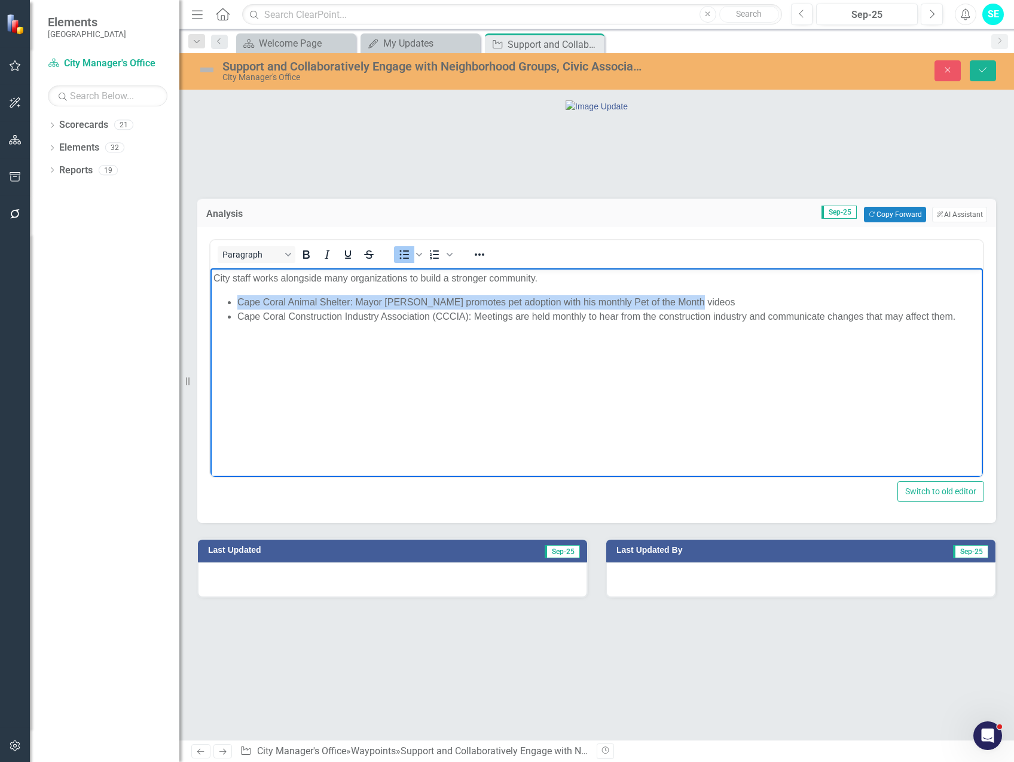
drag, startPoint x: 692, startPoint y: 298, endPoint x: 239, endPoint y: 298, distance: 452.6
click at [239, 297] on li "Cape Coral Animal Shelter: Mayor Gunter promotes pet adoption with his monthly …" at bounding box center [608, 302] width 743 height 14
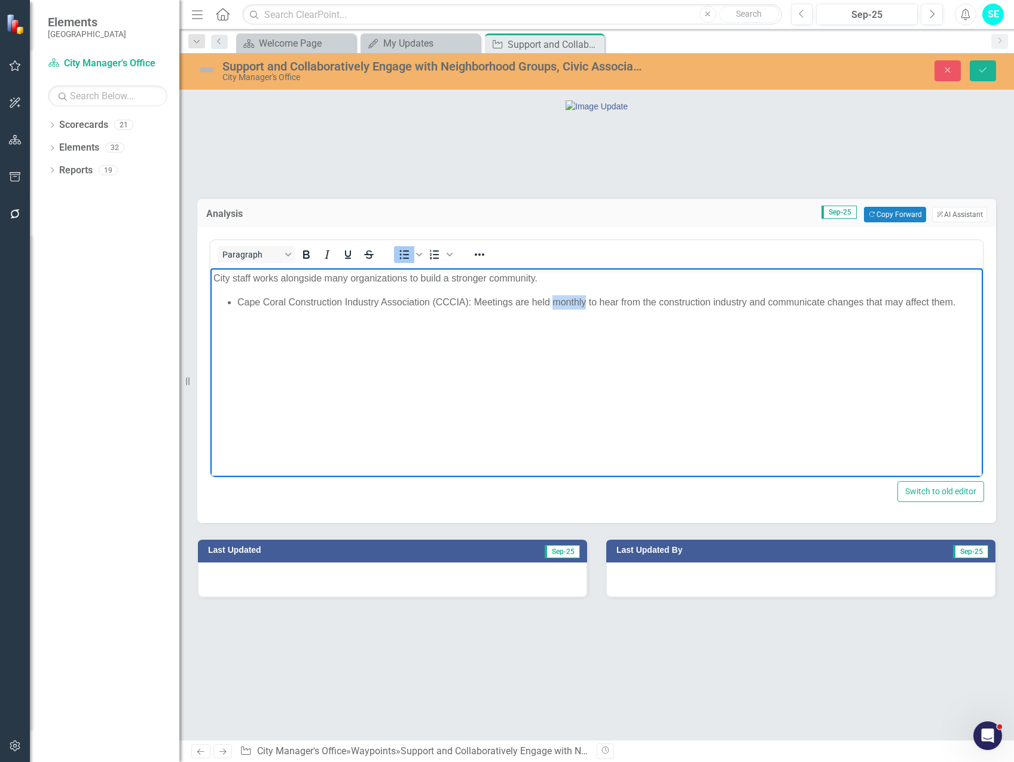
drag, startPoint x: 585, startPoint y: 302, endPoint x: 556, endPoint y: 302, distance: 28.7
click at [556, 302] on li "Cape Coral Construction Industry Association (CCCIA): Meetings are held monthly…" at bounding box center [608, 302] width 743 height 14
click at [970, 301] on li "Cape Coral Construction Industry Association (CCCIA): Meetings are held regular…" at bounding box center [608, 302] width 743 height 14
click at [257, 315] on li "Rich Text Area. Press ALT-0 for help." at bounding box center [608, 317] width 743 height 14
click at [745, 318] on li "Cape Coral Friends of Wildlife: The City received a grant to purchase lots for …" at bounding box center [608, 317] width 743 height 14
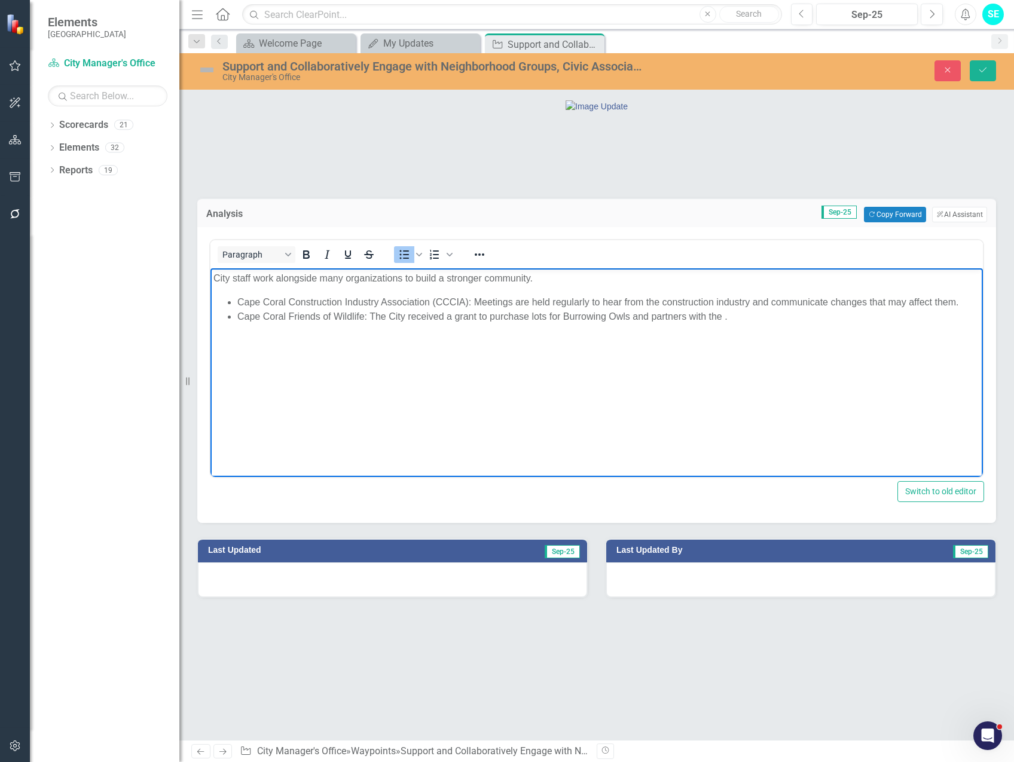
click at [631, 315] on li "Cape Coral Friends of Wildlife: The City received a grant to purchase lots for …" at bounding box center [608, 317] width 743 height 14
click at [790, 319] on li "Cape Coral Friends of Wildlife: The City received a grant to purchase lots for …" at bounding box center [608, 317] width 743 height 14
drag, startPoint x: 378, startPoint y: 331, endPoint x: 354, endPoint y: 330, distance: 24.5
click at [354, 330] on li "Cape Coral Friends of Wildlife: The City received a grant to purchase lots for …" at bounding box center [608, 324] width 743 height 29
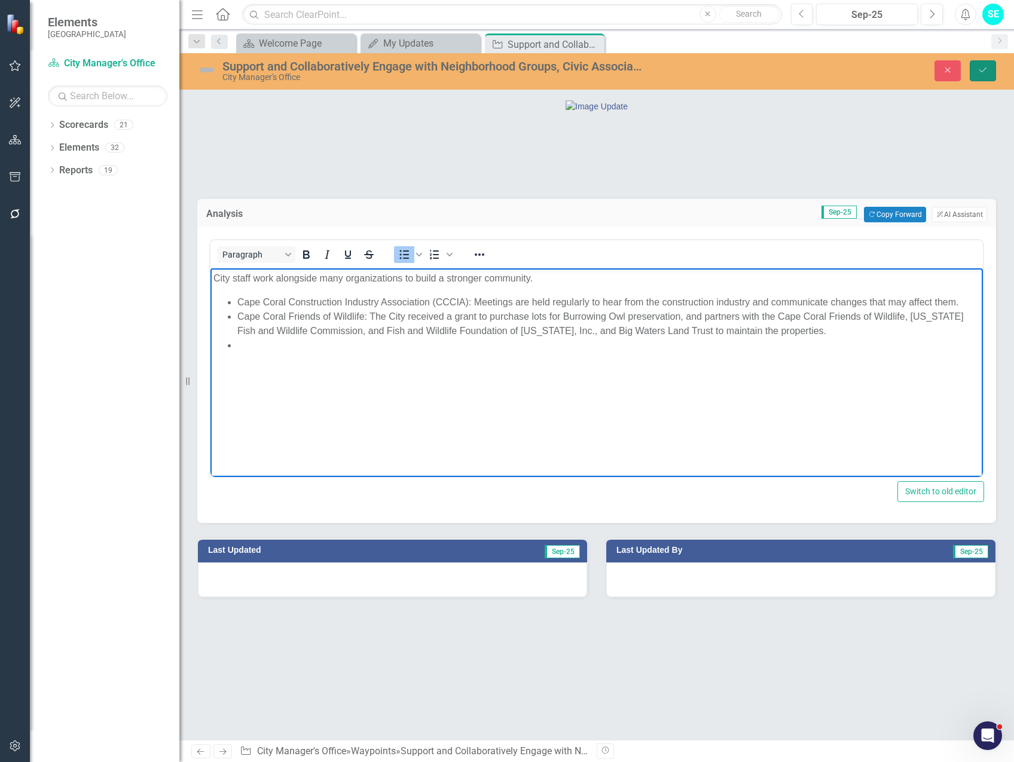
click at [980, 75] on button "Save" at bounding box center [983, 70] width 26 height 21
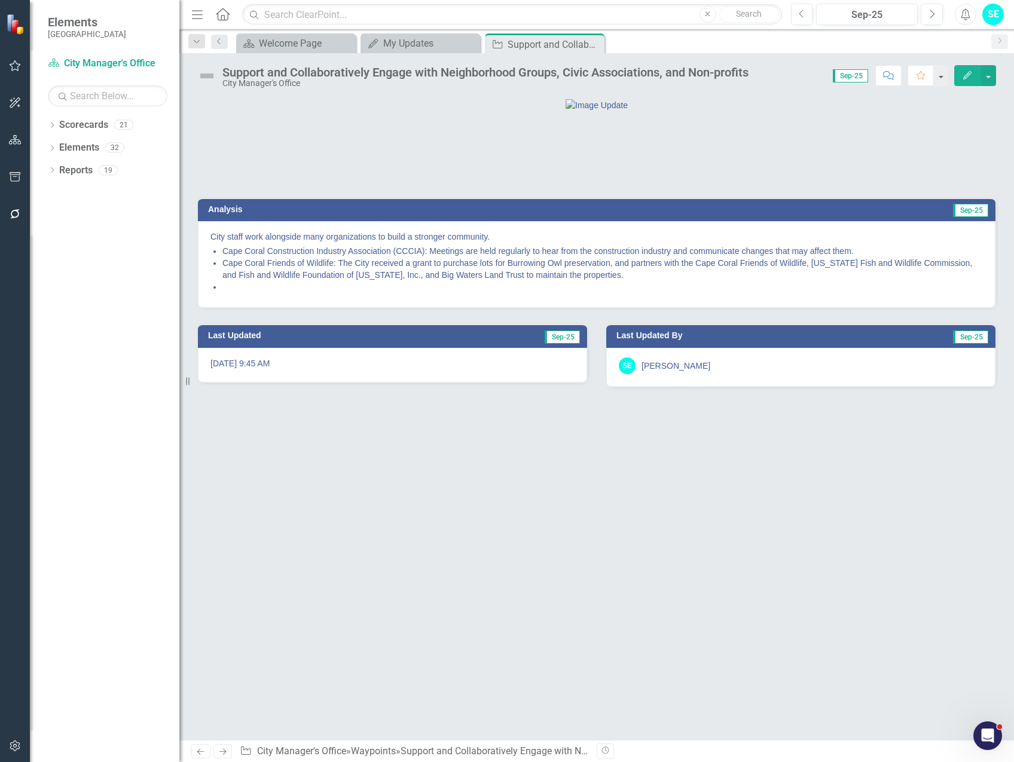
click at [206, 75] on img at bounding box center [206, 75] width 19 height 19
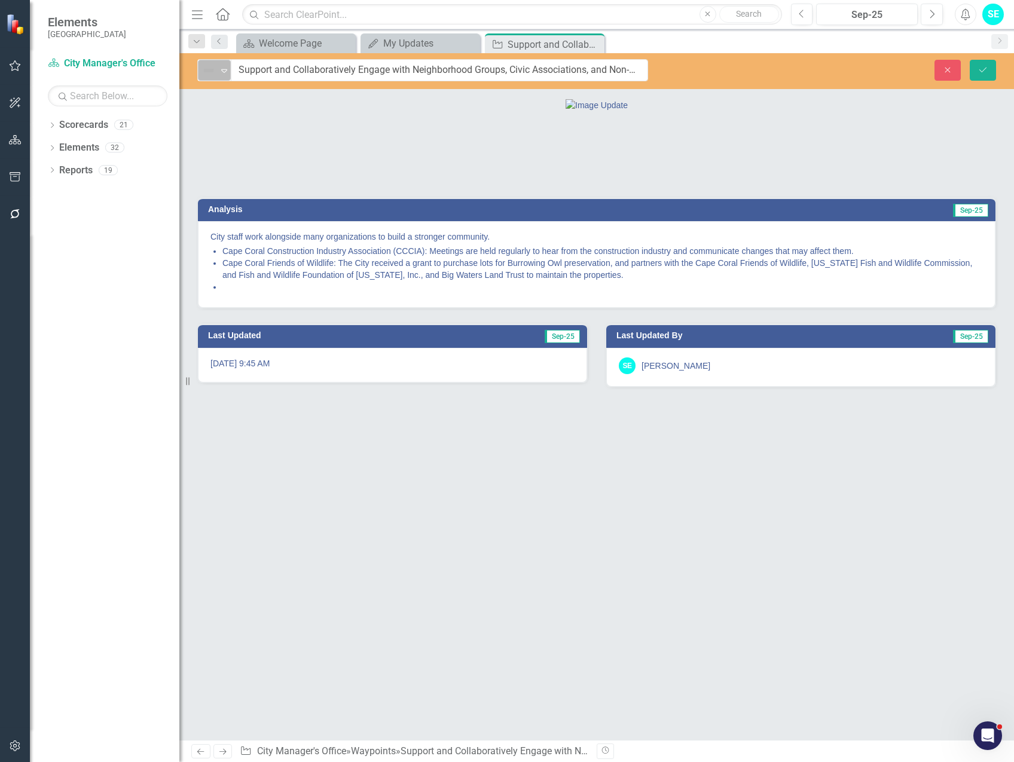
click at [203, 75] on img at bounding box center [208, 70] width 14 height 14
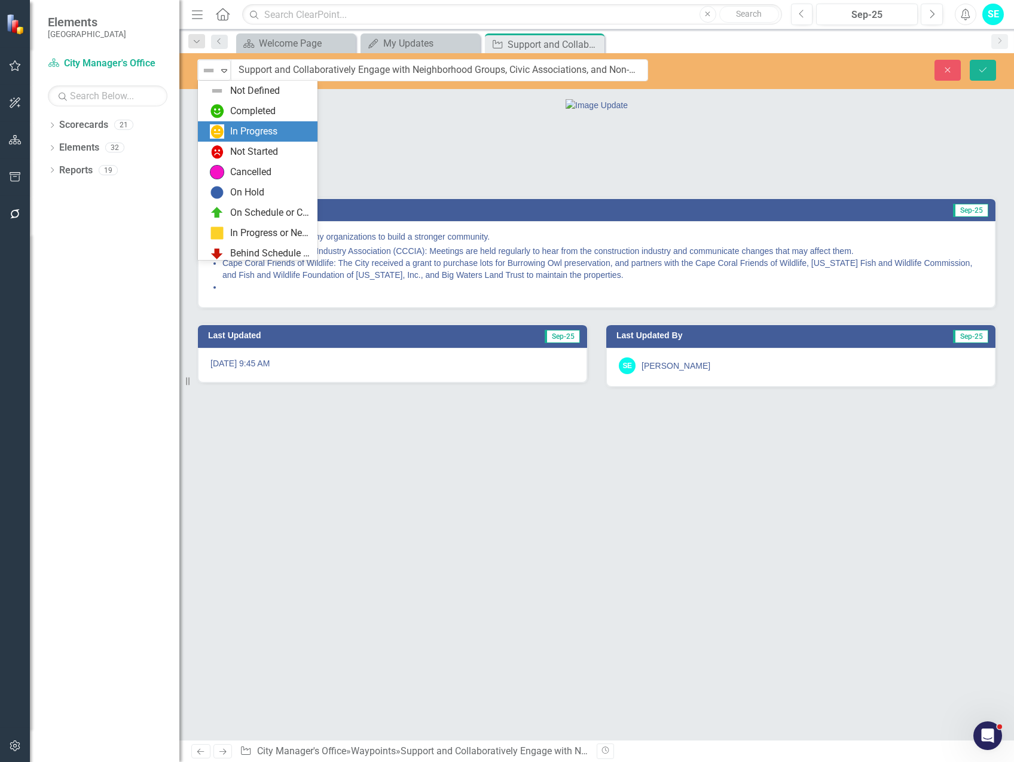
click at [228, 133] on div "In Progress" at bounding box center [260, 131] width 100 height 14
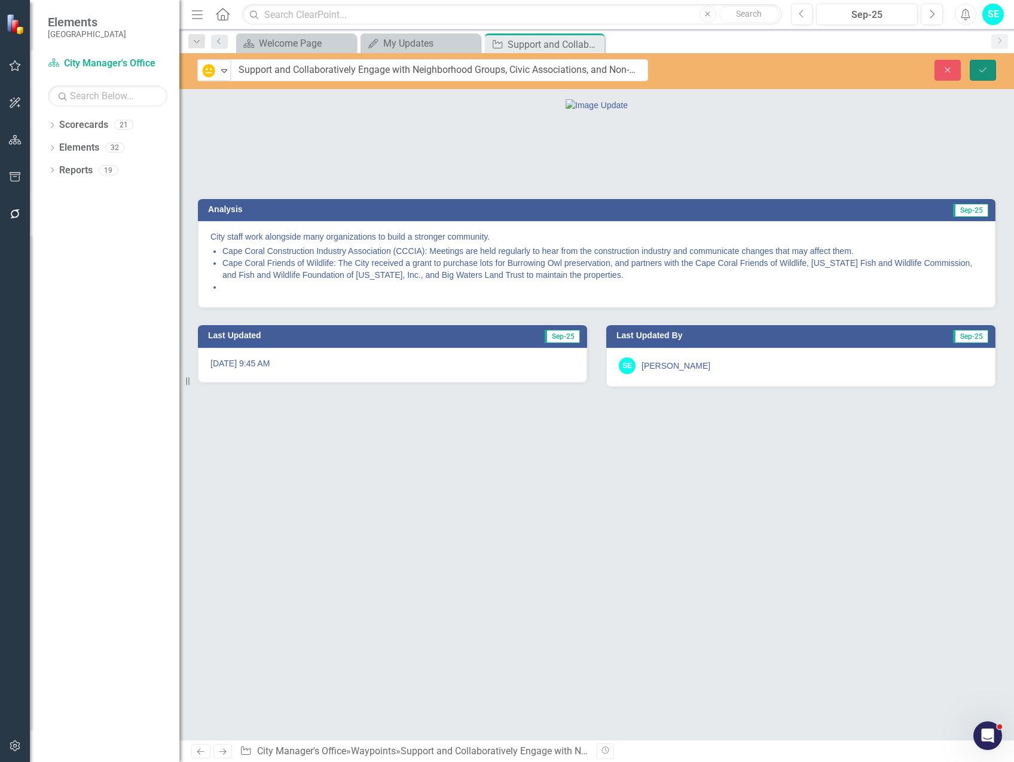
click at [982, 69] on icon "Save" at bounding box center [982, 70] width 11 height 8
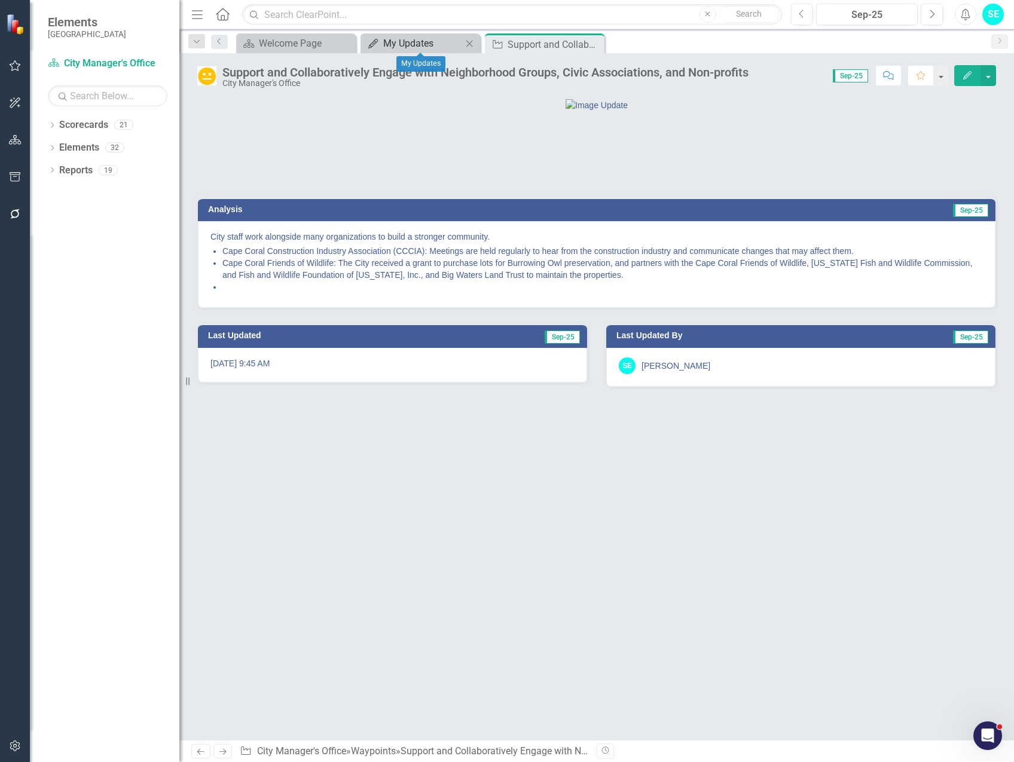
click at [432, 44] on div "My Updates" at bounding box center [422, 43] width 79 height 15
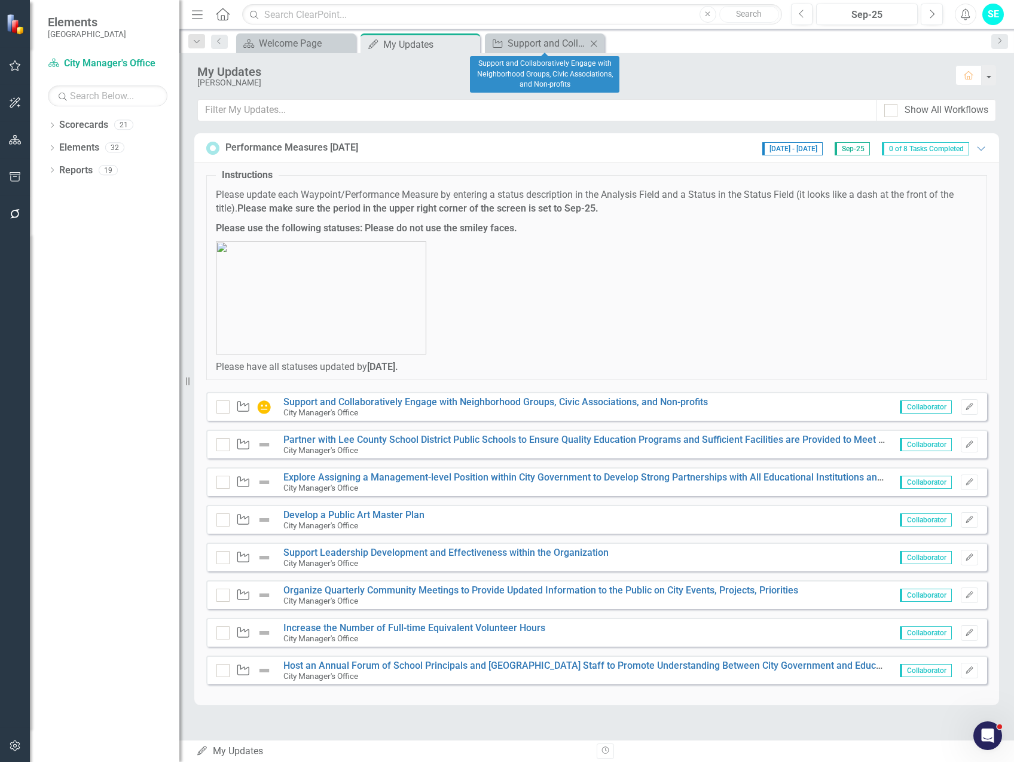
click at [595, 42] on icon "Close" at bounding box center [594, 44] width 12 height 10
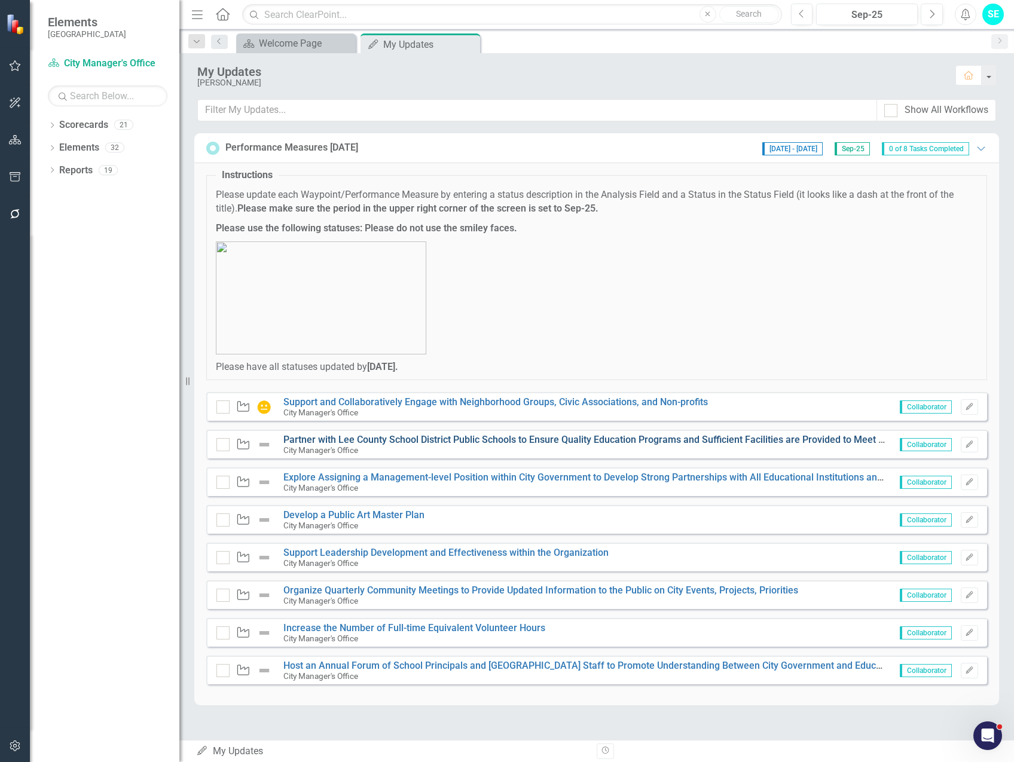
click at [447, 436] on link "Partner with Lee County School District Public Schools to Ensure Quality Educat…" at bounding box center [669, 439] width 772 height 11
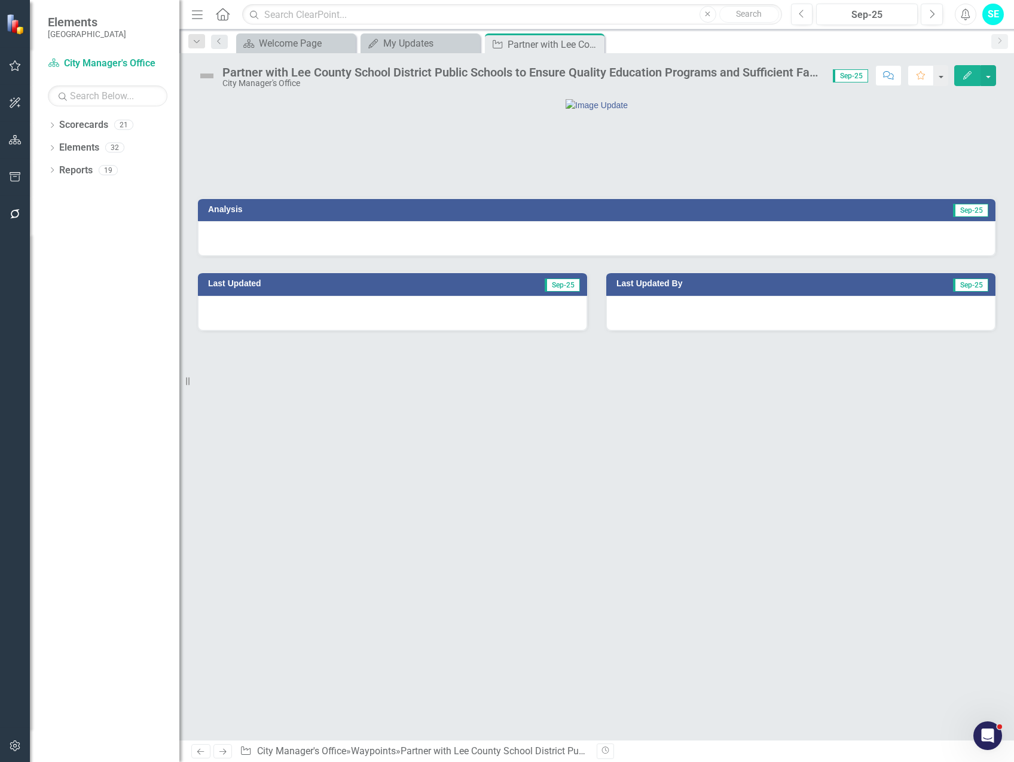
click at [960, 77] on button "Edit" at bounding box center [967, 75] width 26 height 21
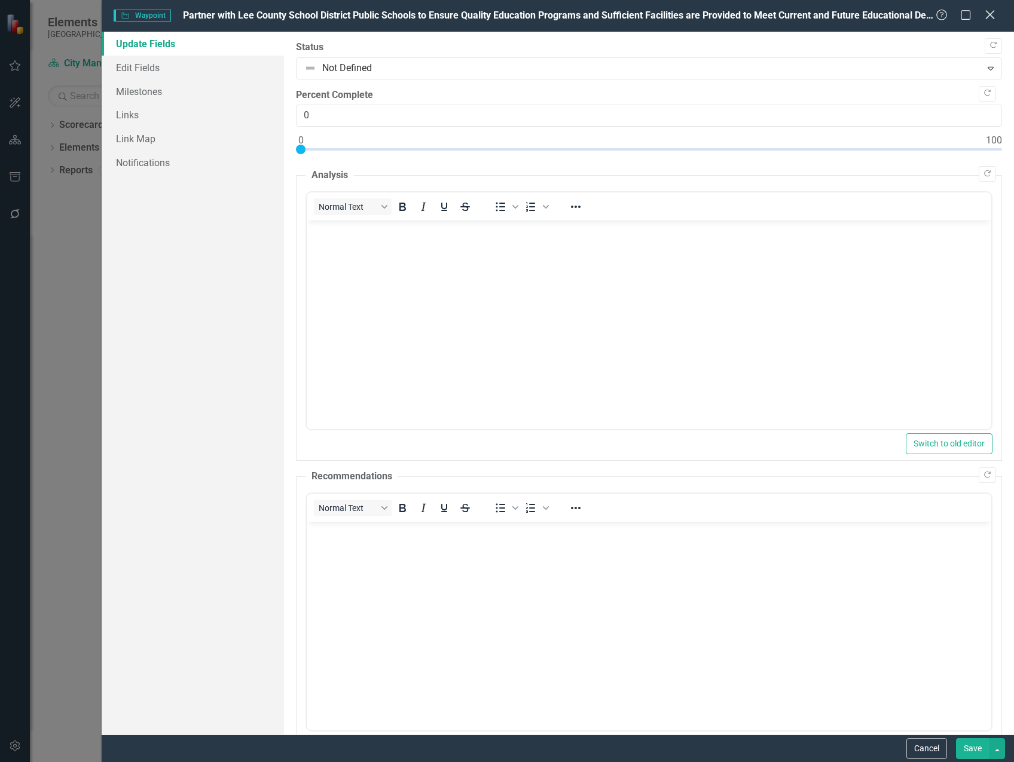
click at [986, 17] on icon "Close" at bounding box center [989, 14] width 15 height 11
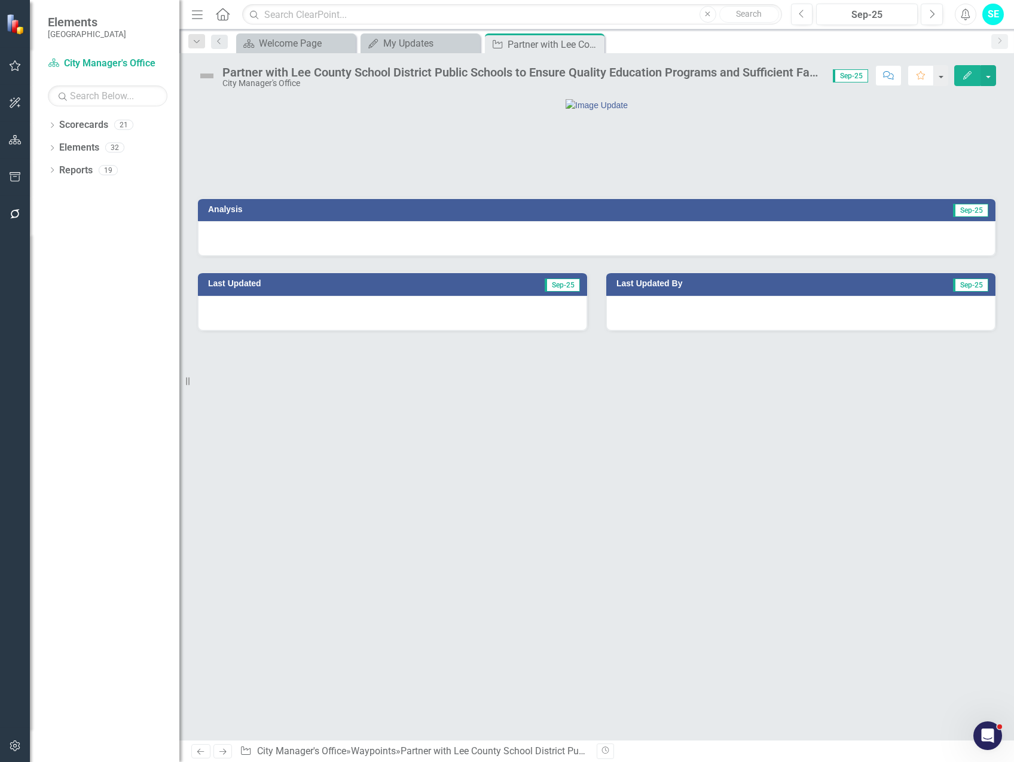
click at [669, 256] on div at bounding box center [597, 238] width 798 height 35
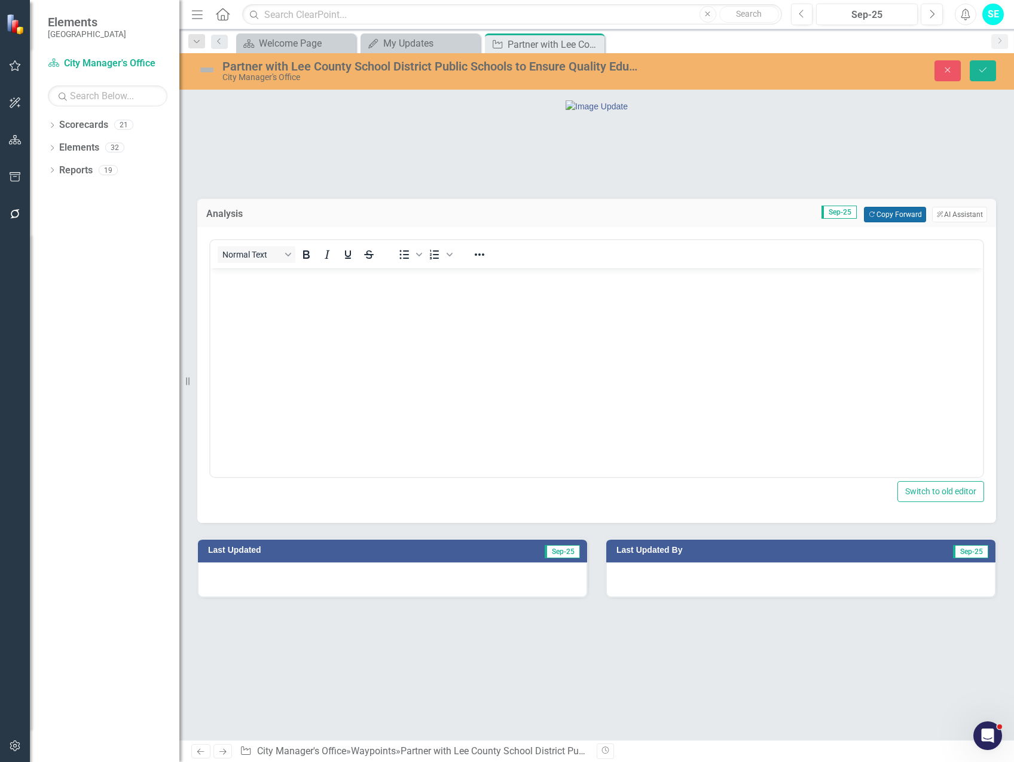
click at [878, 222] on button "Copy Forward Copy Forward" at bounding box center [895, 215] width 62 height 16
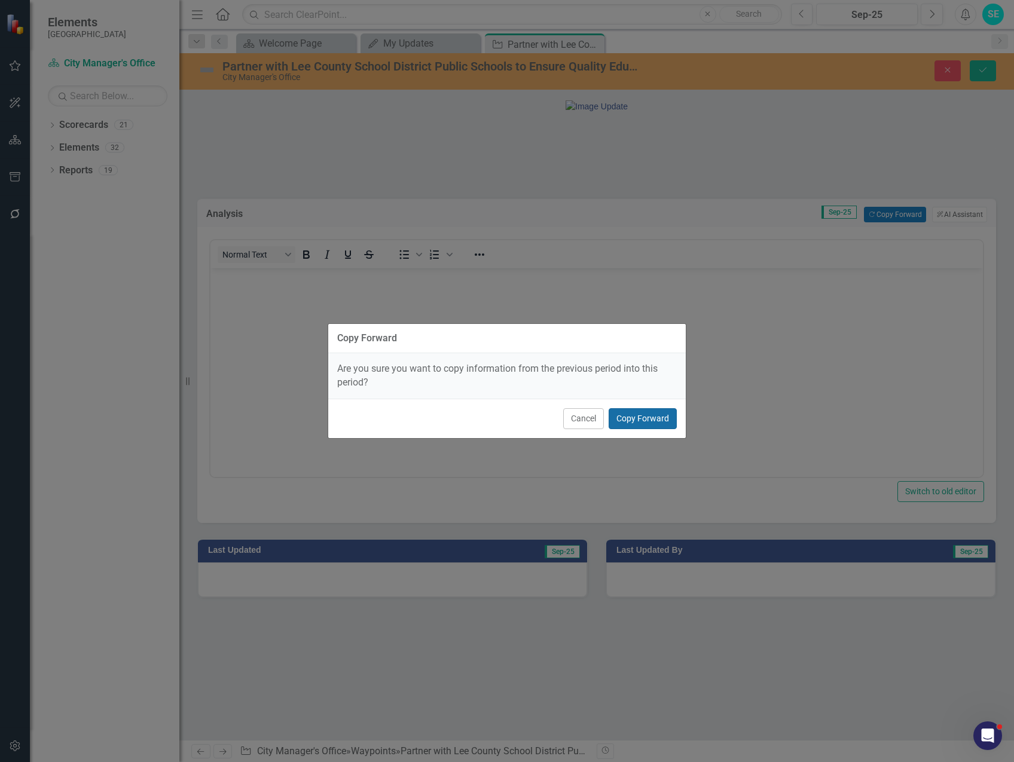
click at [661, 417] on button "Copy Forward" at bounding box center [643, 418] width 68 height 21
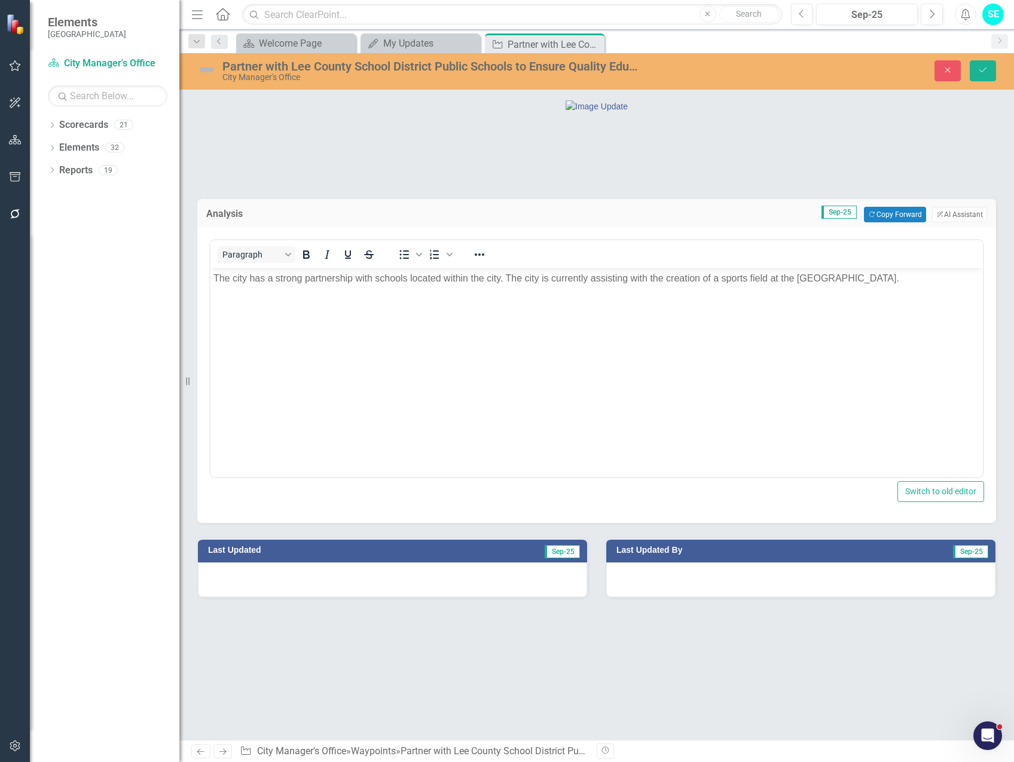
click at [210, 70] on img at bounding box center [206, 69] width 19 height 19
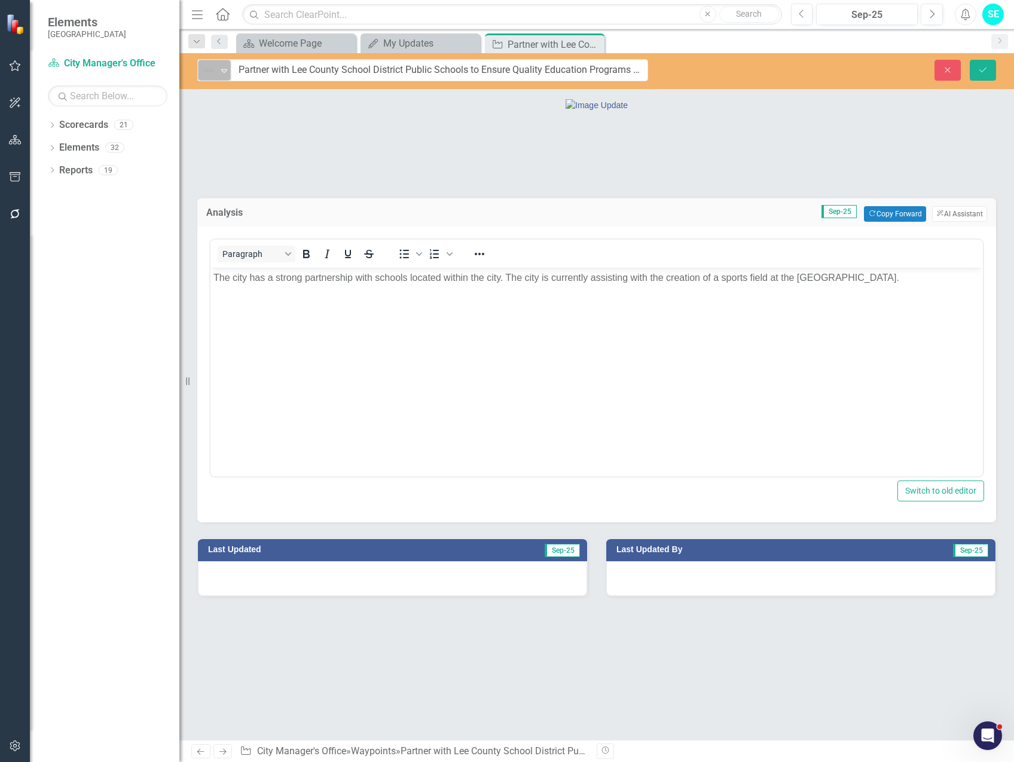
click at [209, 71] on img at bounding box center [208, 70] width 14 height 14
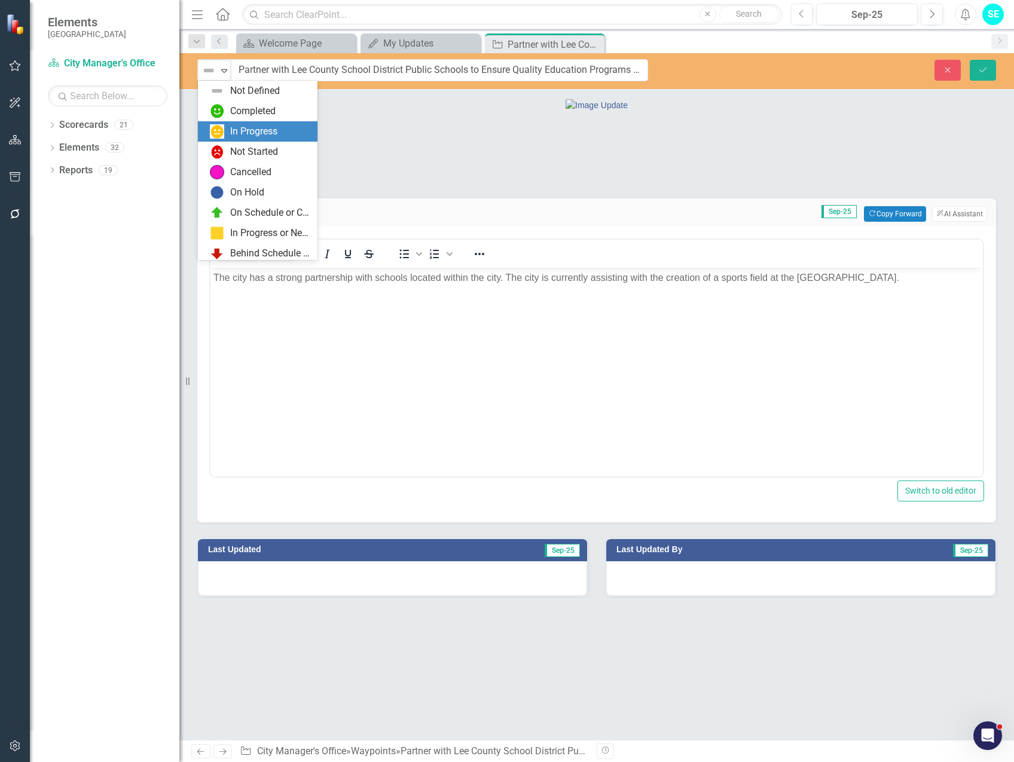
click at [226, 127] on div "In Progress" at bounding box center [260, 131] width 100 height 14
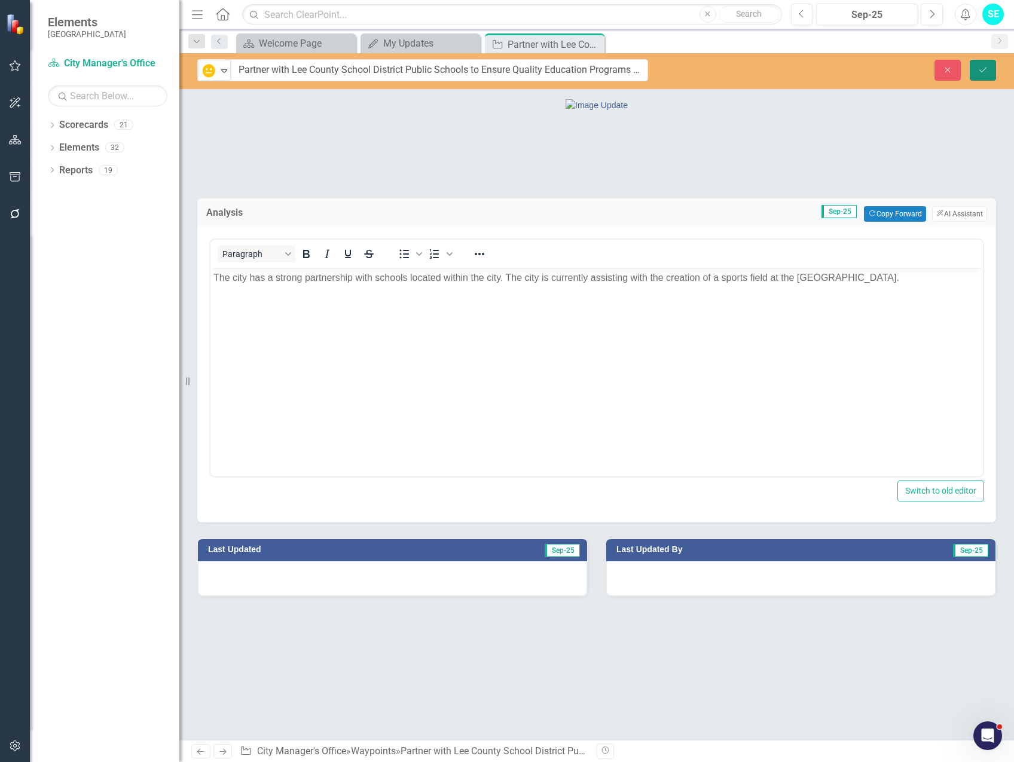
click at [984, 75] on button "Save" at bounding box center [983, 70] width 26 height 21
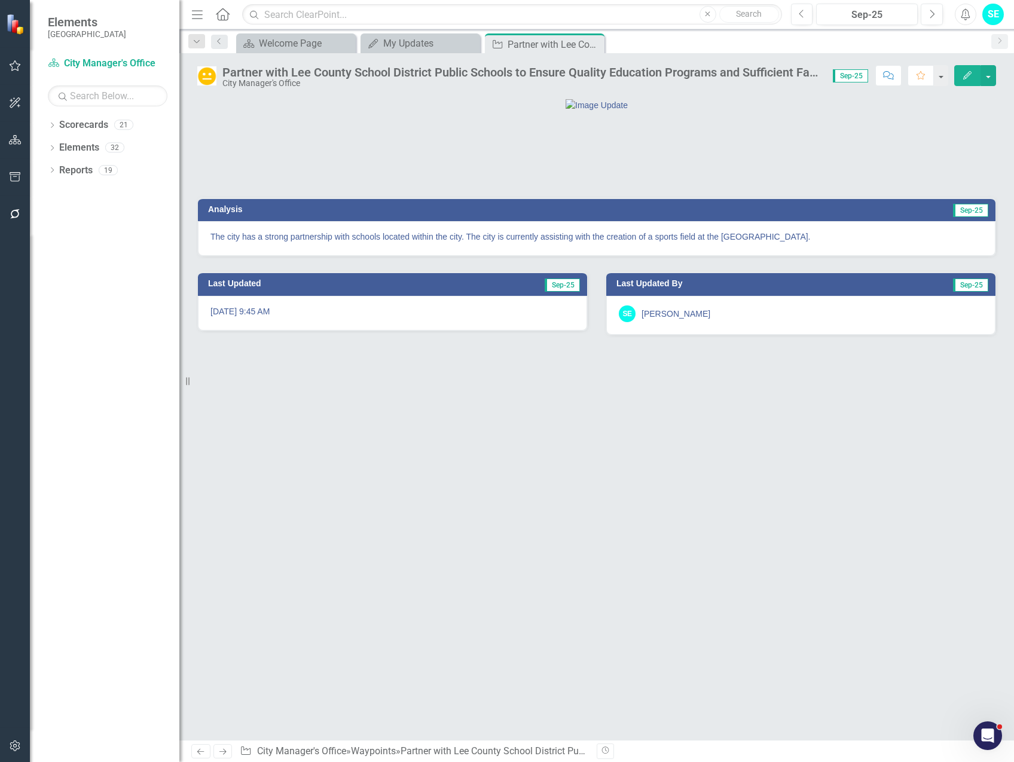
click at [817, 256] on div "The city has a strong partnership with schools located within the city. The cit…" at bounding box center [597, 238] width 798 height 35
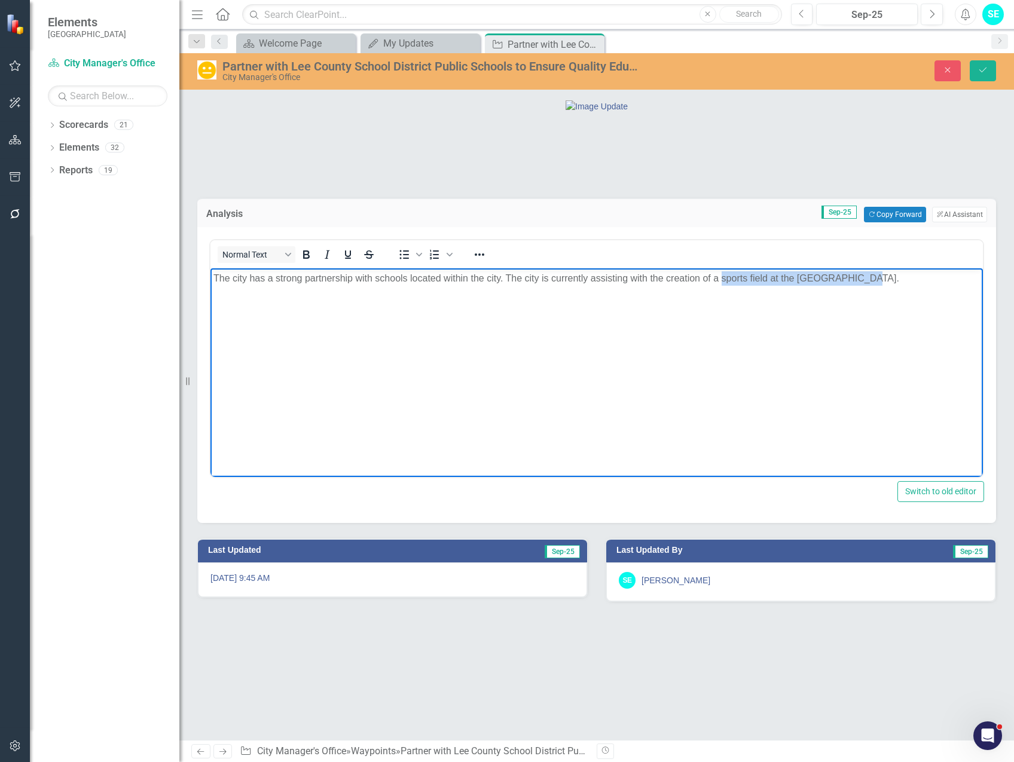
drag, startPoint x: 867, startPoint y: 279, endPoint x: 722, endPoint y: 276, distance: 145.9
click at [722, 276] on p "The city has a strong partnership with schools located within the city. The cit…" at bounding box center [596, 278] width 766 height 14
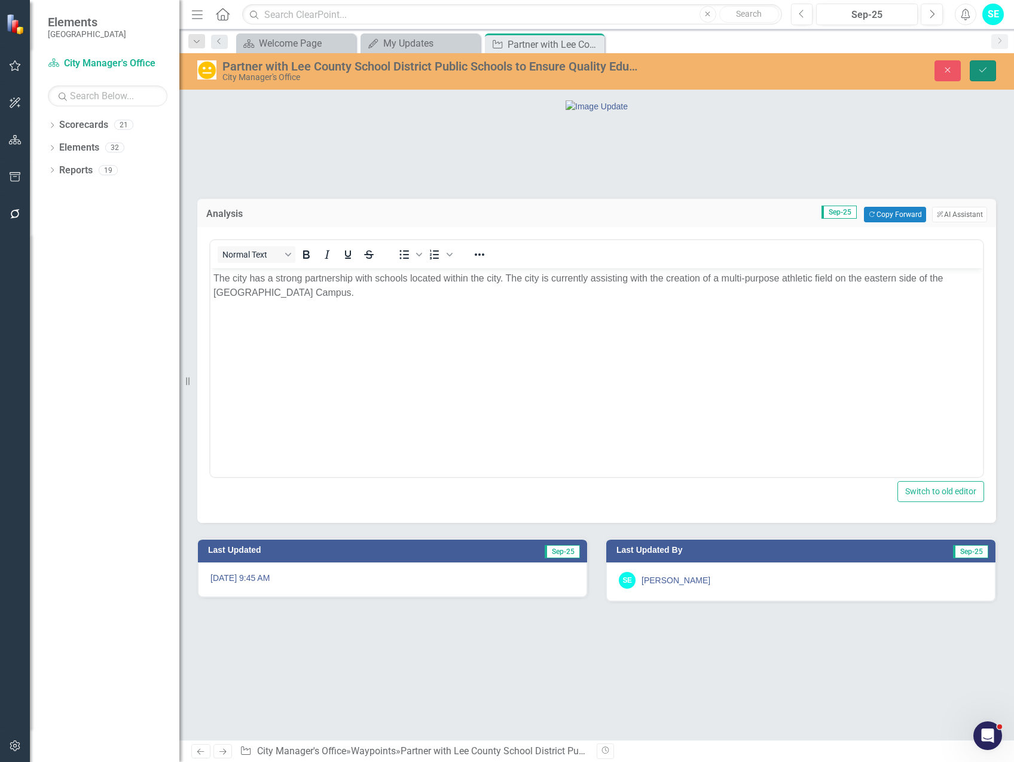
click at [991, 71] on button "Save" at bounding box center [983, 70] width 26 height 21
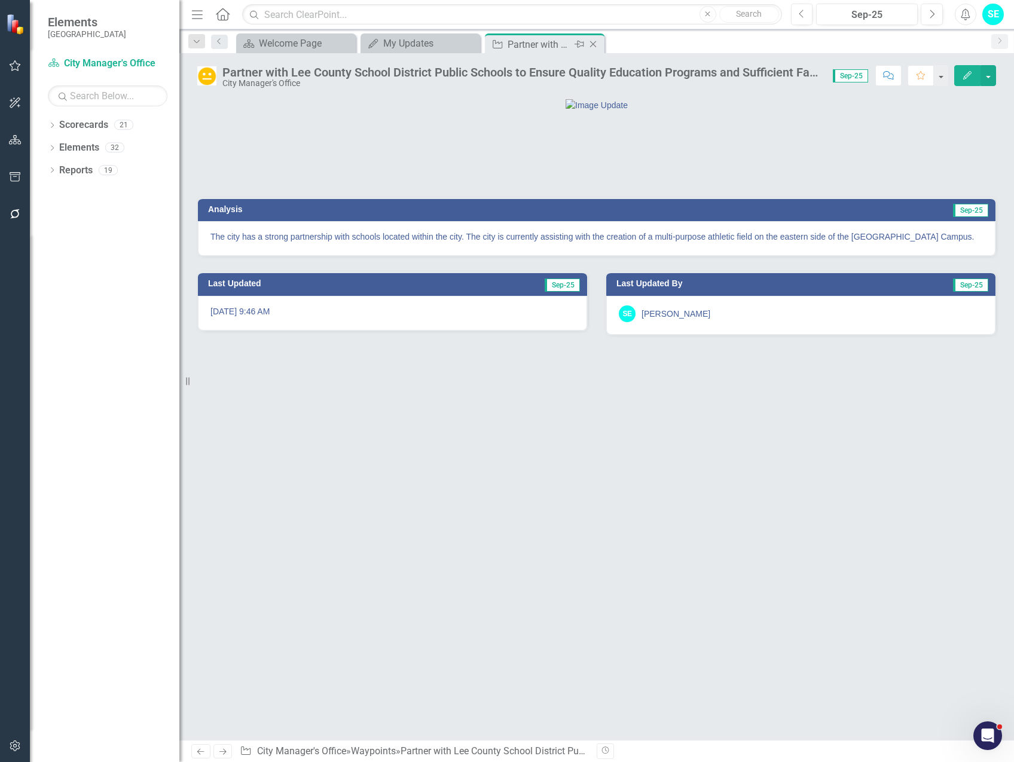
click at [592, 44] on icon "Close" at bounding box center [593, 44] width 12 height 10
